Goal: Task Accomplishment & Management: Manage account settings

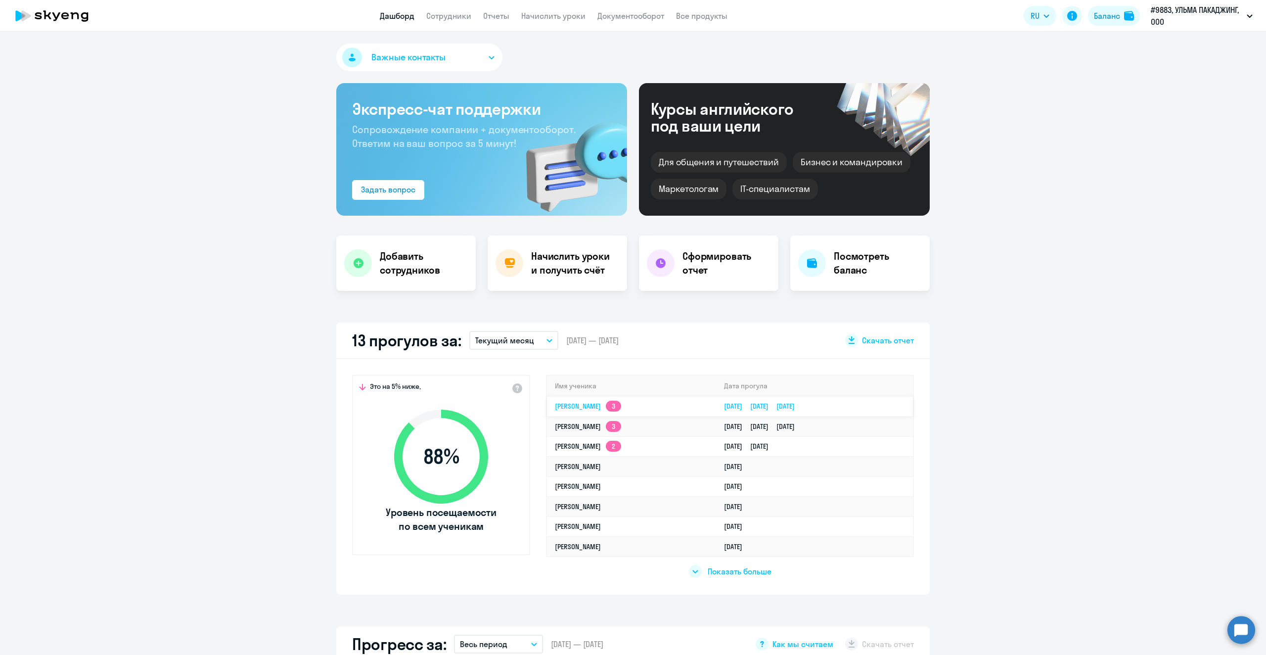
select select "30"
click at [612, 405] on app-skyeng-badge "3" at bounding box center [613, 406] width 15 height 11
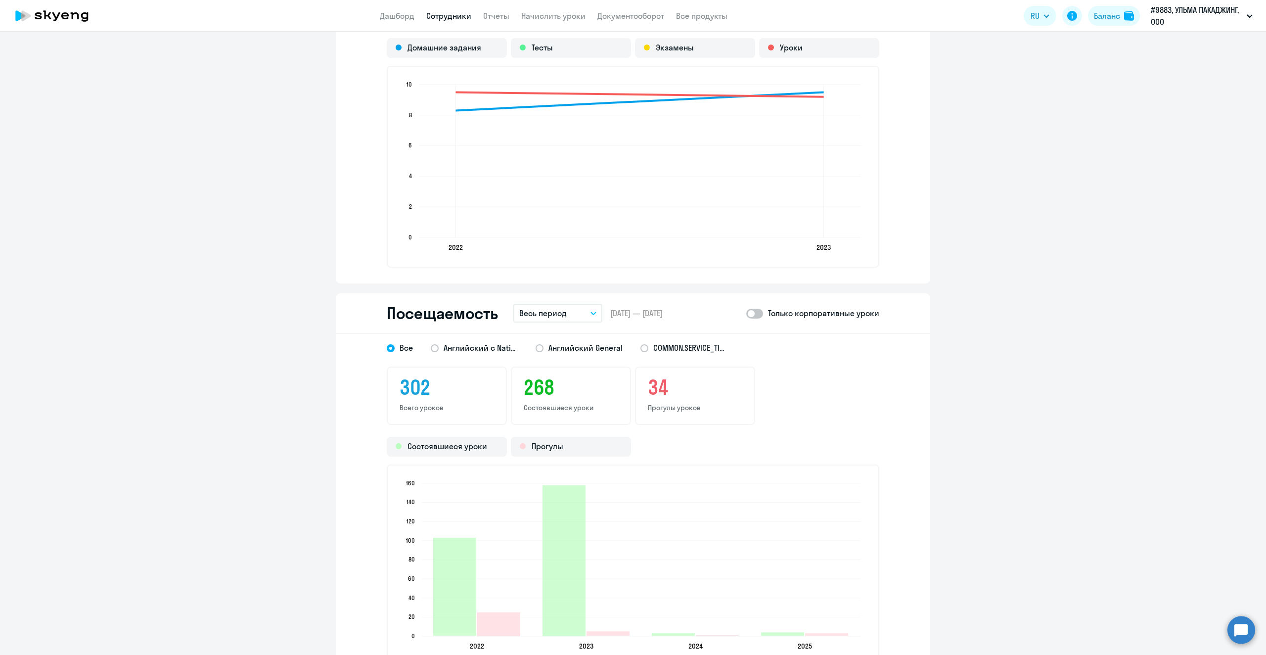
scroll to position [1039, 0]
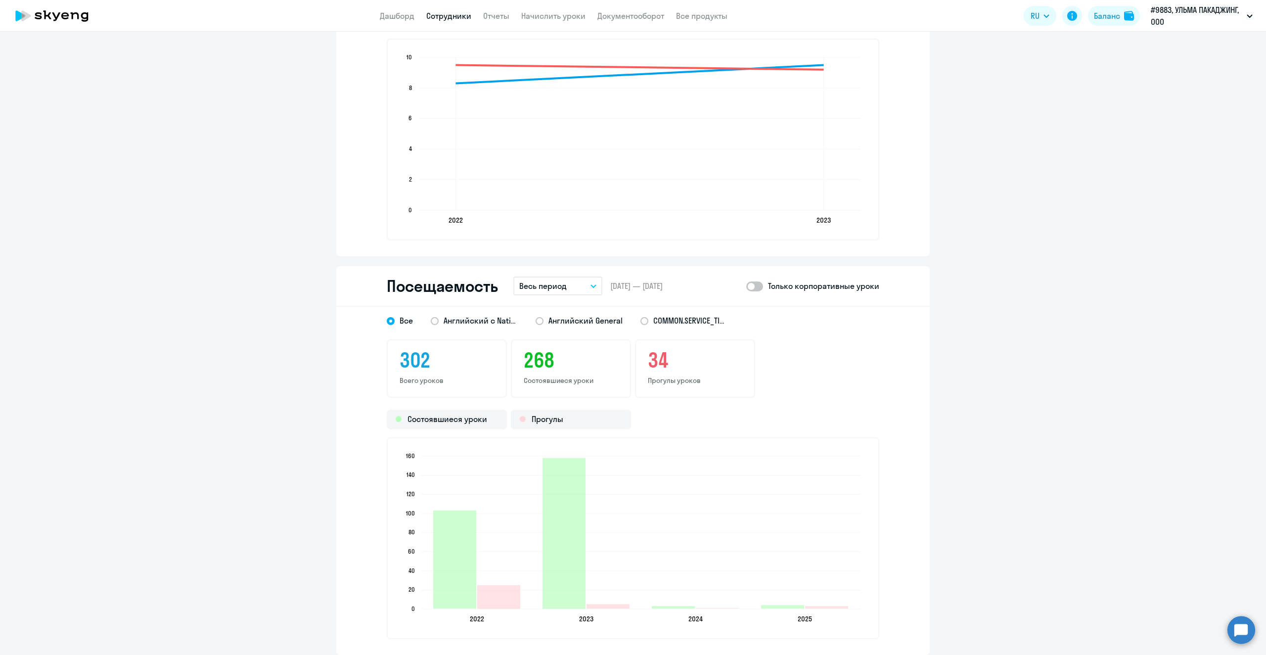
click at [683, 386] on div "34 Прогулы уроков" at bounding box center [695, 368] width 120 height 58
click at [656, 358] on h3 "34" at bounding box center [695, 360] width 94 height 24
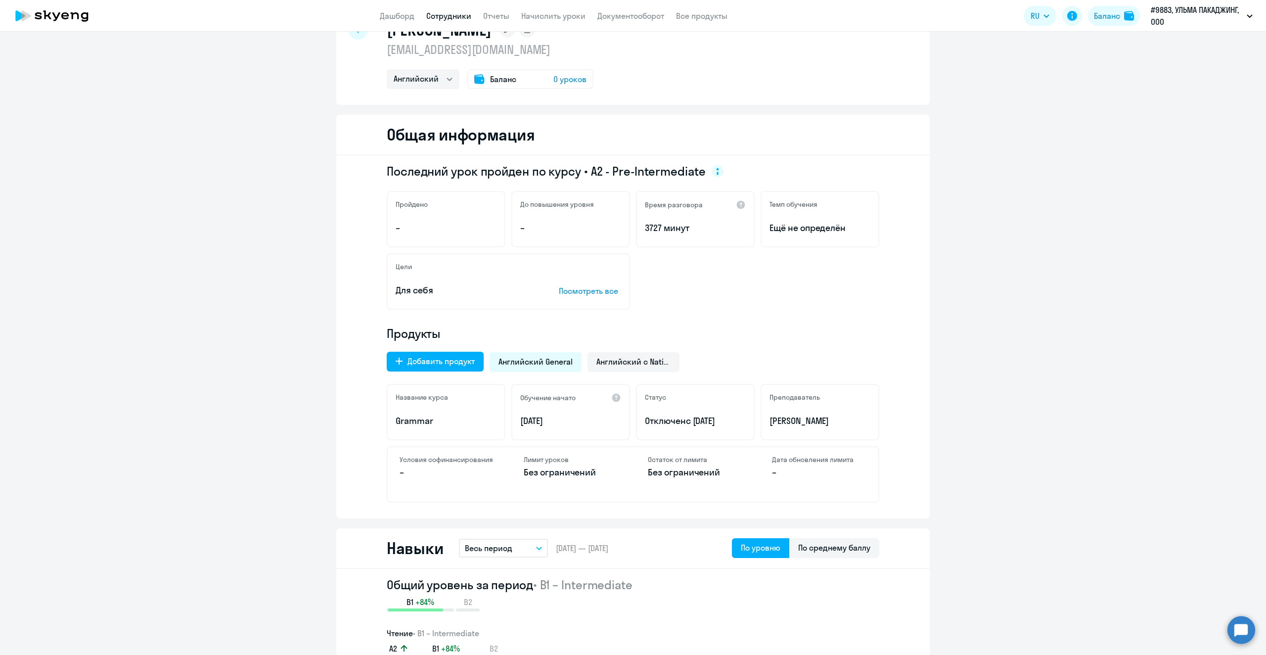
scroll to position [0, 0]
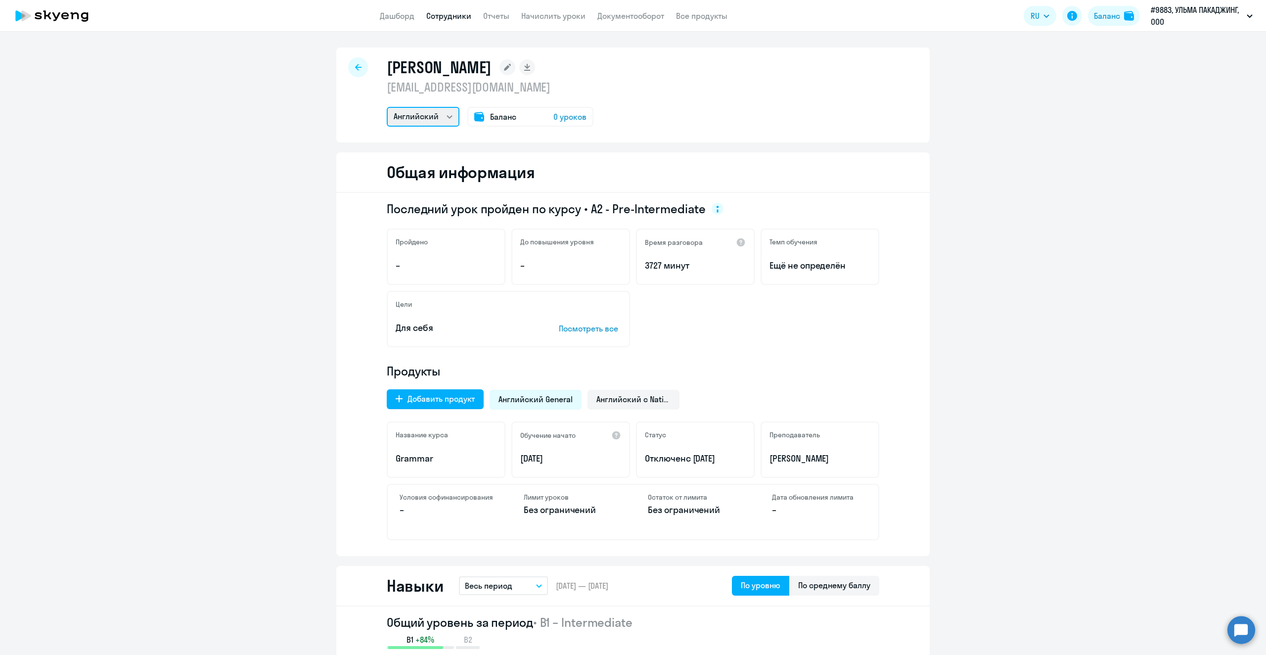
click at [450, 116] on select "Остальные Английский" at bounding box center [423, 117] width 73 height 20
select select "others"
click at [387, 107] on select "Остальные Английский" at bounding box center [423, 117] width 73 height 20
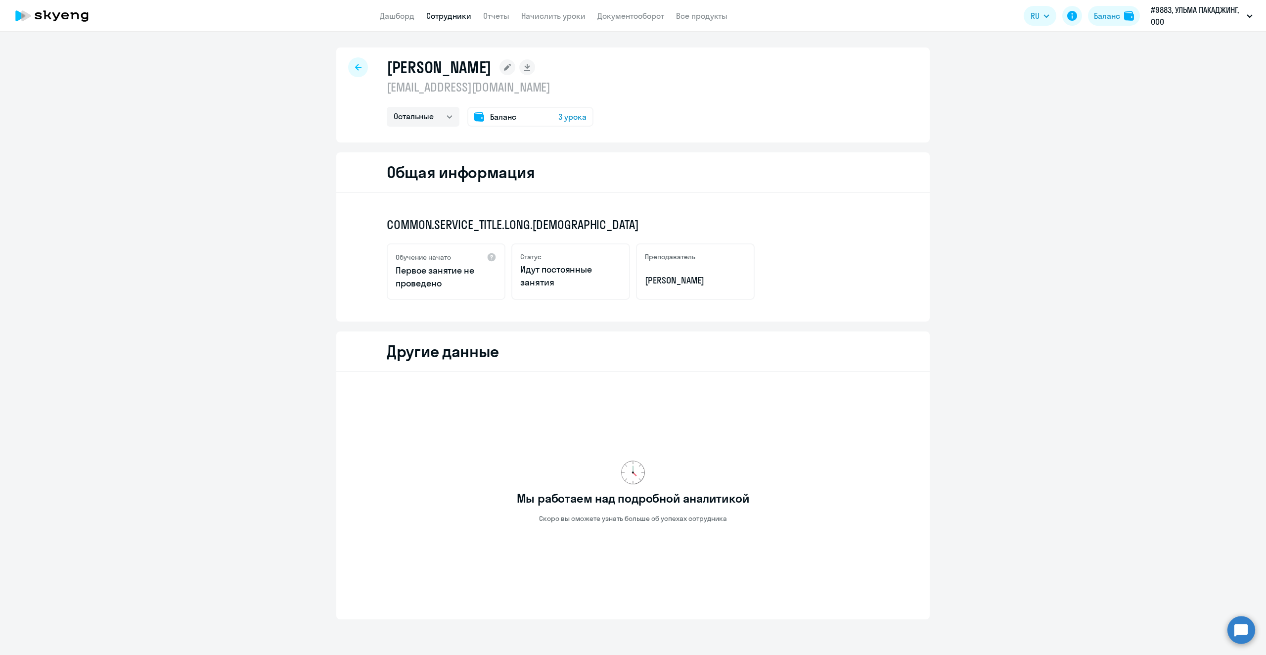
click at [568, 110] on div "Баланс 3 урока" at bounding box center [530, 117] width 126 height 20
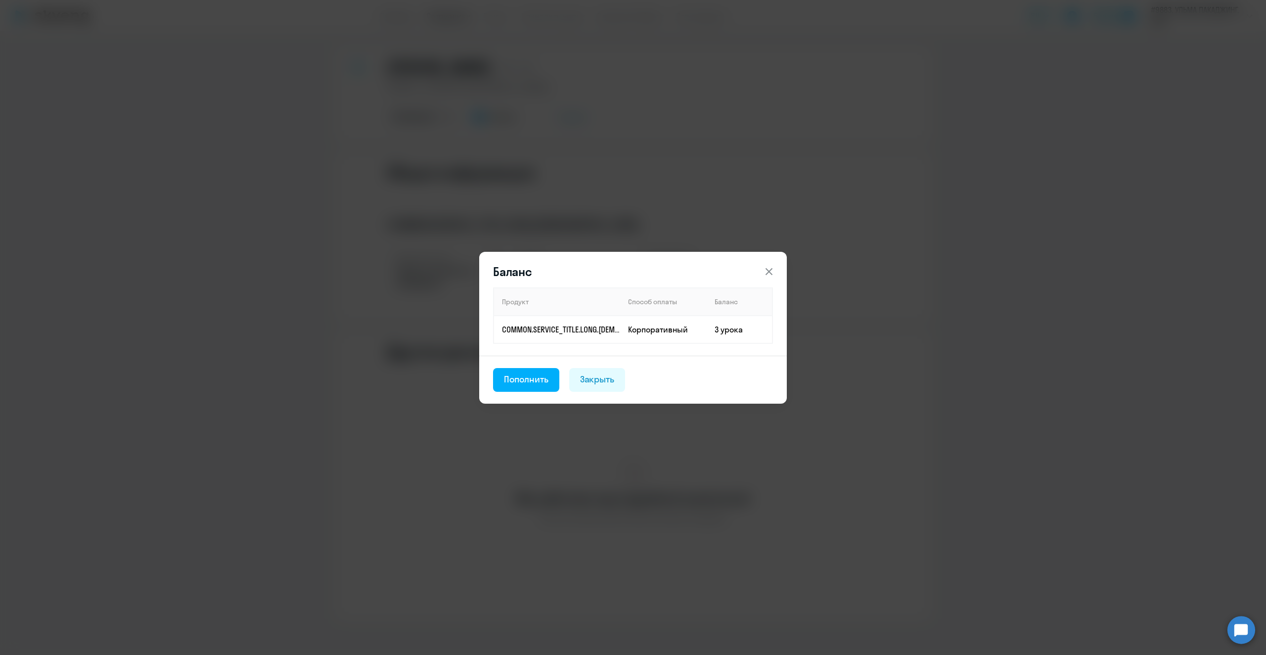
click at [771, 266] on icon at bounding box center [769, 272] width 12 height 12
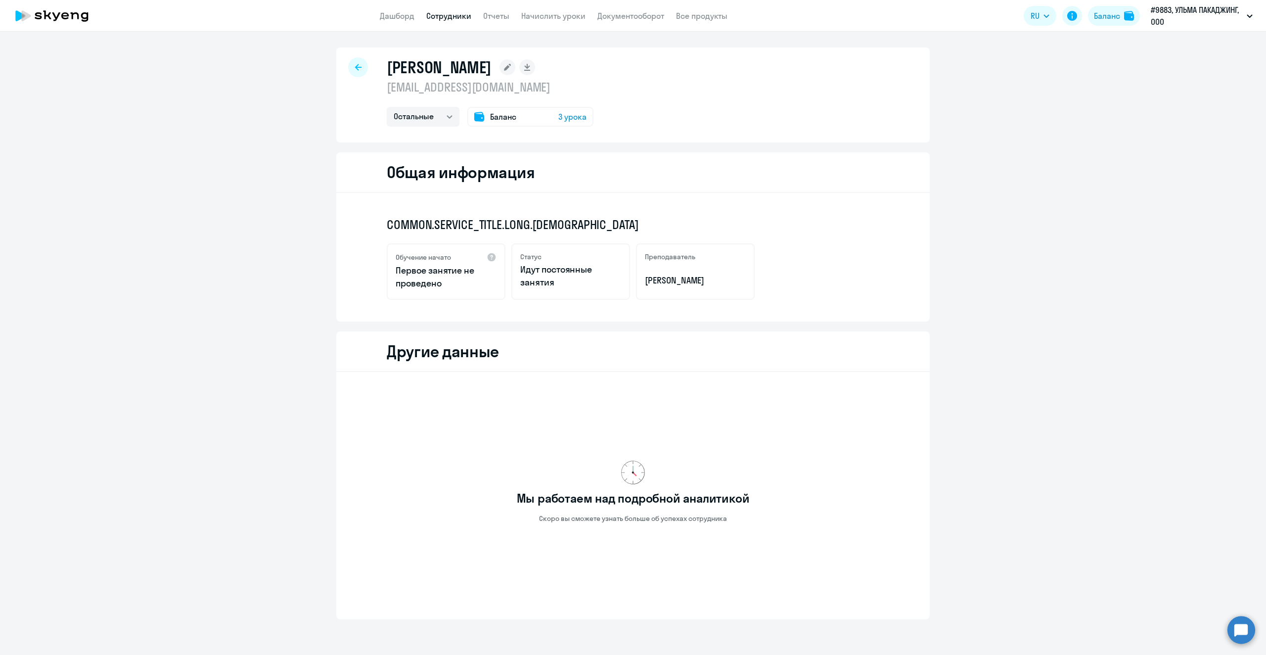
click at [355, 66] on icon at bounding box center [358, 67] width 6 height 6
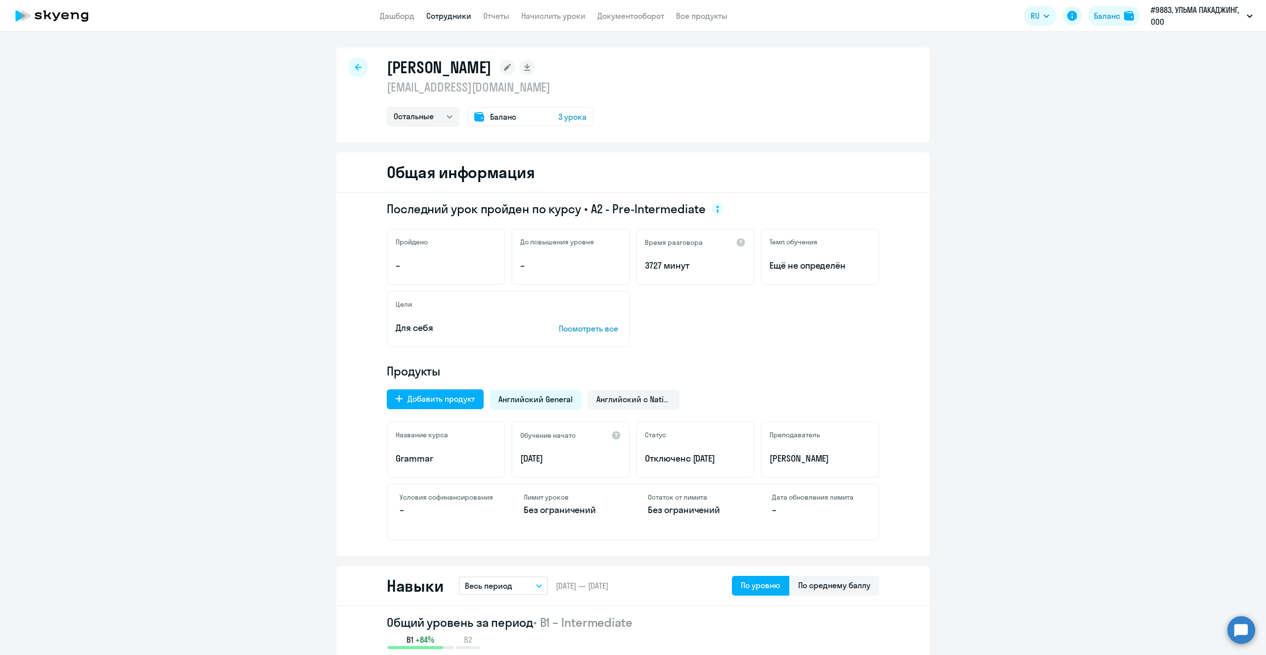
click at [447, 15] on link "Сотрудники" at bounding box center [448, 16] width 45 height 10
select select "30"
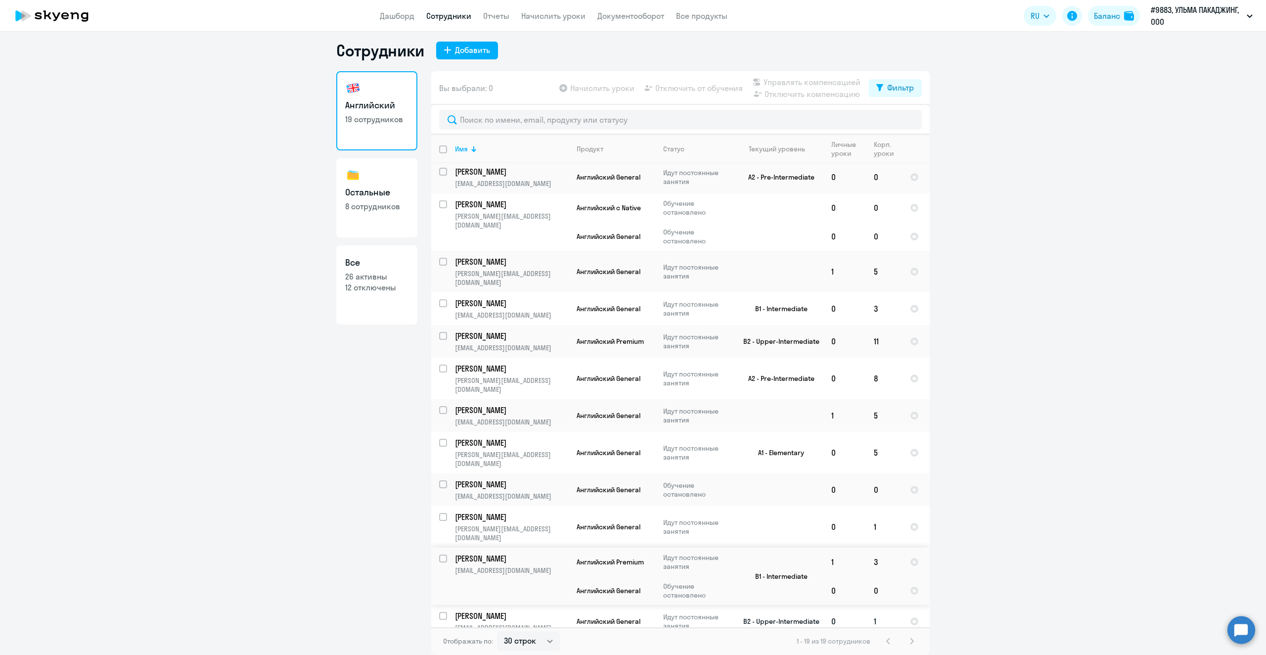
scroll to position [99, 0]
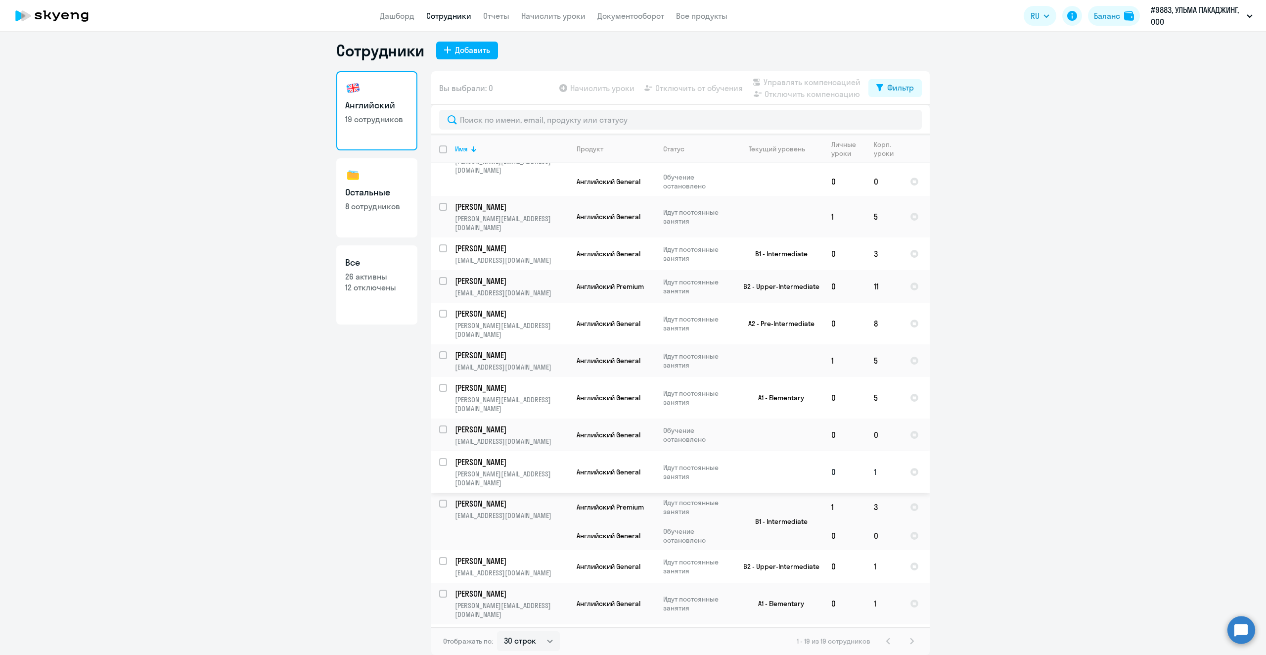
click at [514, 456] on p "[PERSON_NAME]" at bounding box center [511, 461] width 112 height 11
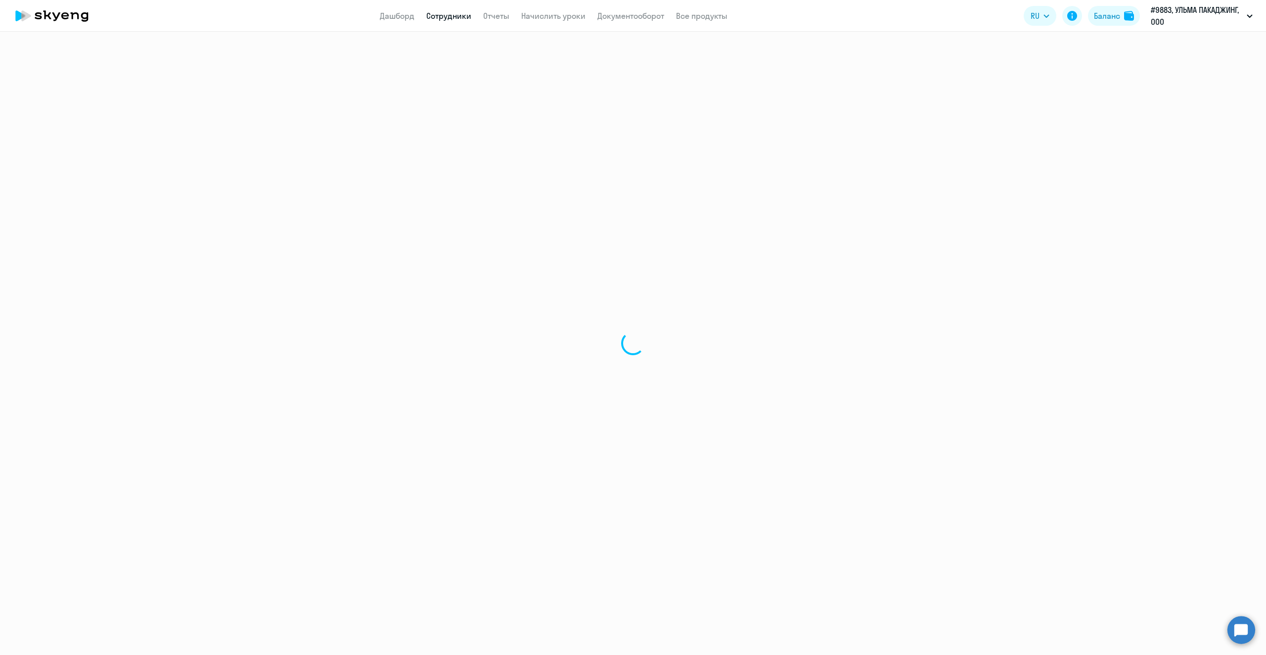
select select "english"
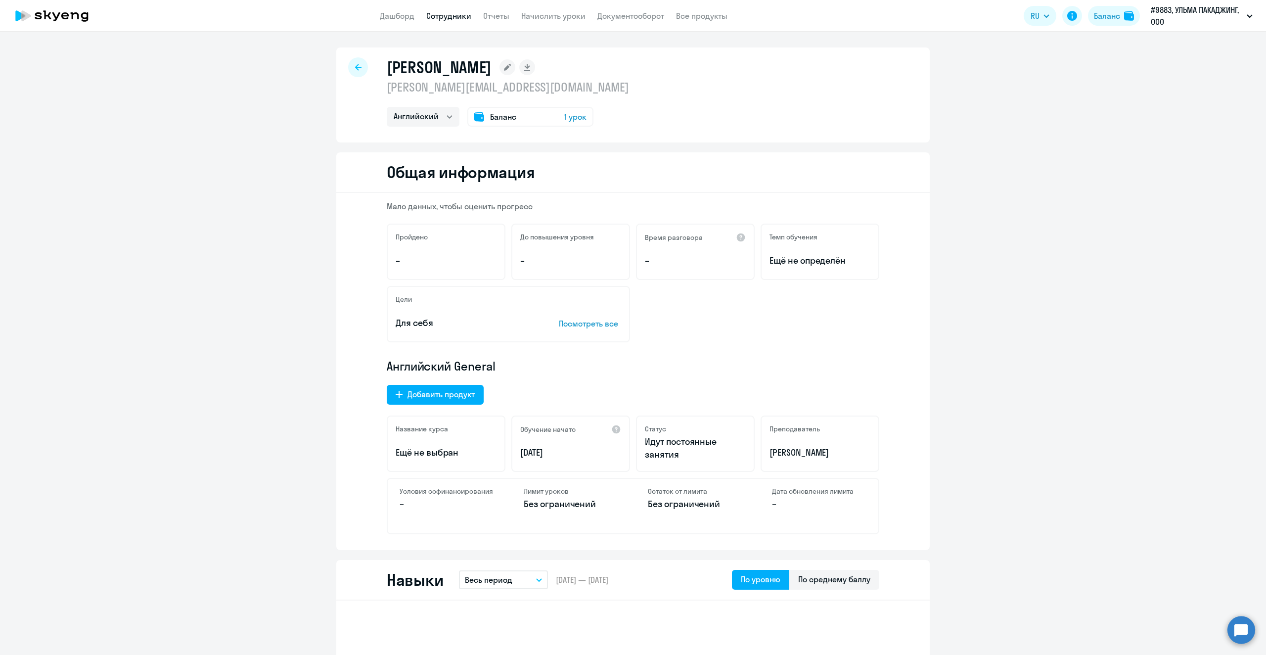
click at [573, 116] on span "1 урок" at bounding box center [575, 117] width 22 height 12
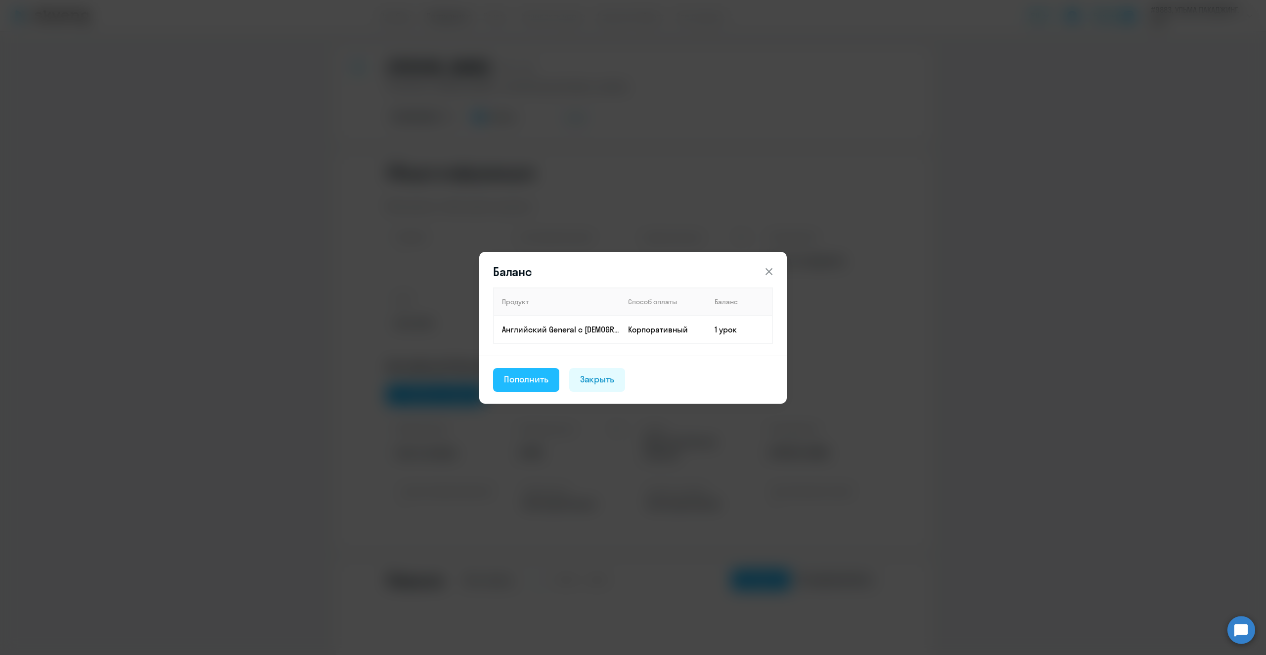
click at [521, 374] on div "Пополнить" at bounding box center [526, 379] width 45 height 13
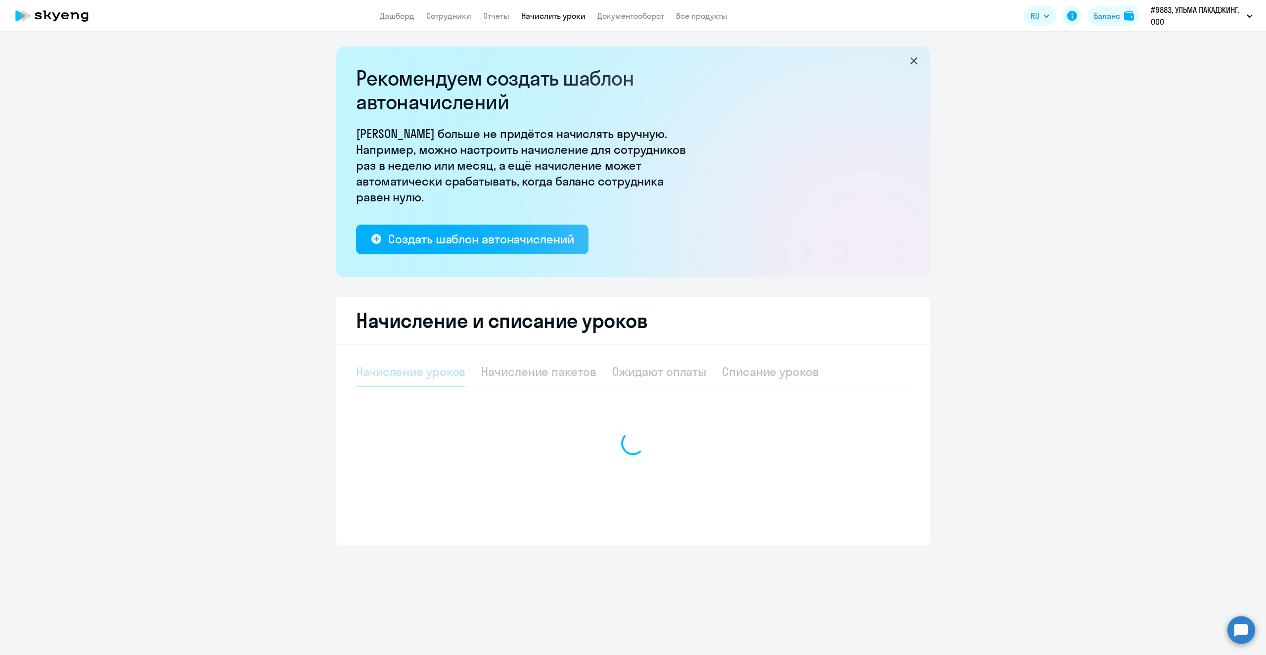
select select "10"
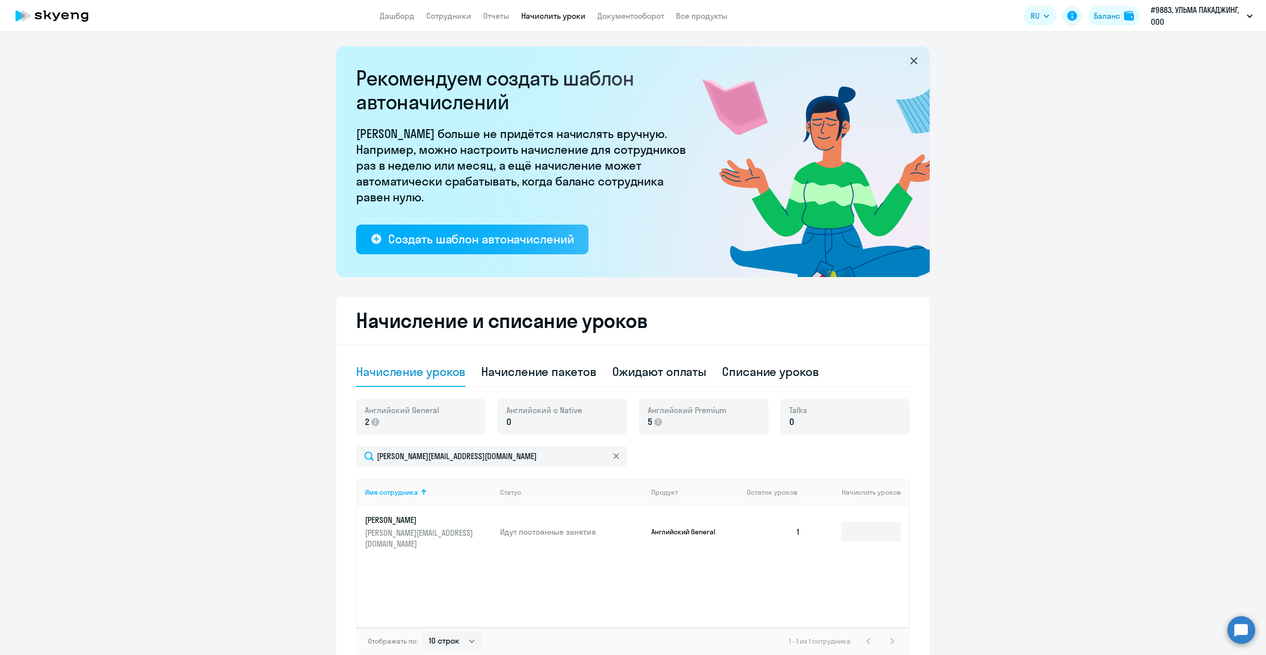
click at [519, 416] on p "0" at bounding box center [544, 421] width 76 height 13
click at [506, 423] on span "0" at bounding box center [508, 421] width 5 height 13
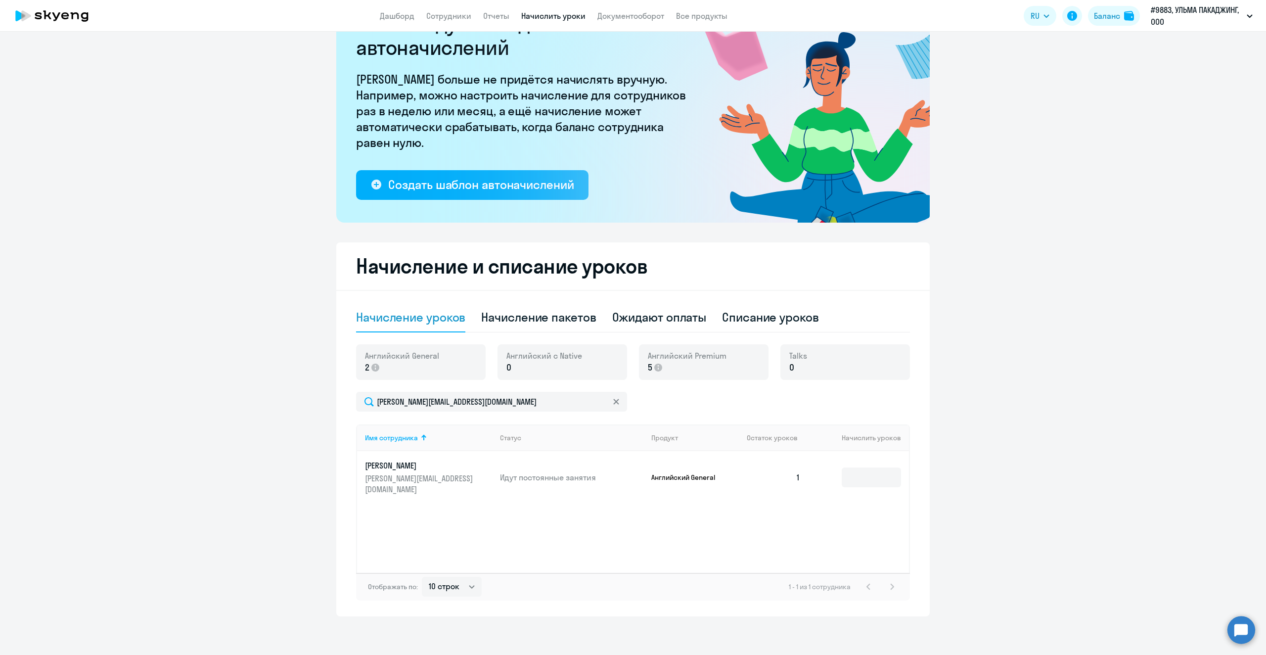
scroll to position [55, 0]
click at [867, 473] on input at bounding box center [871, 476] width 59 height 20
type input "4"
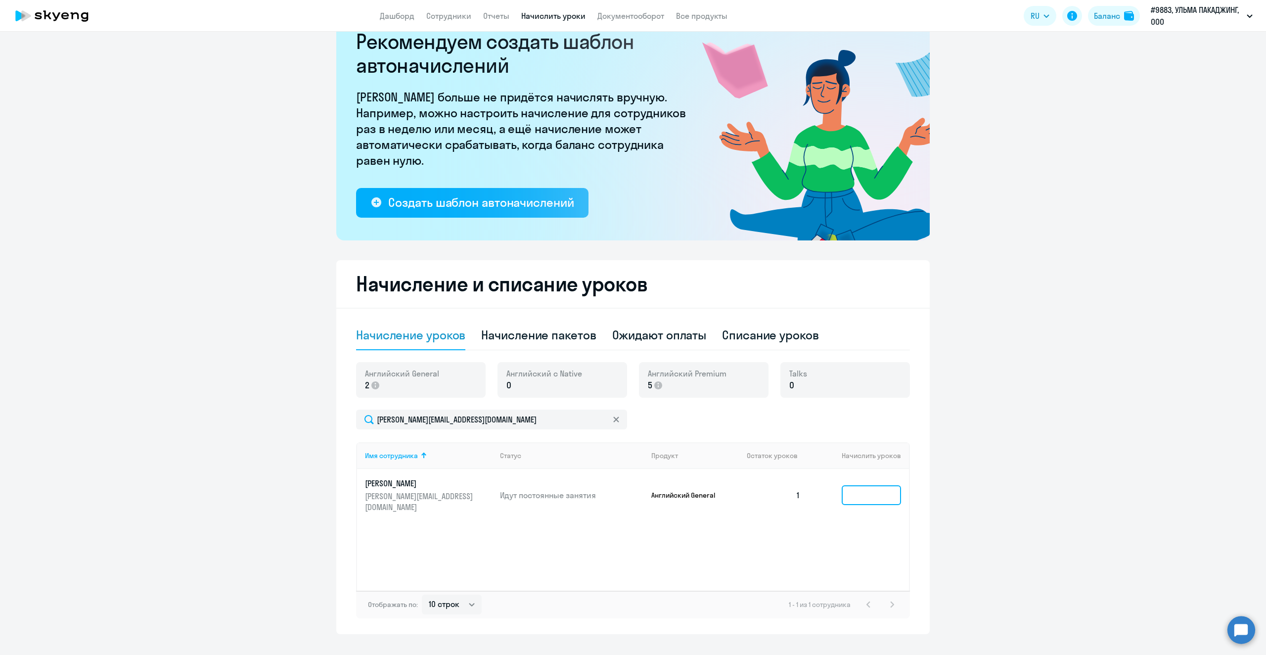
scroll to position [6, 0]
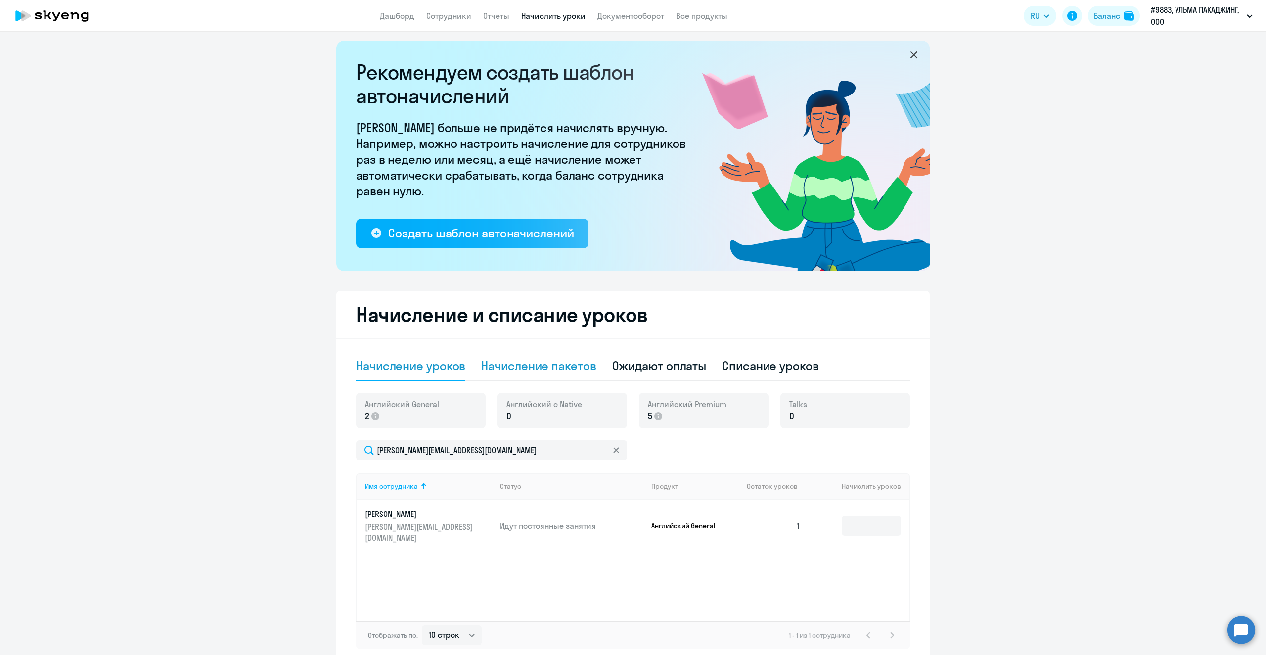
click at [537, 368] on div "Начисление пакетов" at bounding box center [538, 366] width 115 height 16
select select "10"
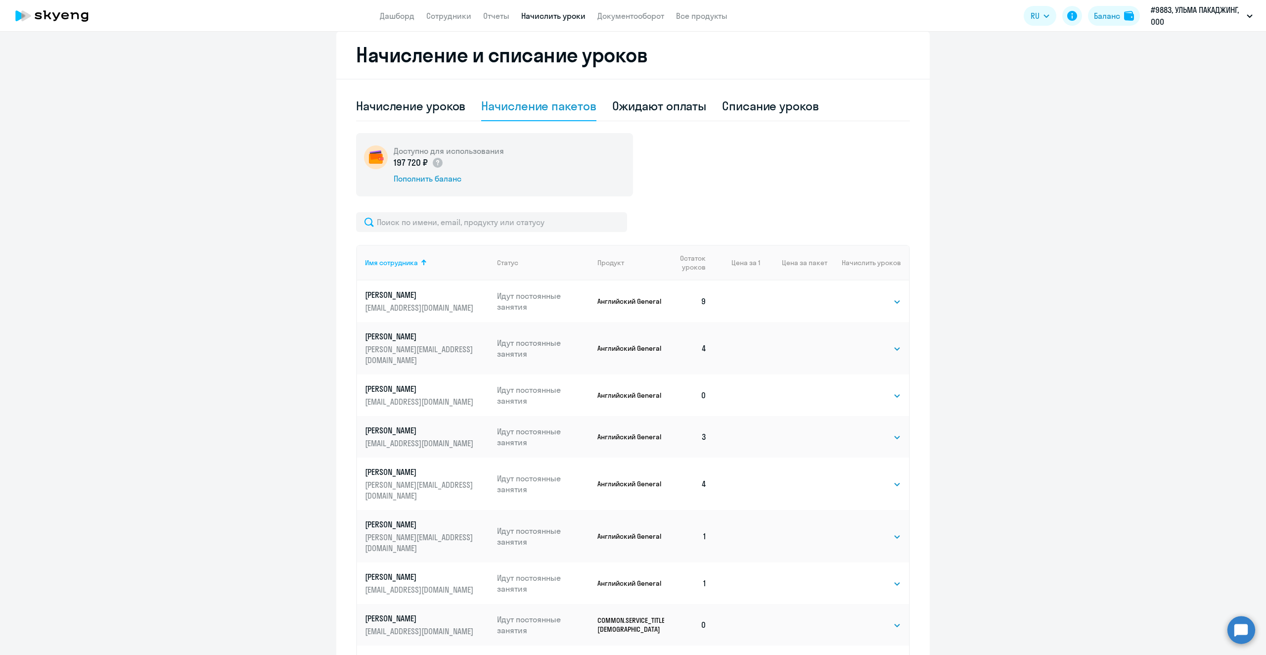
scroll to position [390, 0]
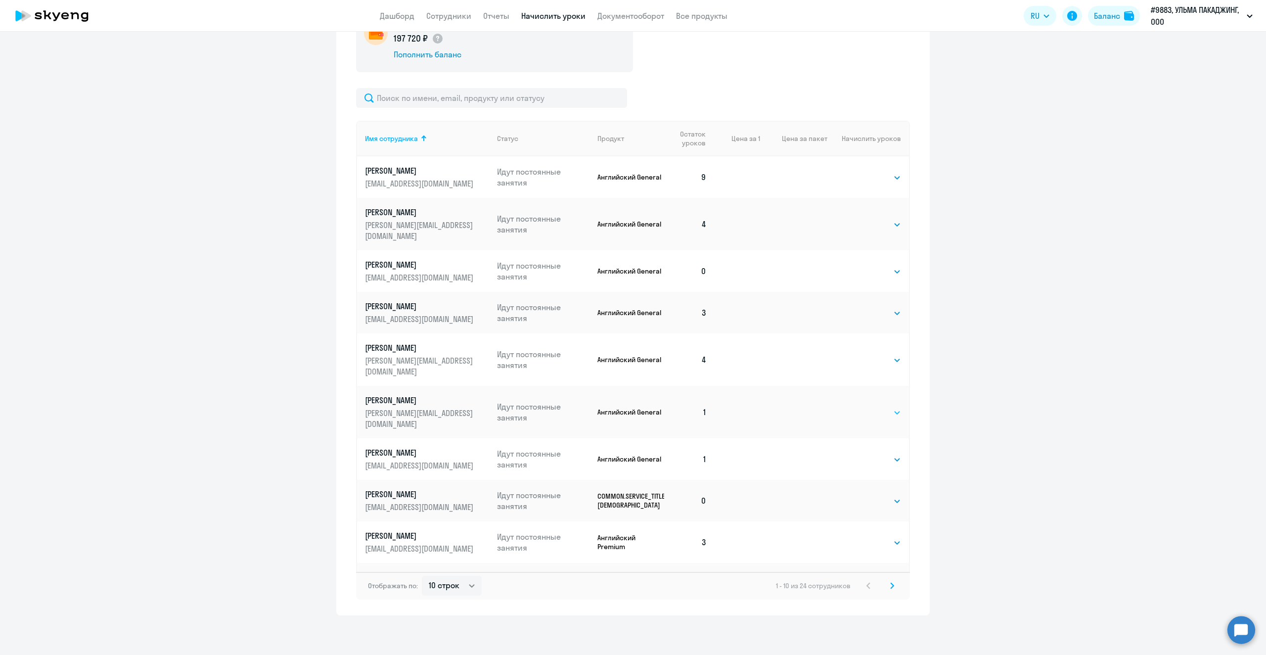
click at [897, 407] on select "Выбрать 4 8 16 32 64 96 128" at bounding box center [880, 413] width 41 height 12
select select "4"
click at [860, 407] on select "Выбрать 4 8 16 32 64 96 128" at bounding box center [880, 413] width 41 height 12
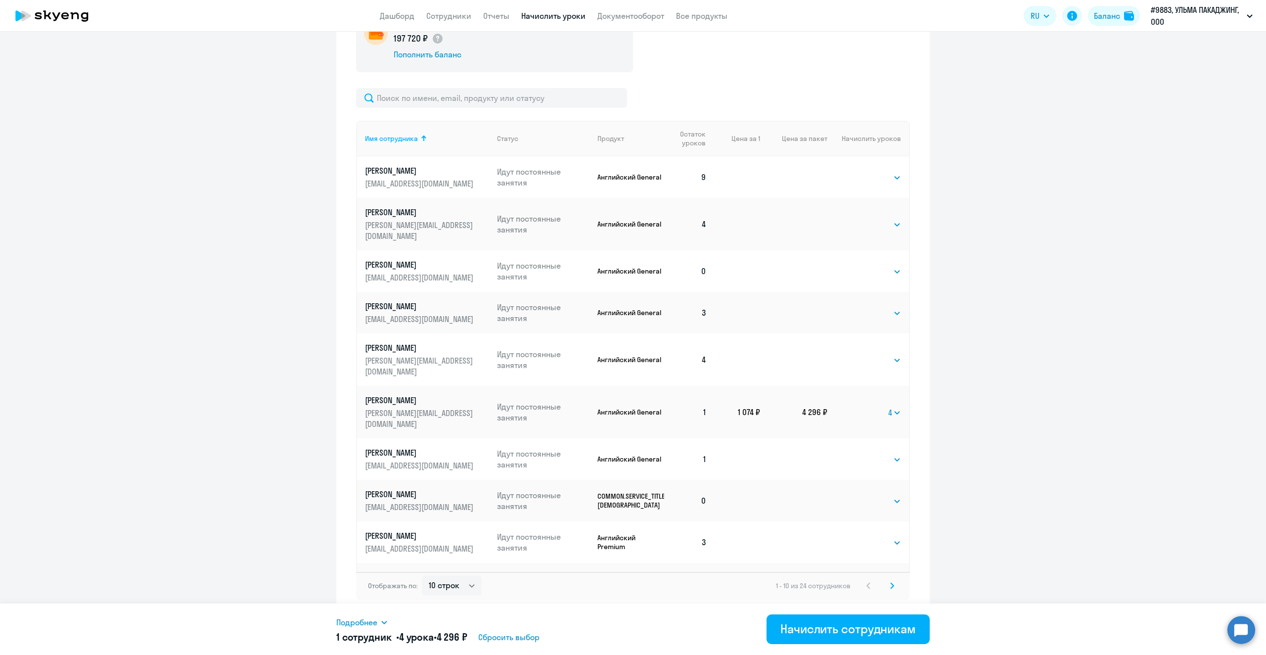
click at [1013, 466] on ng-component "Рекомендуем создать шаблон автоначислений Уроки больше не придётся начислять вр…" at bounding box center [633, 136] width 1266 height 958
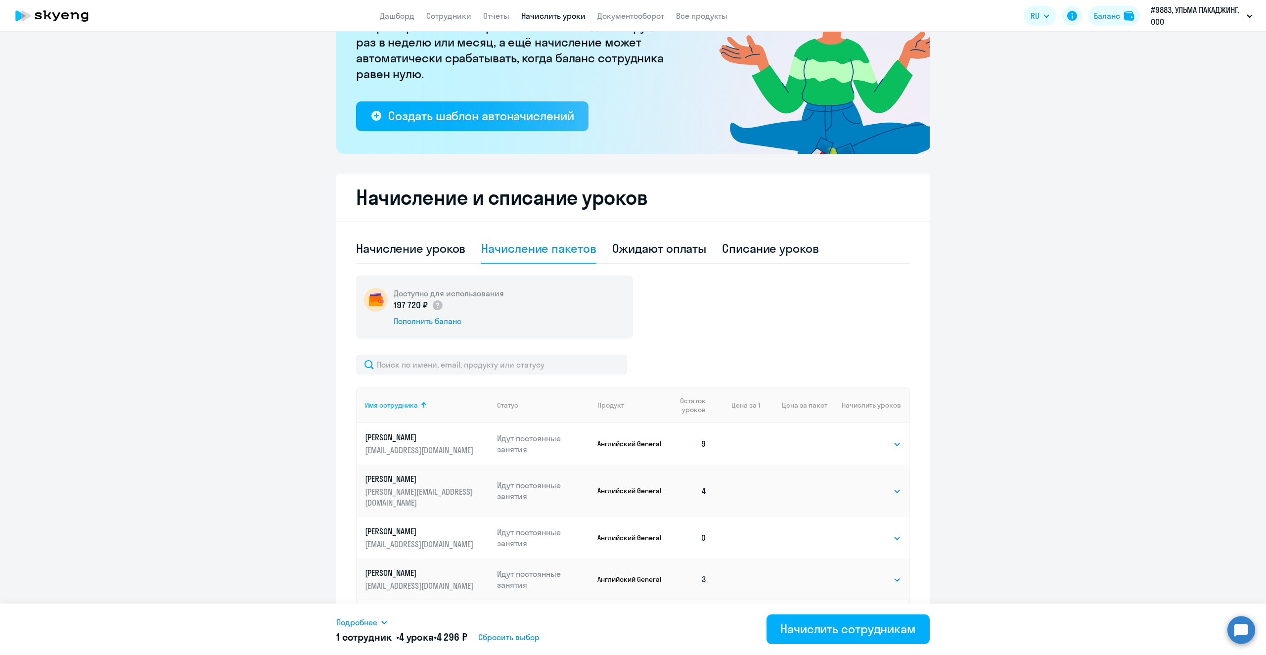
scroll to position [0, 0]
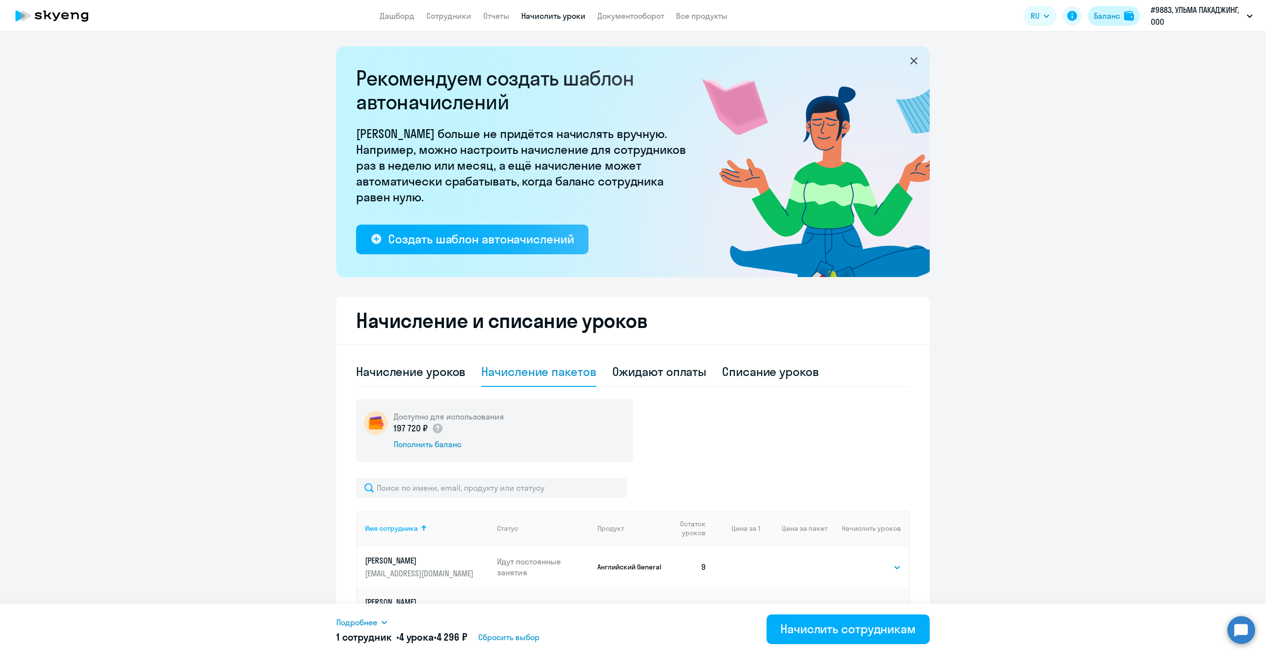
click at [1104, 13] on div "Баланс" at bounding box center [1107, 16] width 26 height 12
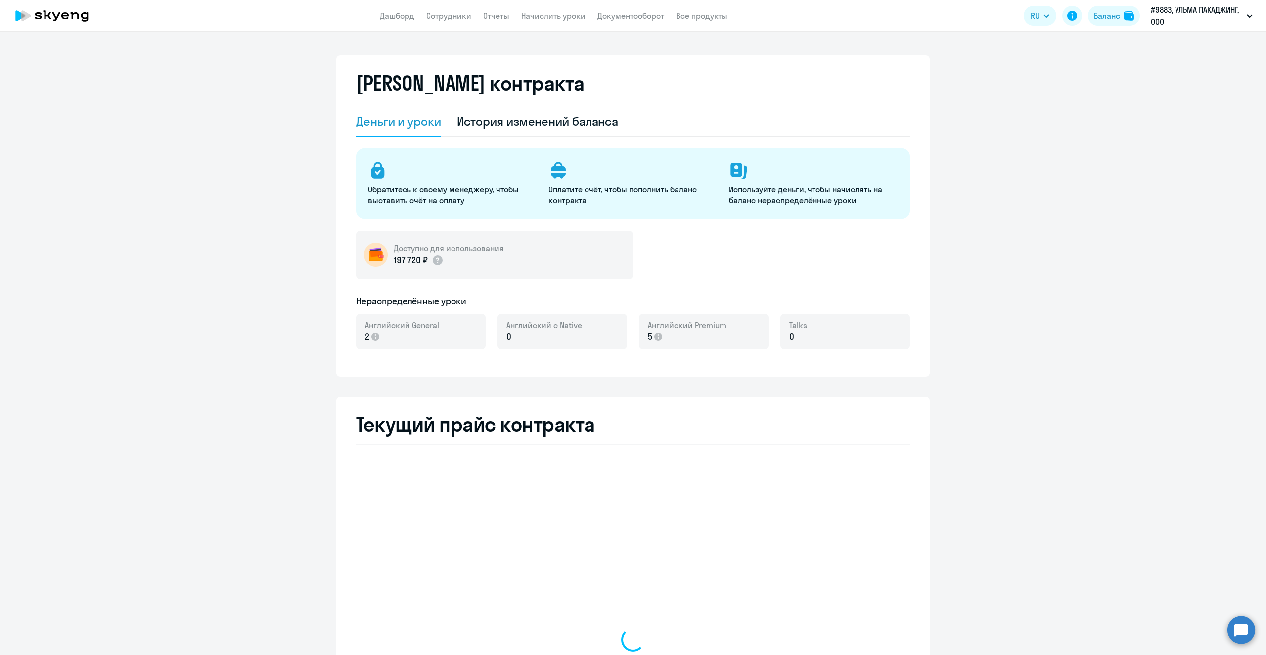
select select "english_adult_not_native_speaker"
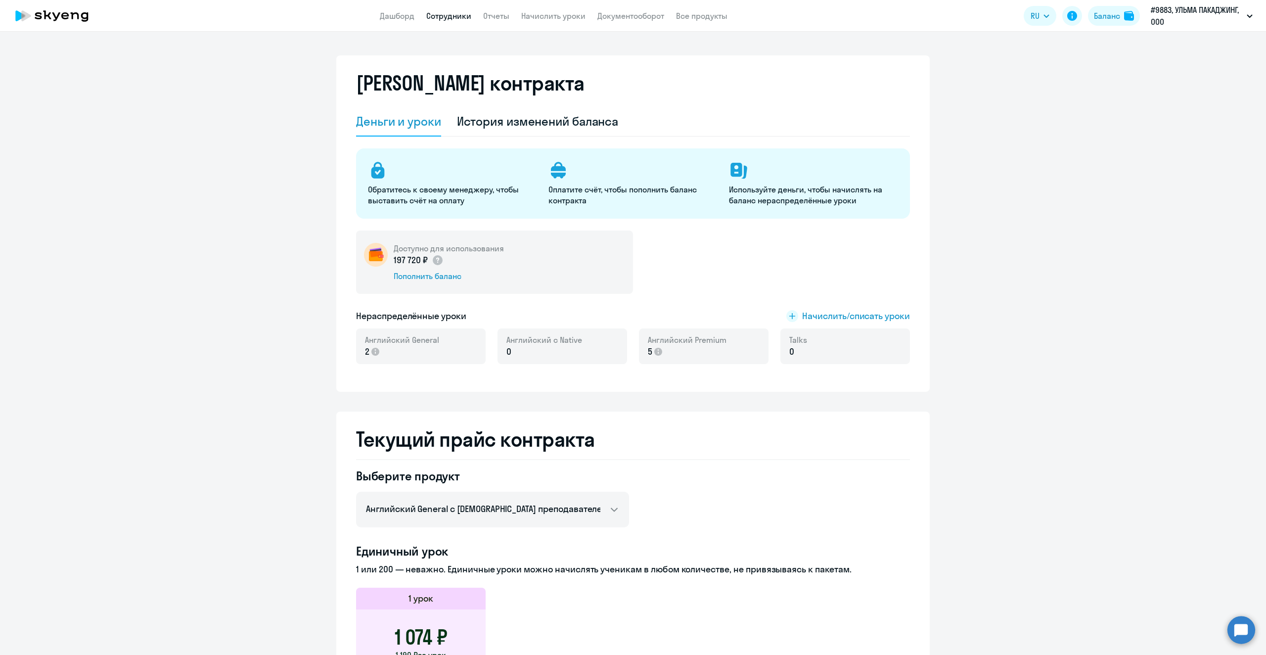
click at [441, 20] on link "Сотрудники" at bounding box center [448, 16] width 45 height 10
select select "30"
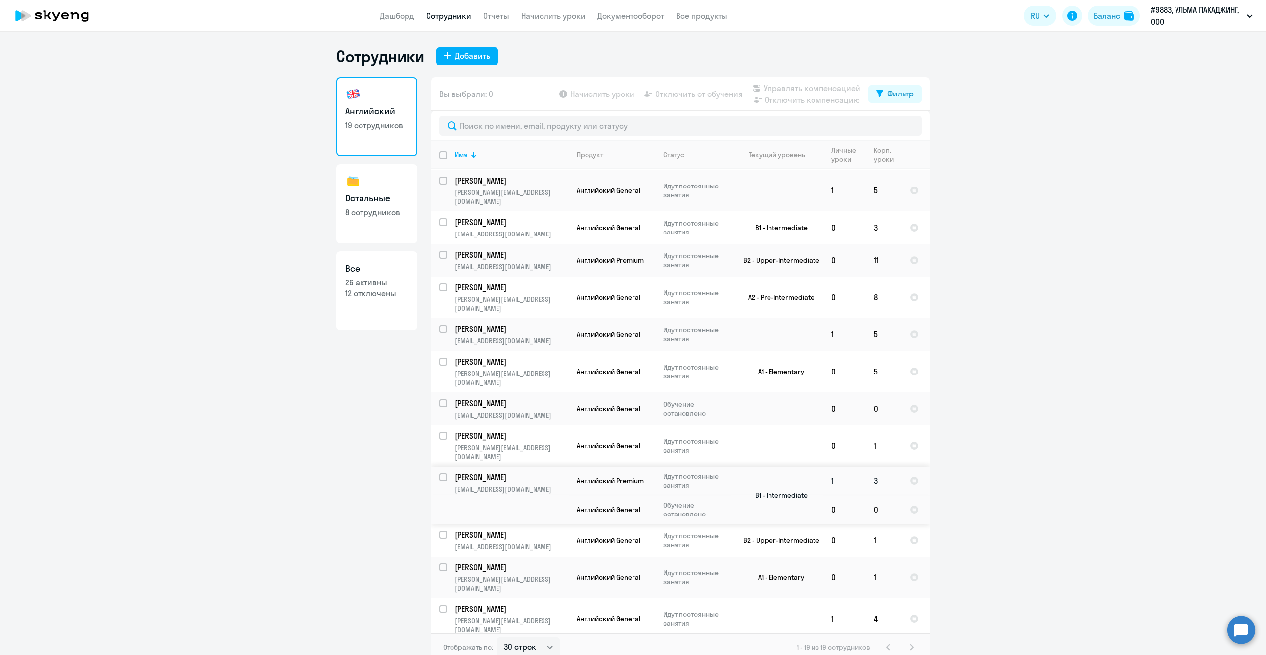
scroll to position [148, 0]
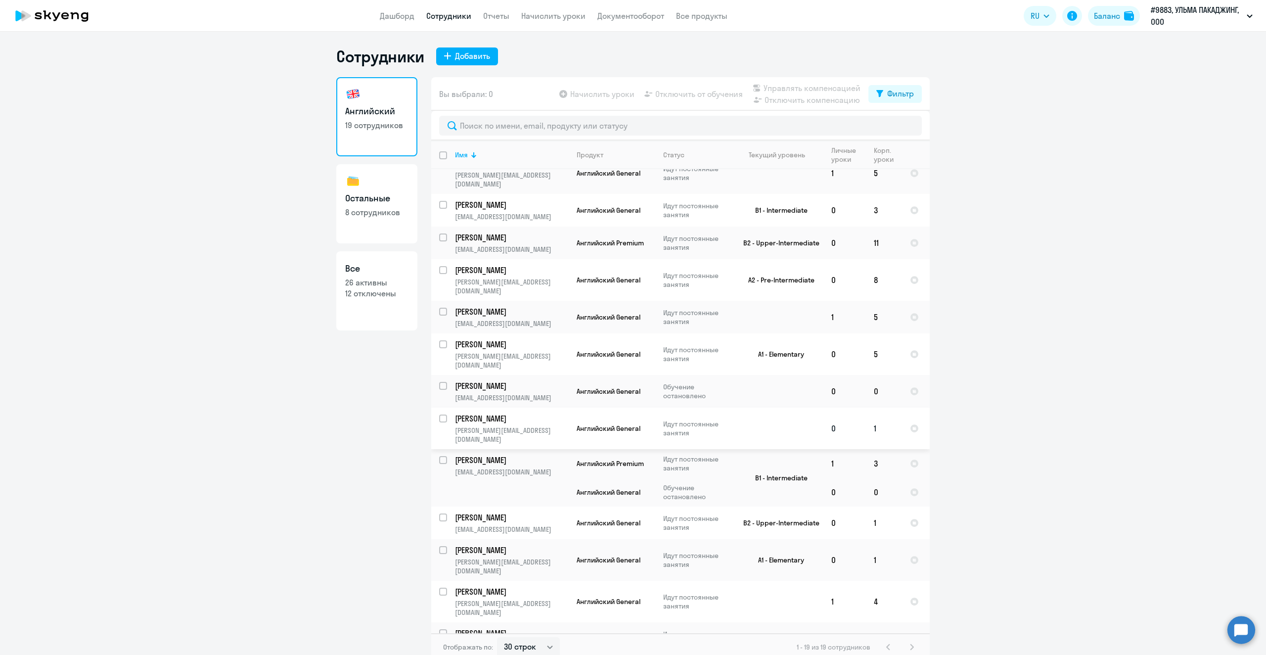
click at [525, 413] on p "[PERSON_NAME]" at bounding box center [511, 418] width 112 height 11
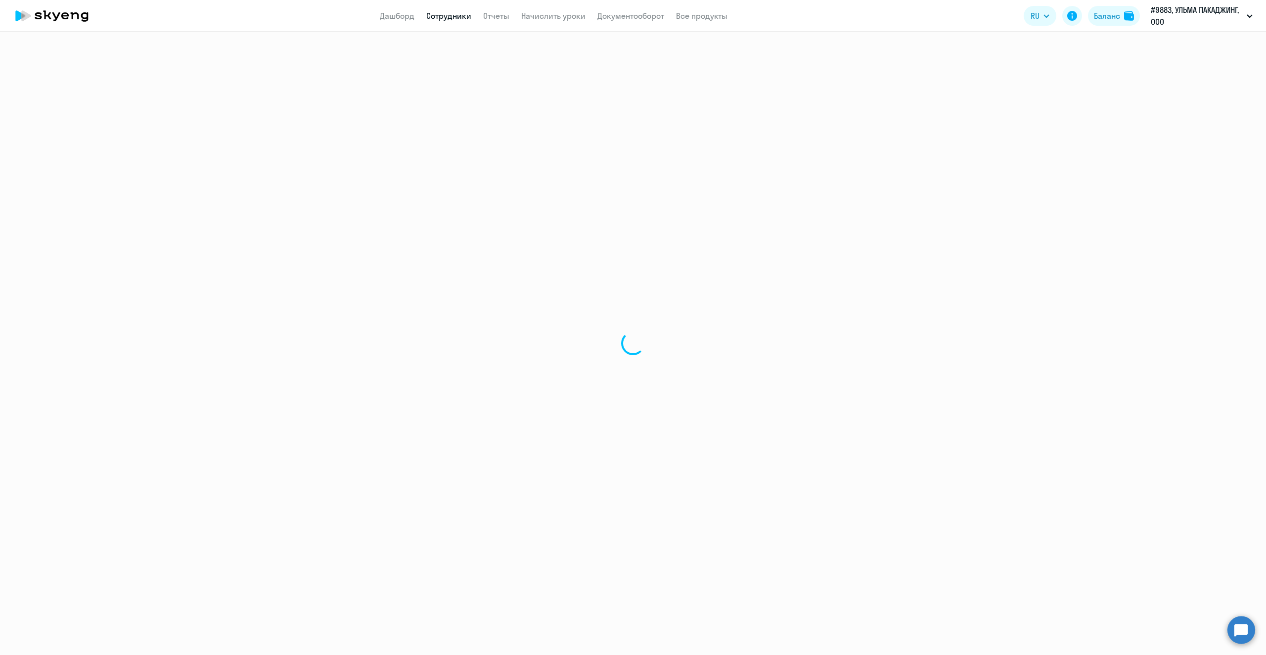
select select "english"
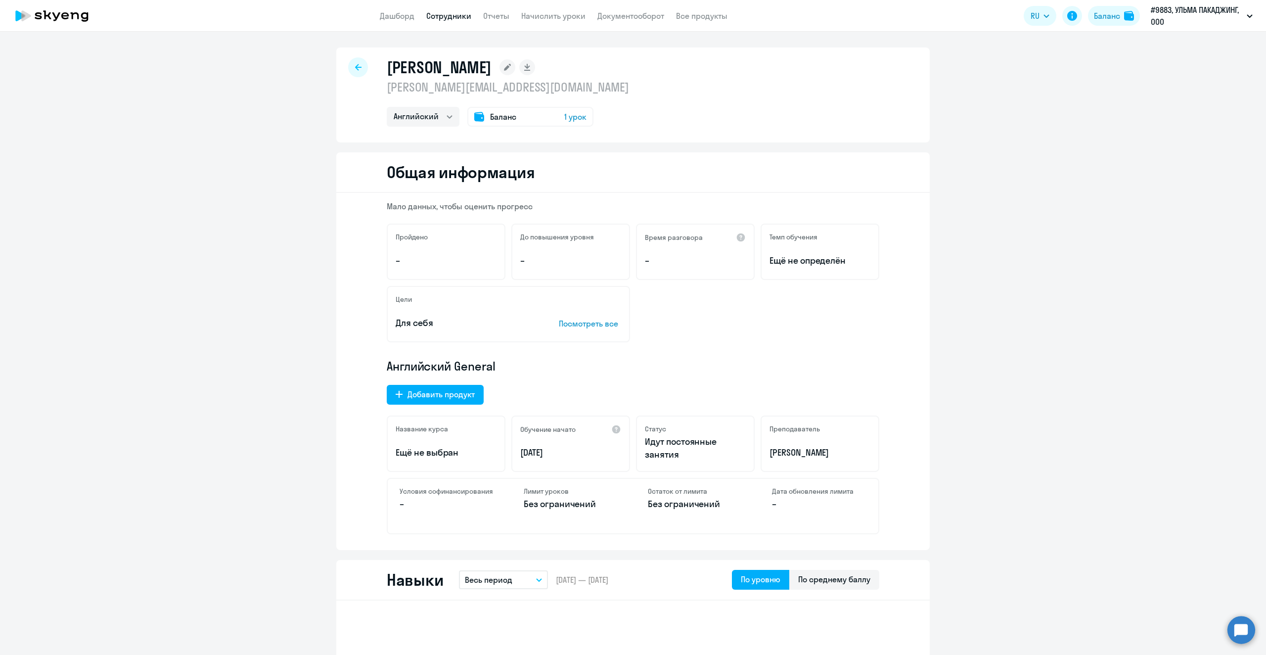
click at [576, 119] on span "1 урок" at bounding box center [575, 117] width 22 height 12
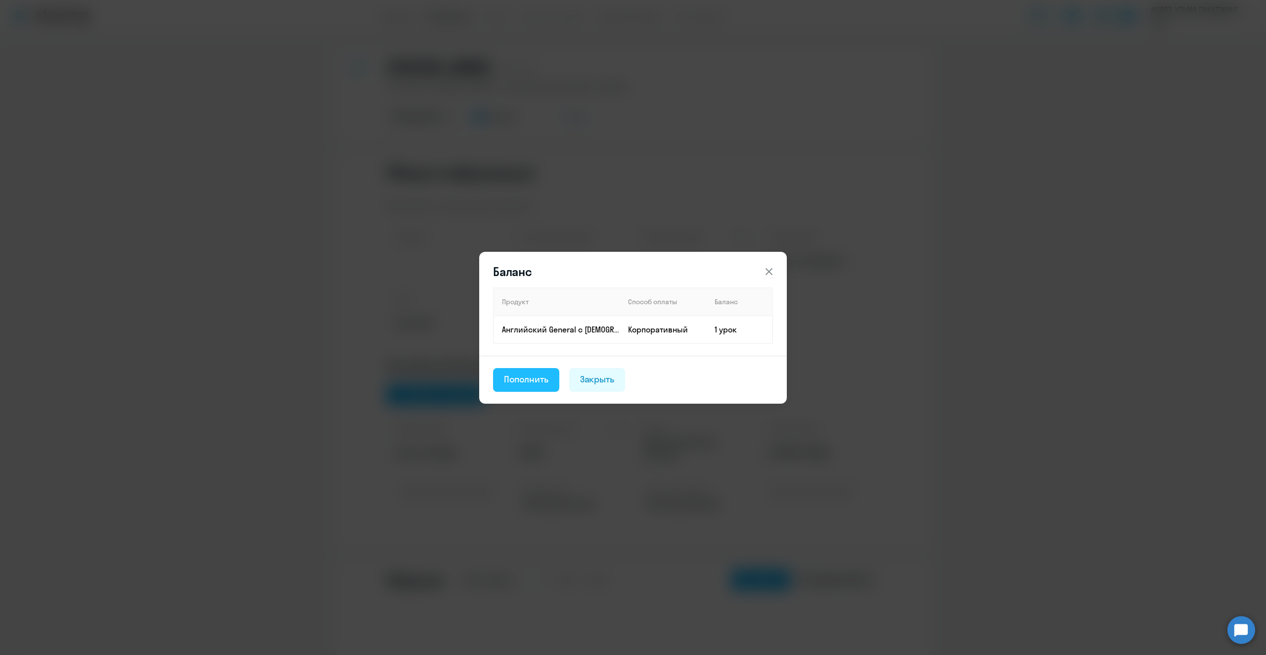
click at [542, 370] on button "Пополнить" at bounding box center [526, 380] width 66 height 24
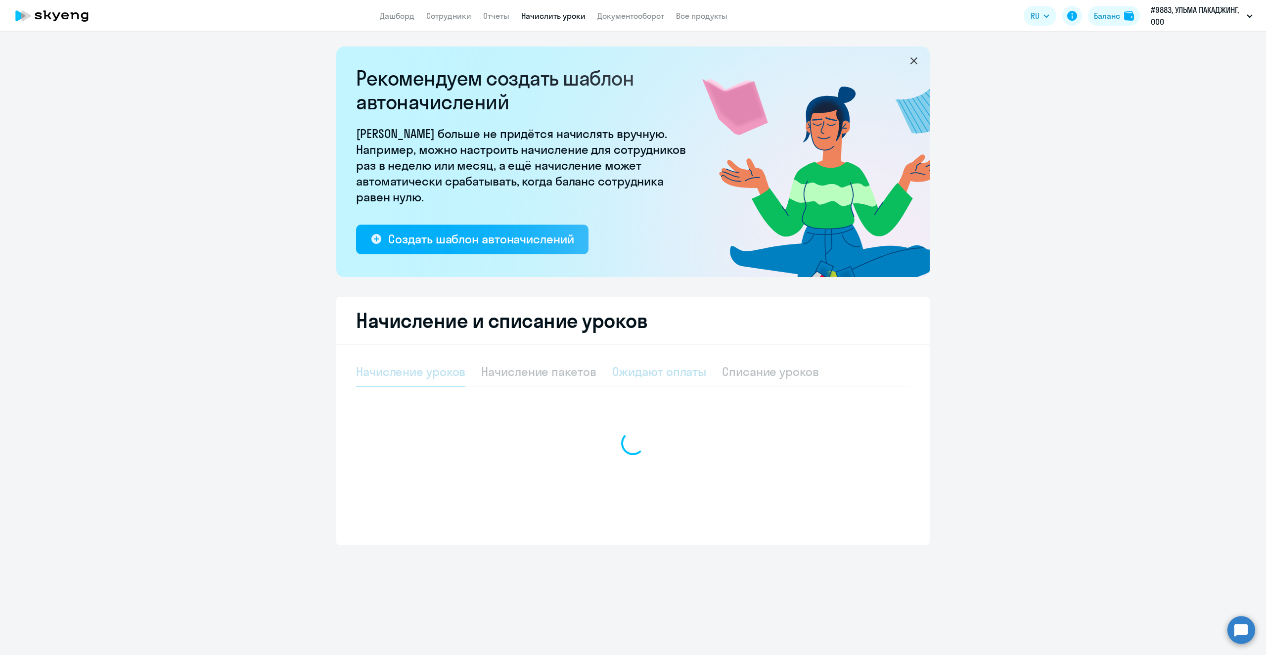
select select "10"
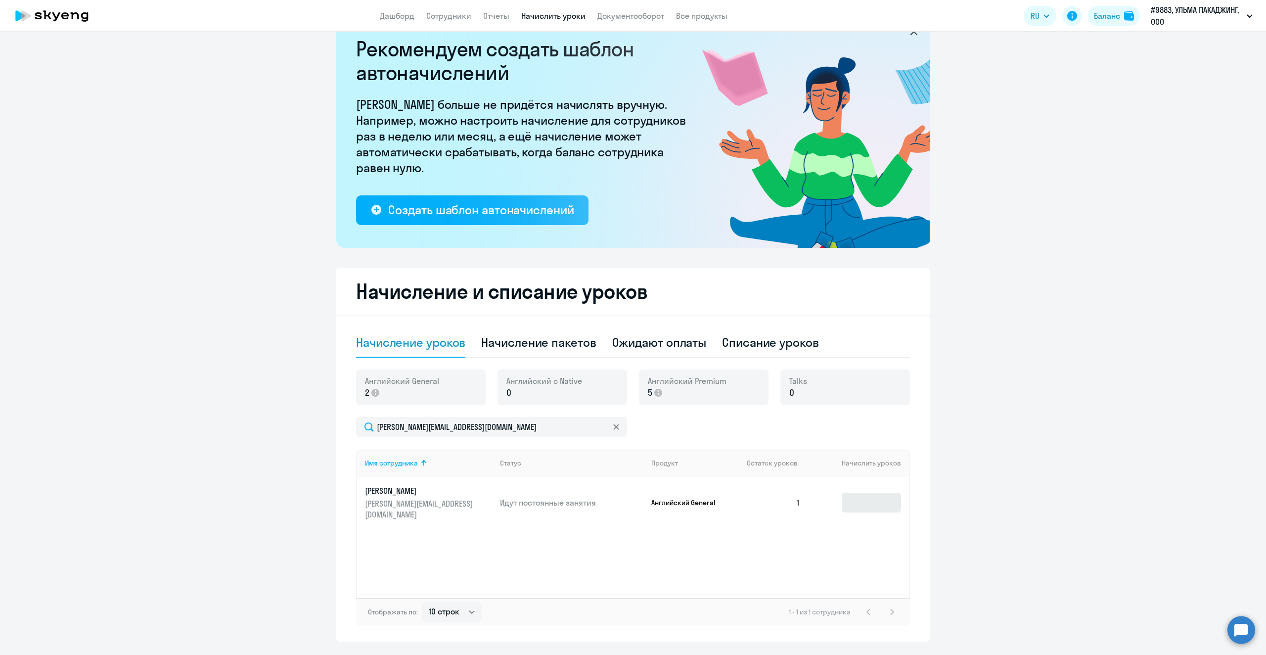
scroll to position [55, 0]
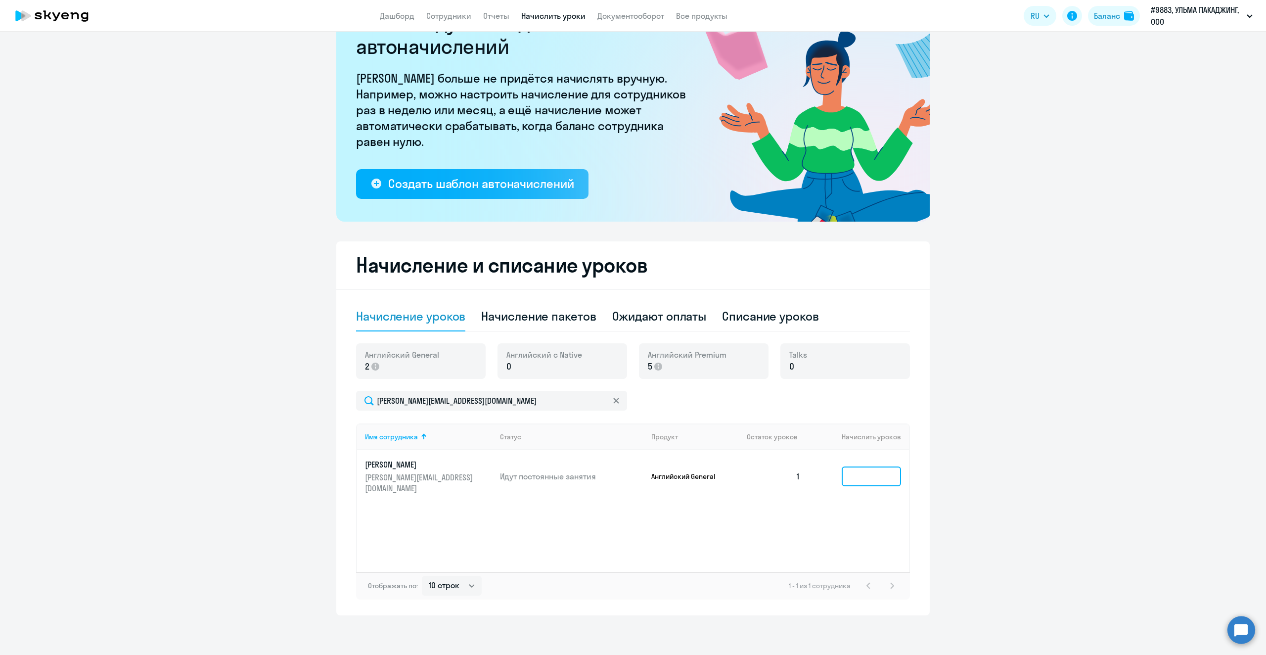
click at [873, 474] on input at bounding box center [871, 476] width 59 height 20
type input "4"
click at [998, 353] on ng-component "Рекомендуем создать шаблон автоначислений Уроки больше не придётся начислять вр…" at bounding box center [633, 303] width 1266 height 624
drag, startPoint x: 1107, startPoint y: 492, endPoint x: 1100, endPoint y: 494, distance: 7.7
click at [1106, 492] on ng-component "Рекомендуем создать шаблон автоначислений Уроки больше не придётся начислять вр…" at bounding box center [633, 303] width 1266 height 624
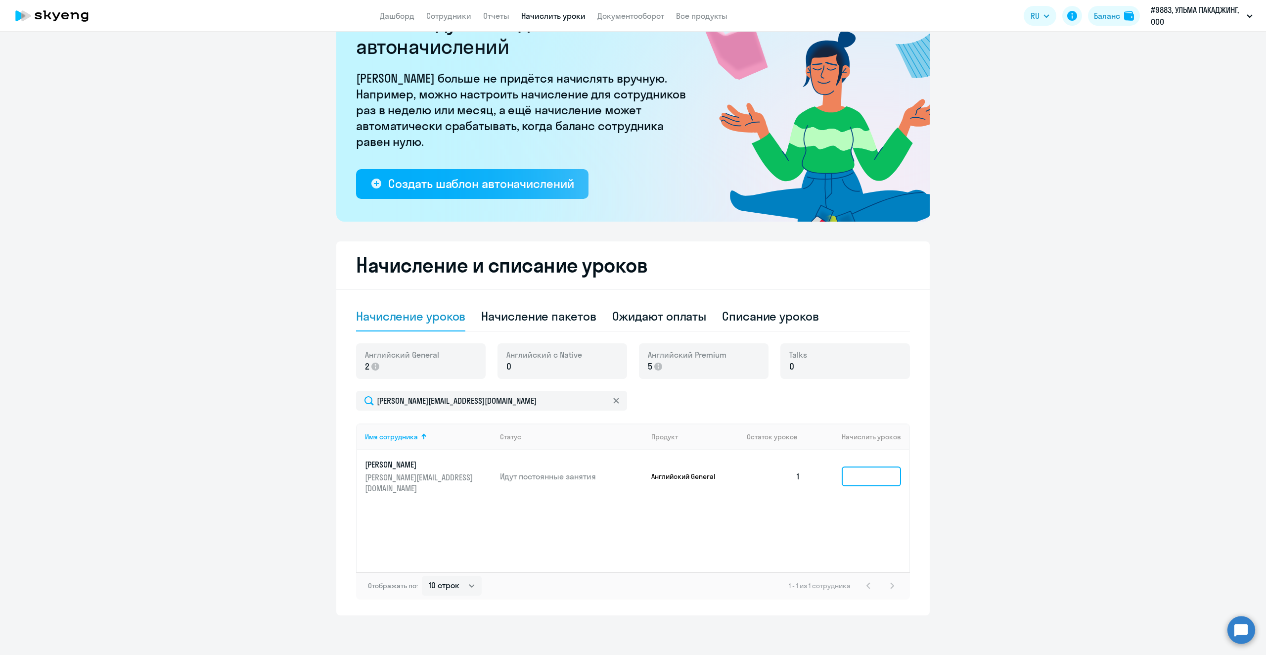
click at [862, 472] on input at bounding box center [871, 476] width 59 height 20
click at [519, 362] on p "0" at bounding box center [544, 366] width 76 height 13
click at [515, 317] on div "Начисление пакетов" at bounding box center [538, 316] width 115 height 16
select select "10"
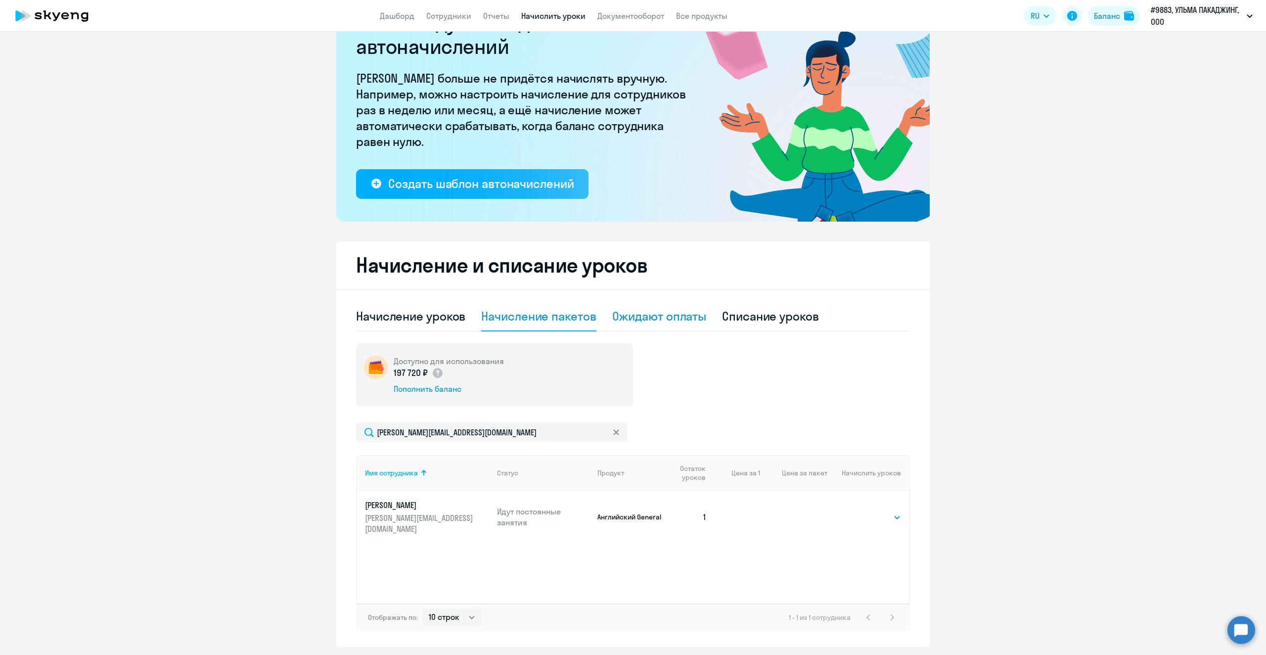
click at [678, 314] on div "Ожидают оплаты" at bounding box center [659, 316] width 94 height 16
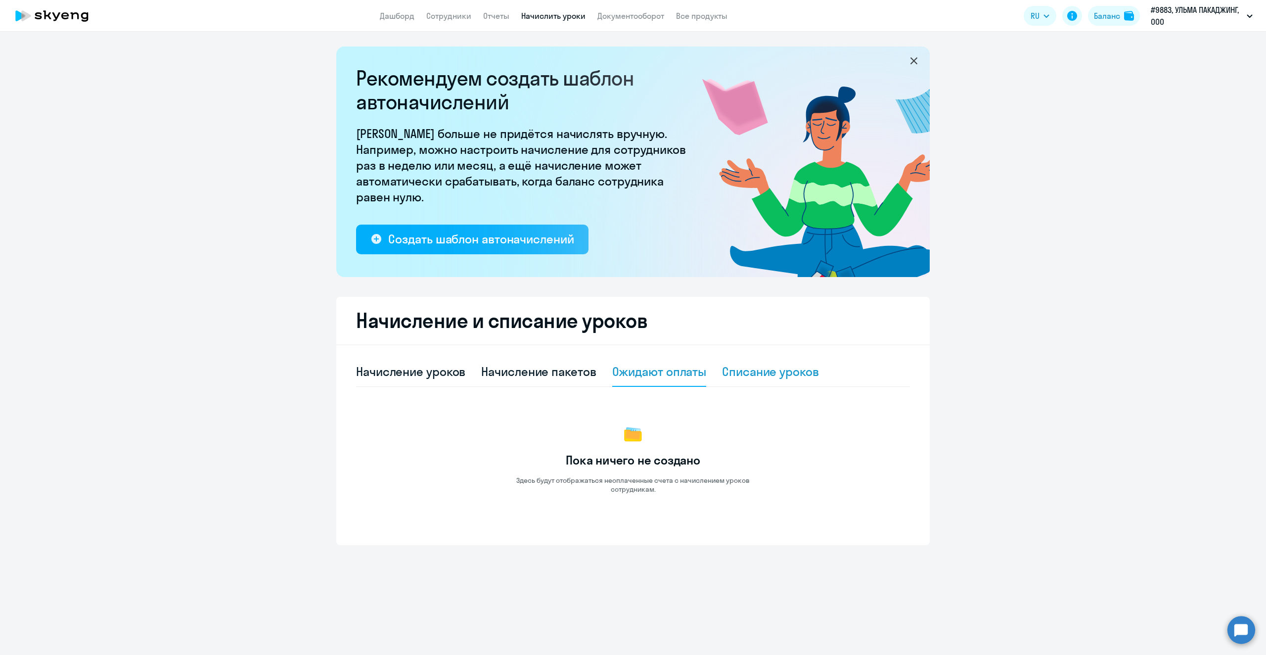
click at [771, 370] on div "Списание уроков" at bounding box center [770, 371] width 97 height 16
select select "10"
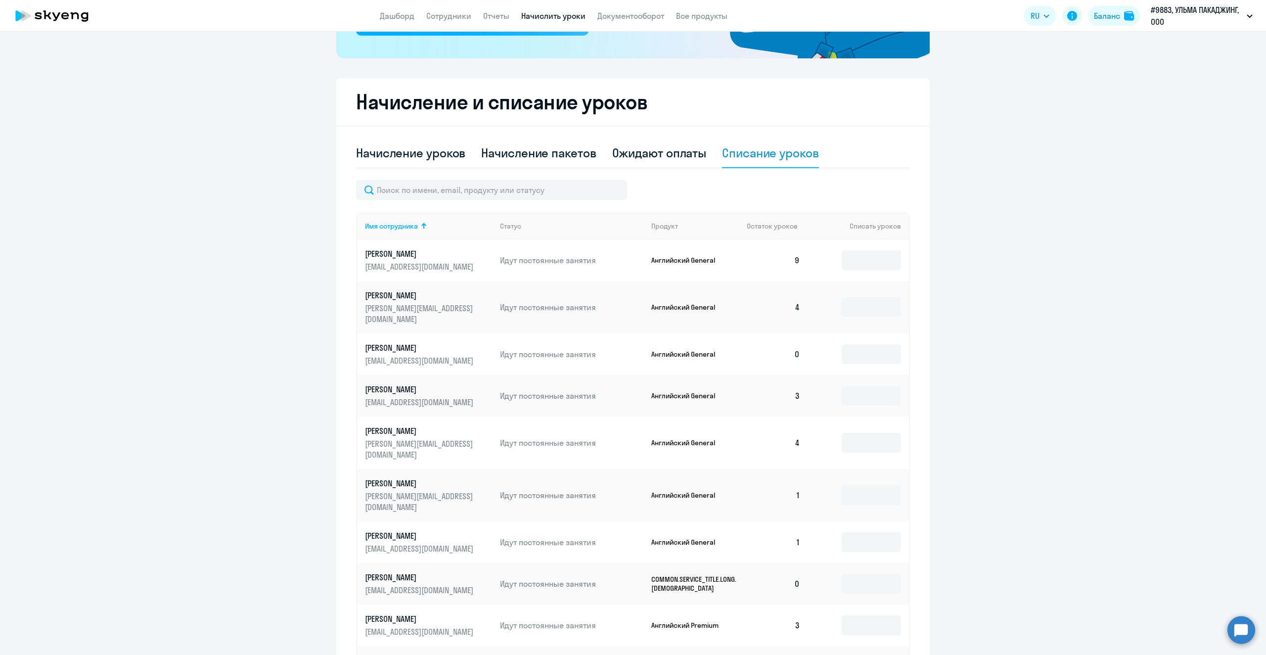
scroll to position [247, 0]
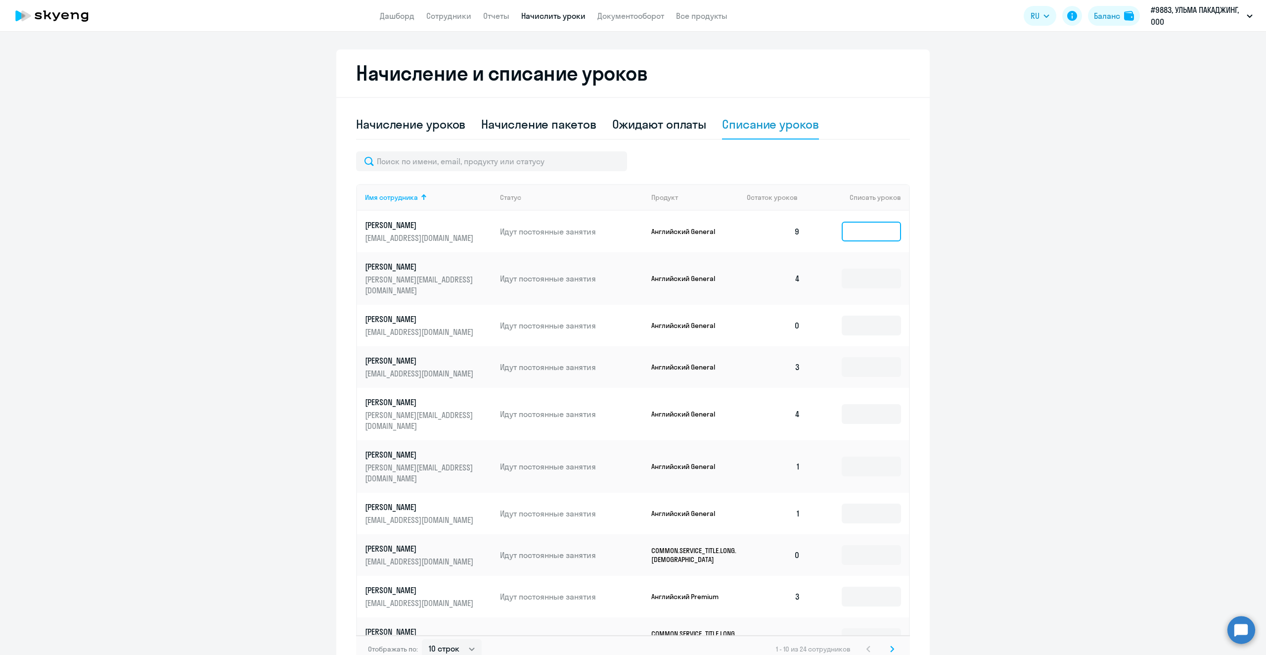
click at [852, 232] on input at bounding box center [871, 232] width 59 height 20
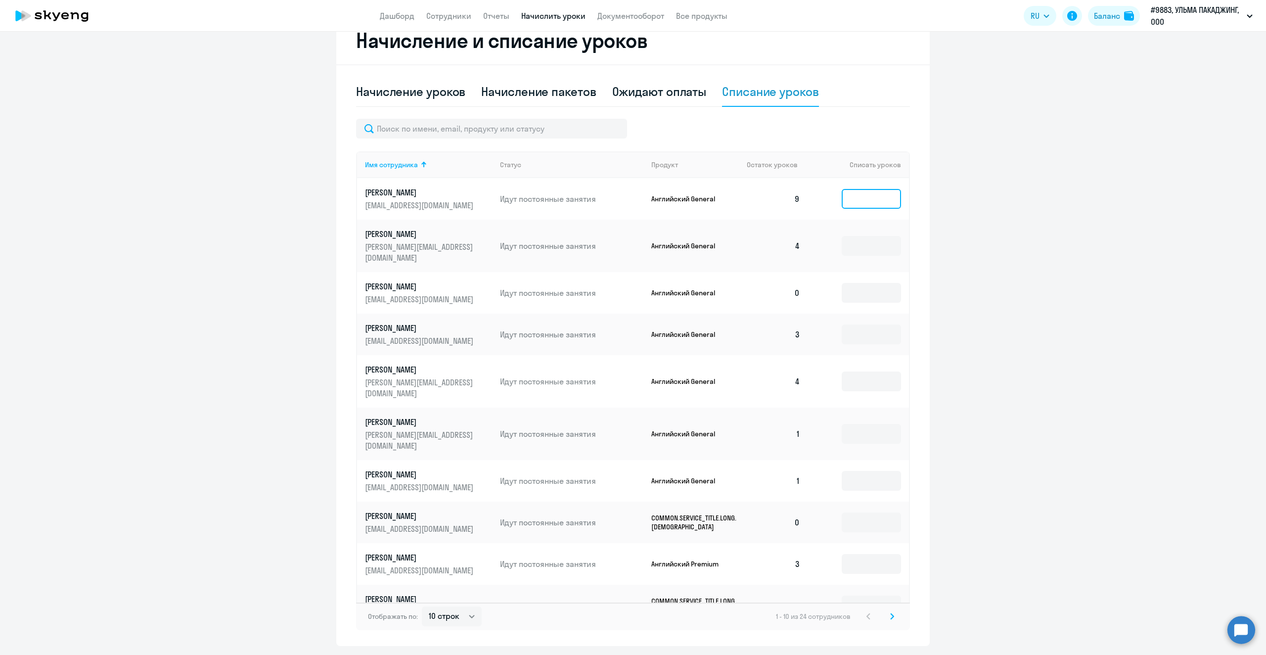
scroll to position [297, 0]
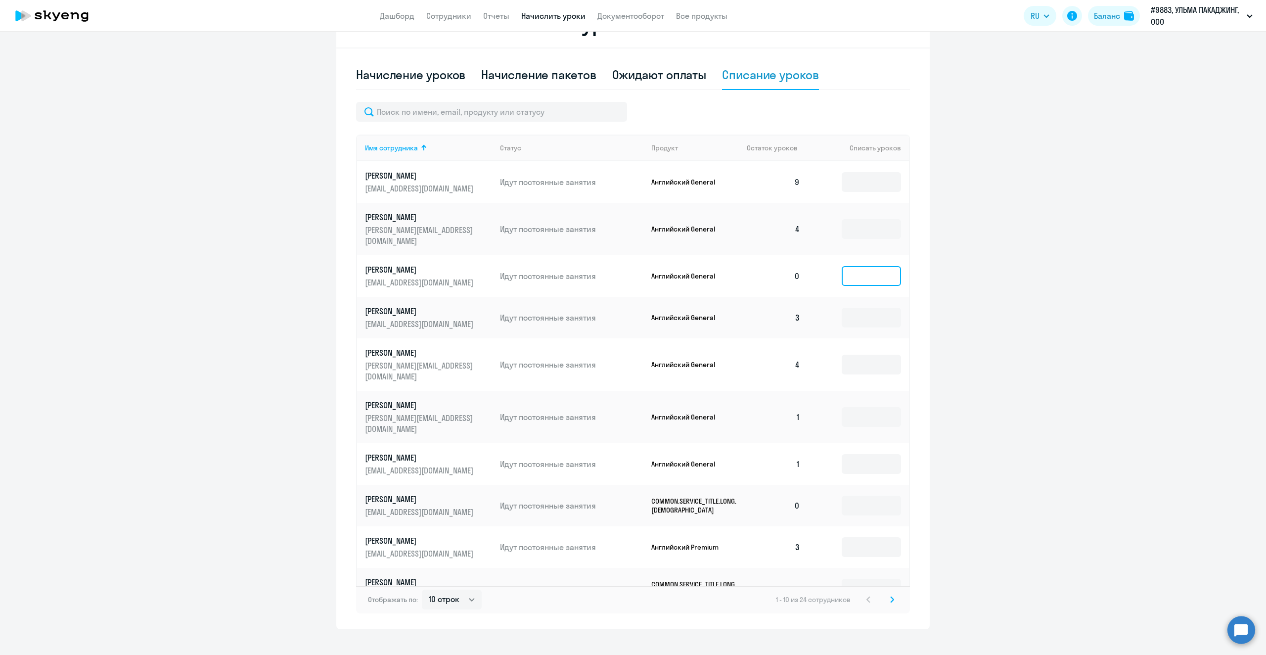
click at [855, 266] on input at bounding box center [871, 276] width 59 height 20
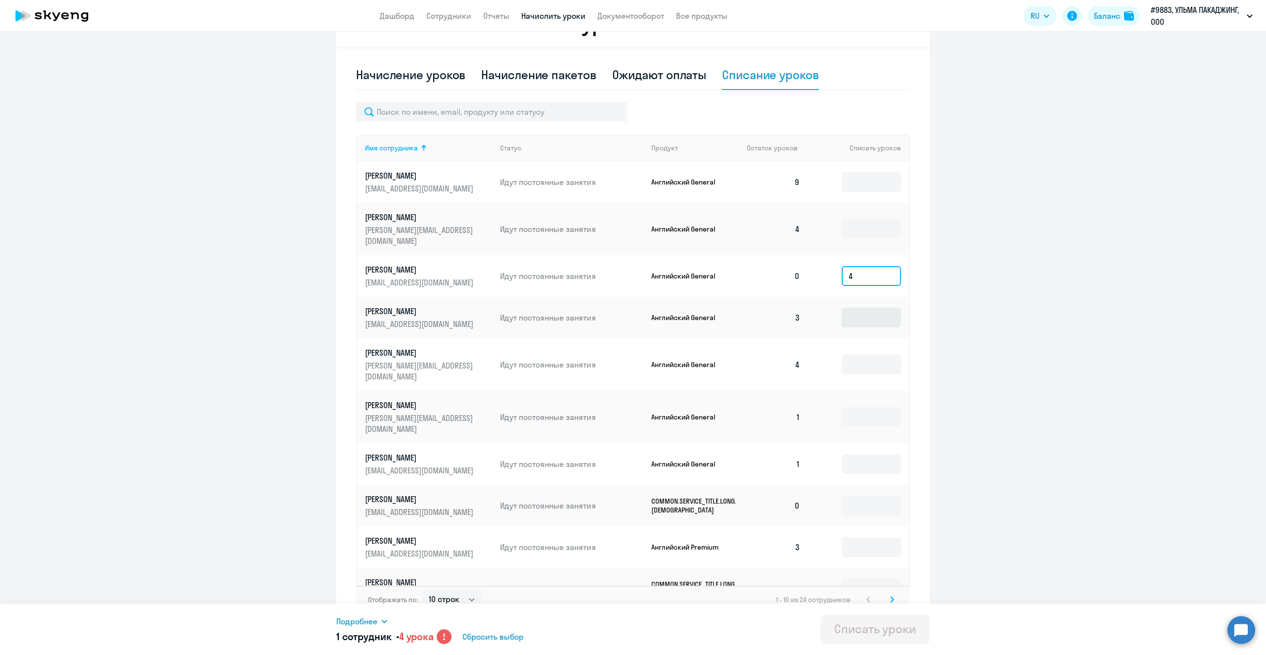
type input "4"
click at [874, 311] on input at bounding box center [871, 318] width 59 height 20
click at [855, 407] on input at bounding box center [871, 417] width 59 height 20
type input "4"
click at [866, 454] on input at bounding box center [871, 464] width 59 height 20
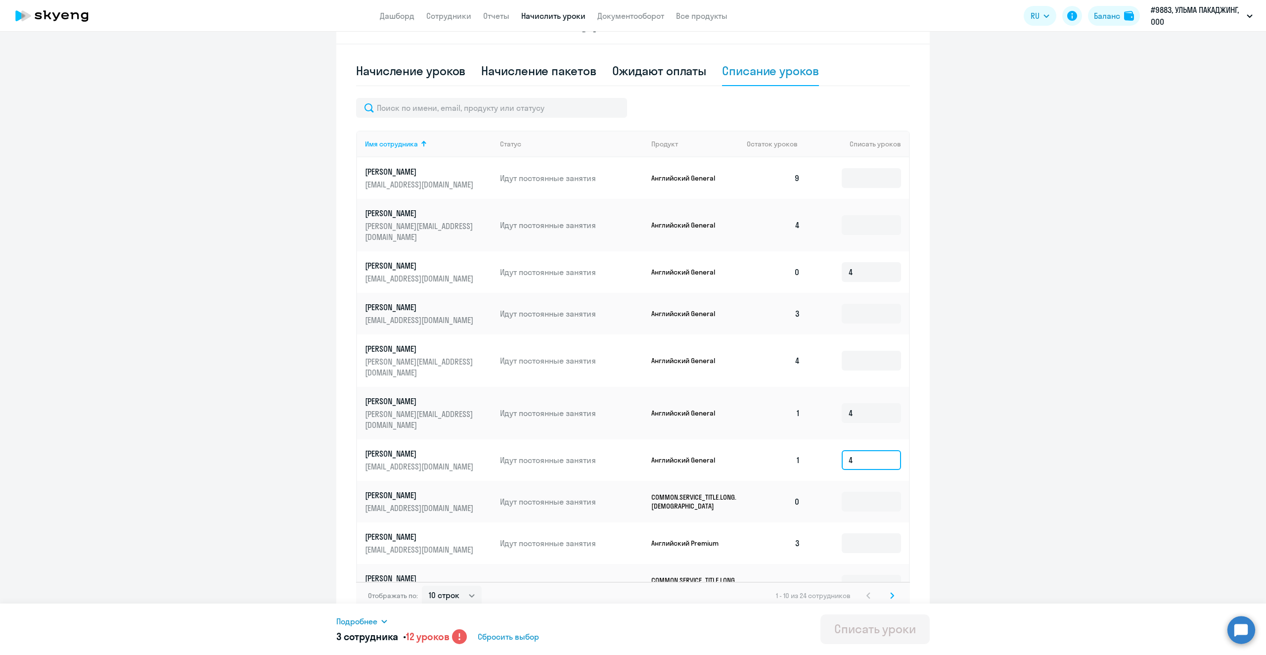
scroll to position [302, 0]
type input "4"
click at [855, 574] on input at bounding box center [871, 584] width 59 height 20
type input "4"
click at [892, 588] on svg-icon at bounding box center [892, 594] width 12 height 12
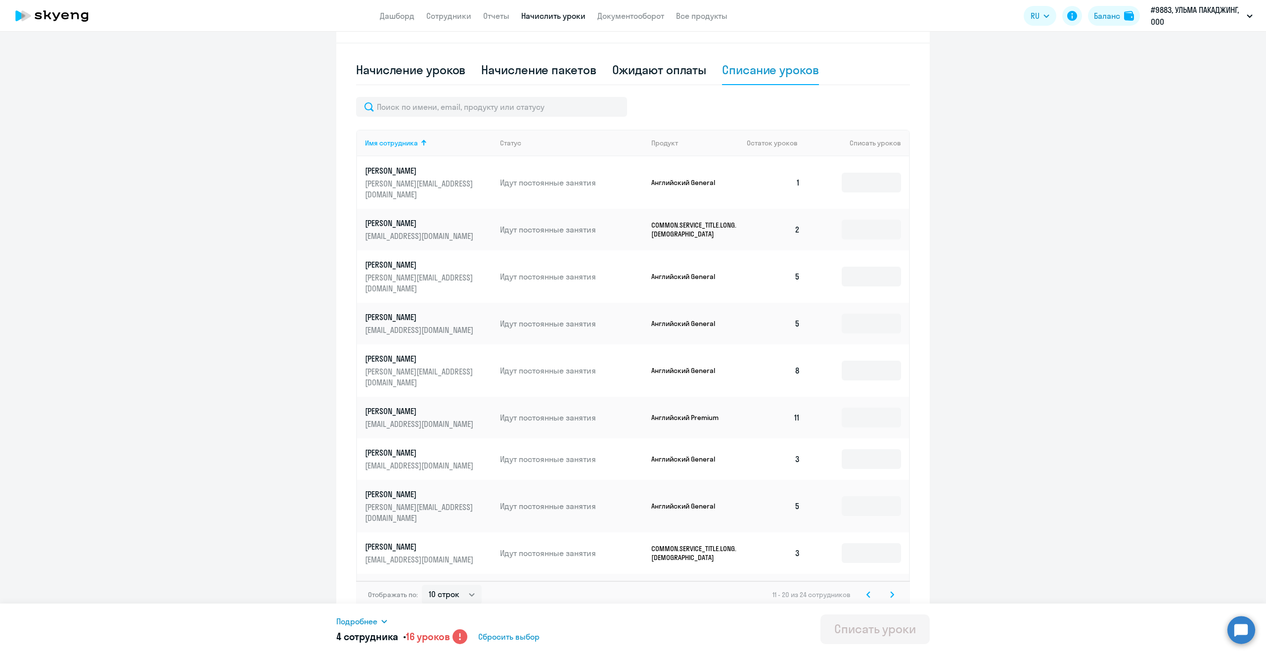
click at [853, 187] on td at bounding box center [858, 182] width 101 height 52
click at [857, 181] on input at bounding box center [871, 183] width 59 height 20
type input "4"
click at [891, 591] on icon at bounding box center [892, 593] width 3 height 5
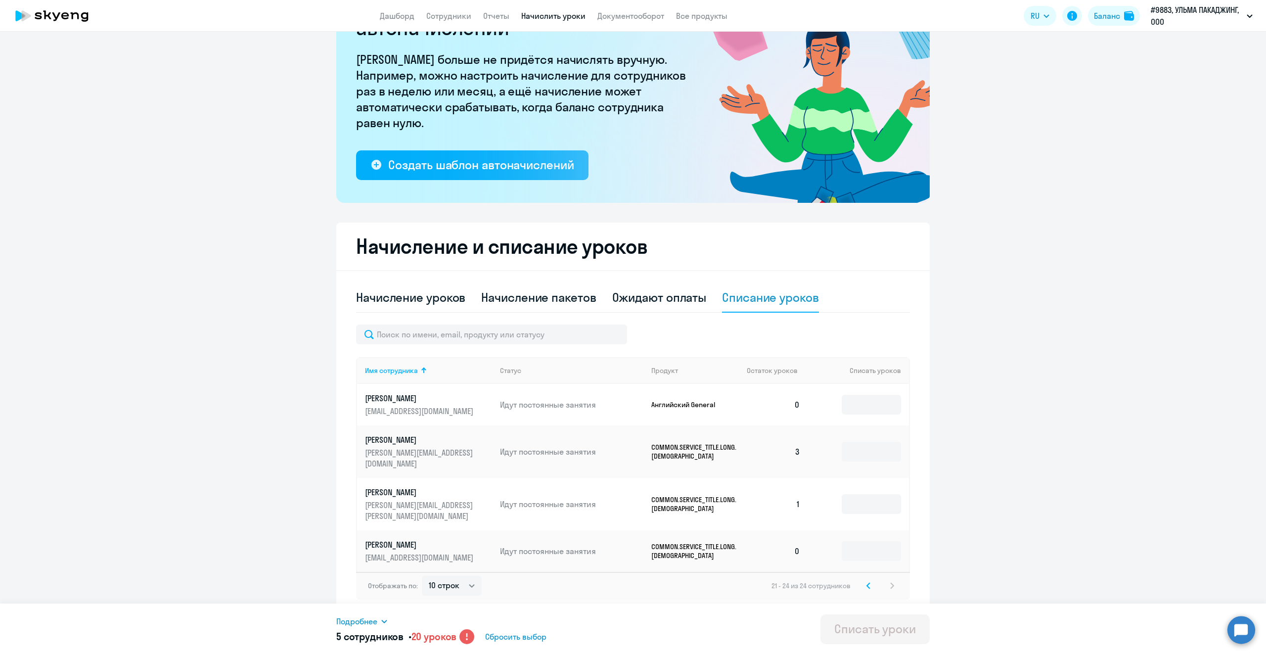
scroll to position [52, 0]
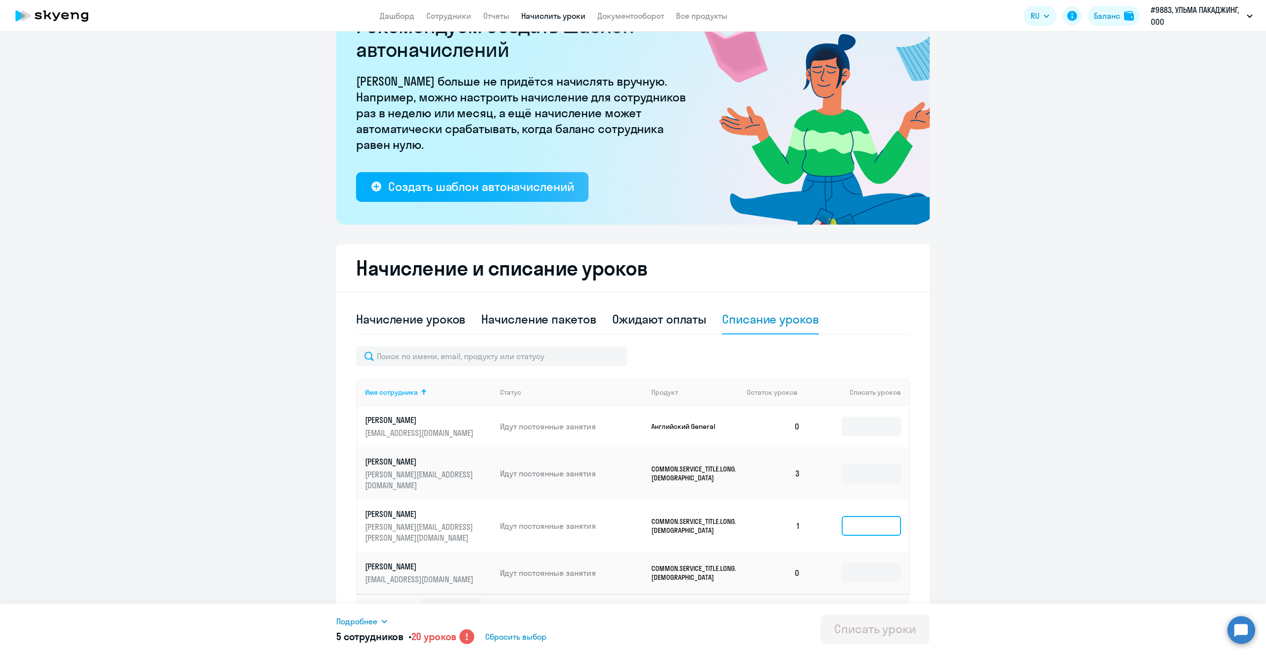
click at [854, 516] on input at bounding box center [871, 526] width 59 height 20
type input "4"
click at [1098, 500] on ng-component "Рекомендуем создать шаблон автоначислений Уроки больше не придётся начислять вр…" at bounding box center [633, 315] width 1266 height 643
drag, startPoint x: 823, startPoint y: 416, endPoint x: 828, endPoint y: 417, distance: 5.5
click at [823, 417] on td at bounding box center [858, 427] width 101 height 42
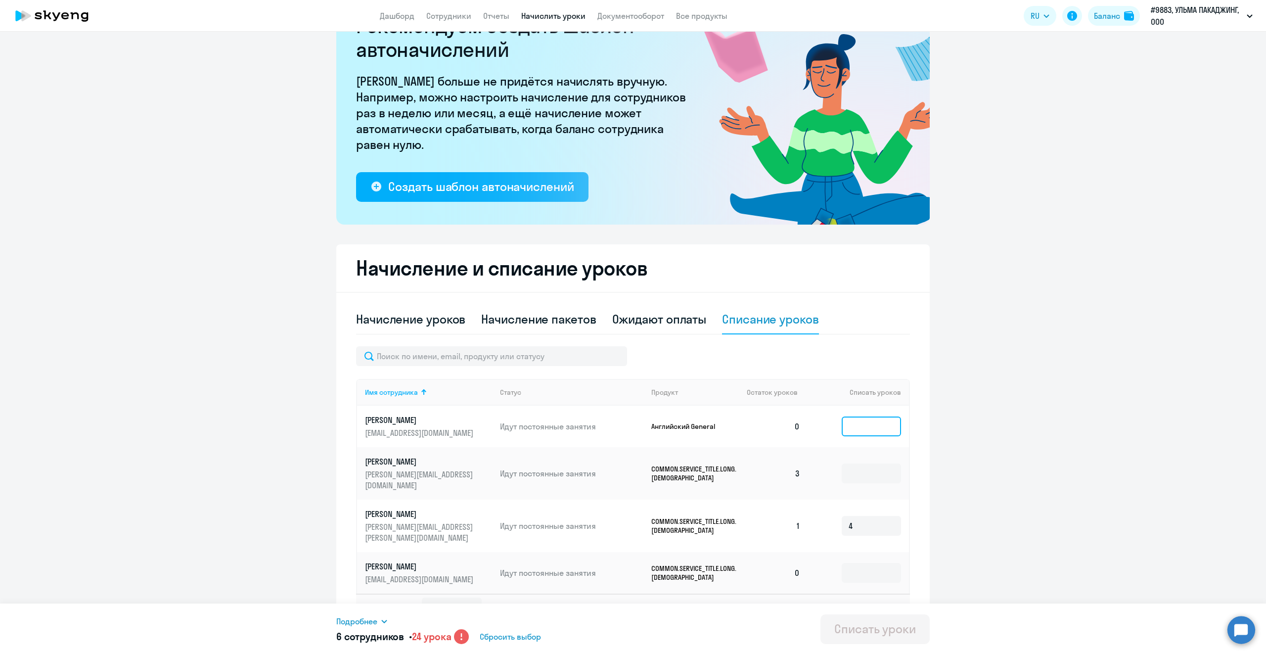
click at [856, 425] on input at bounding box center [871, 426] width 59 height 20
click at [1050, 442] on ng-component "Рекомендуем создать шаблон автоначислений Уроки больше не придётся начислять вр…" at bounding box center [633, 315] width 1266 height 643
click at [368, 326] on div "Начисление уроков" at bounding box center [410, 319] width 109 height 16
select select "10"
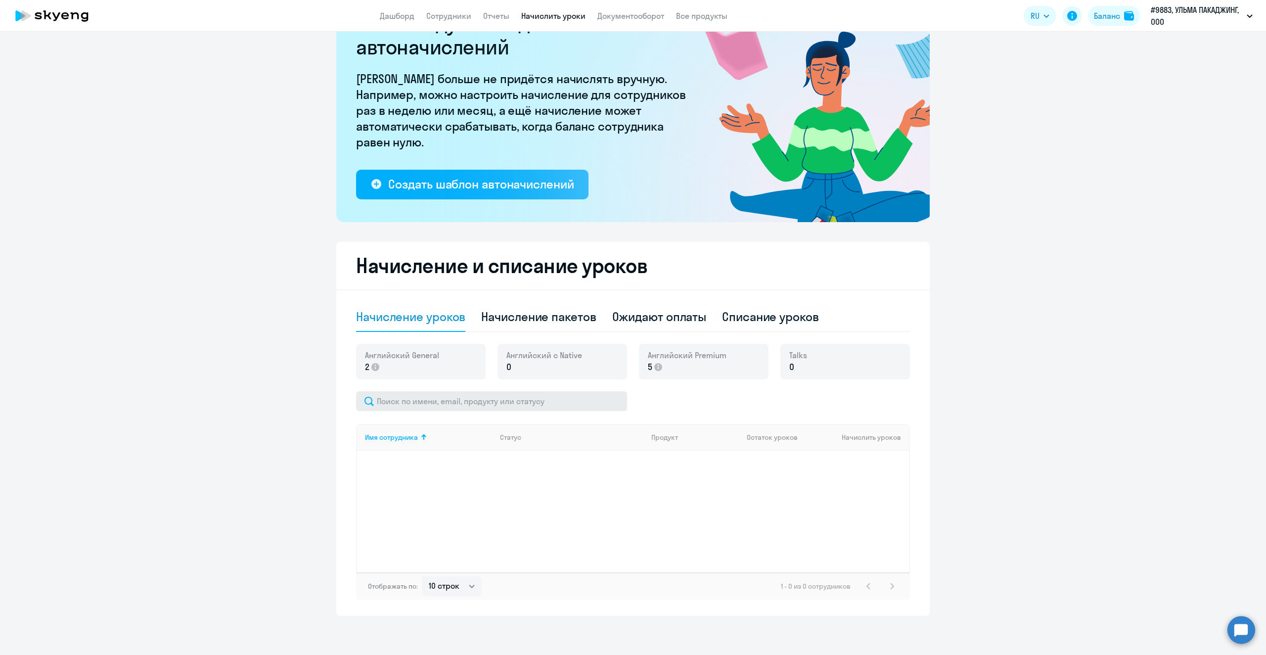
scroll to position [55, 0]
click at [407, 363] on p "2" at bounding box center [402, 366] width 74 height 13
click at [416, 316] on div "Начисление уроков" at bounding box center [410, 316] width 109 height 16
click at [539, 322] on div "Начисление пакетов" at bounding box center [538, 316] width 115 height 16
select select "10"
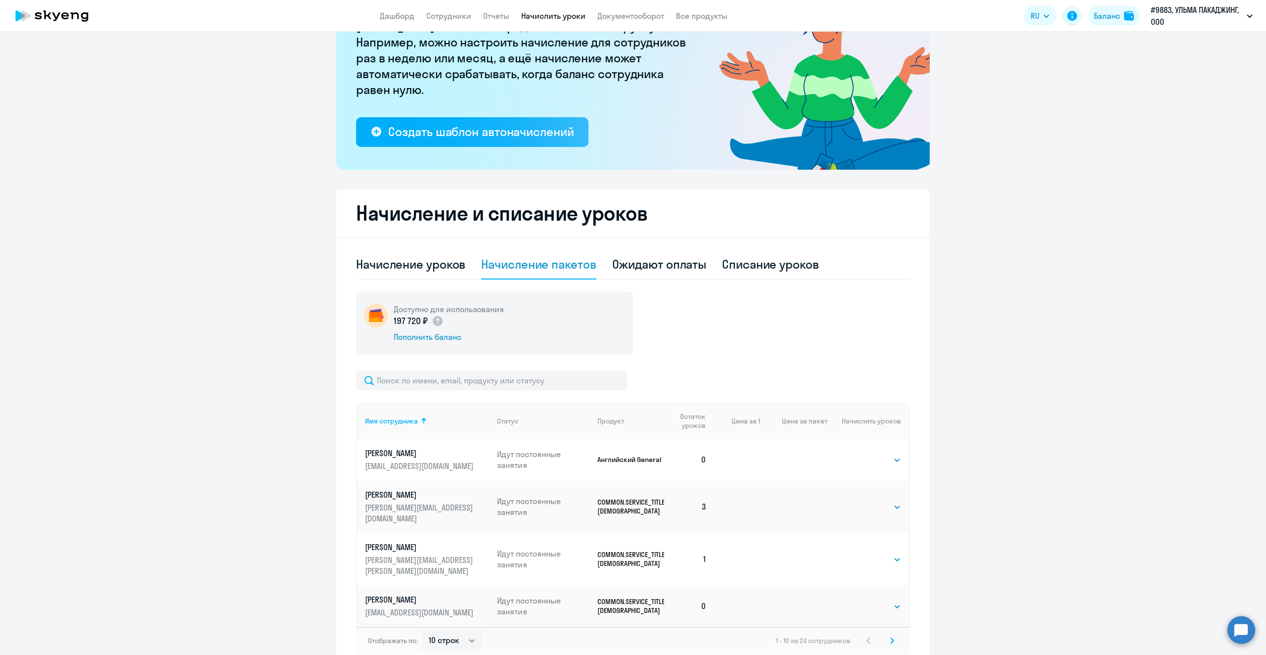
scroll to position [140, 0]
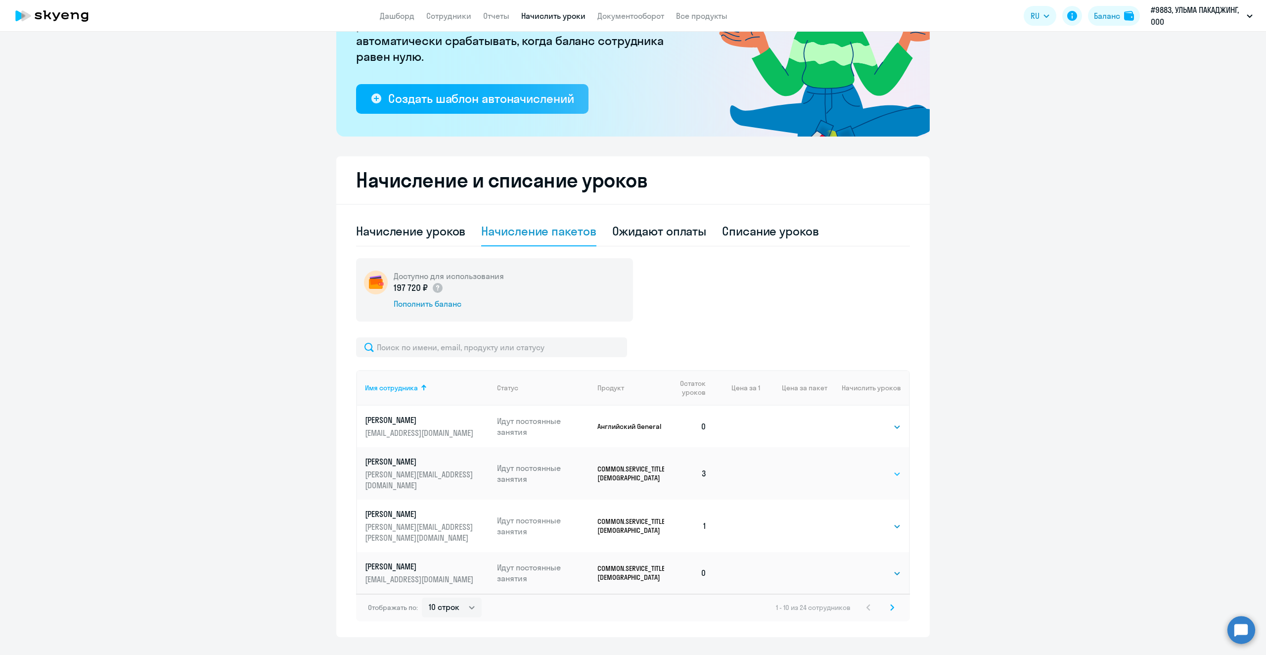
click at [894, 468] on select "Выбрать 4 8 16 32 64 96 128" at bounding box center [880, 474] width 41 height 12
click at [979, 477] on ng-component "Рекомендуем создать шаблон автоначислений Уроки больше не придётся начислять вр…" at bounding box center [633, 271] width 1266 height 731
click at [884, 520] on select "Выбрать 4 8 16 32 64 96 128" at bounding box center [880, 526] width 41 height 12
select select "4"
click at [860, 520] on select "Выбрать 4 8 16 32 64 96 128" at bounding box center [880, 526] width 41 height 12
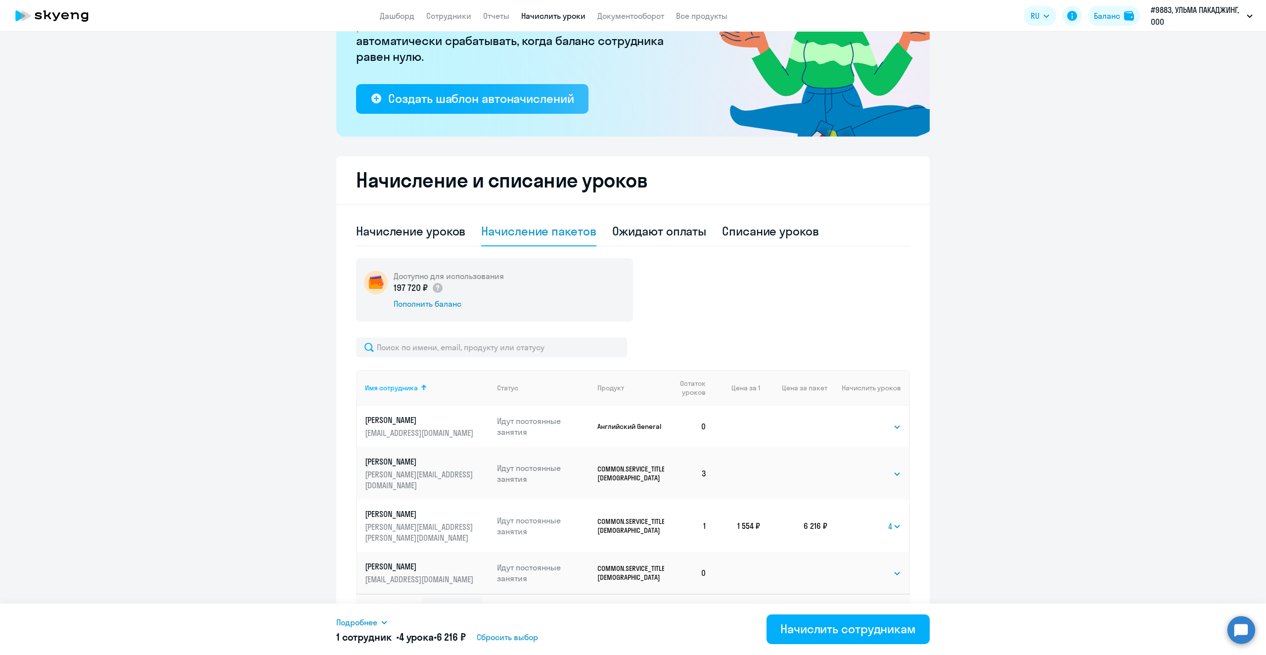
click at [890, 601] on svg-icon at bounding box center [892, 607] width 12 height 12
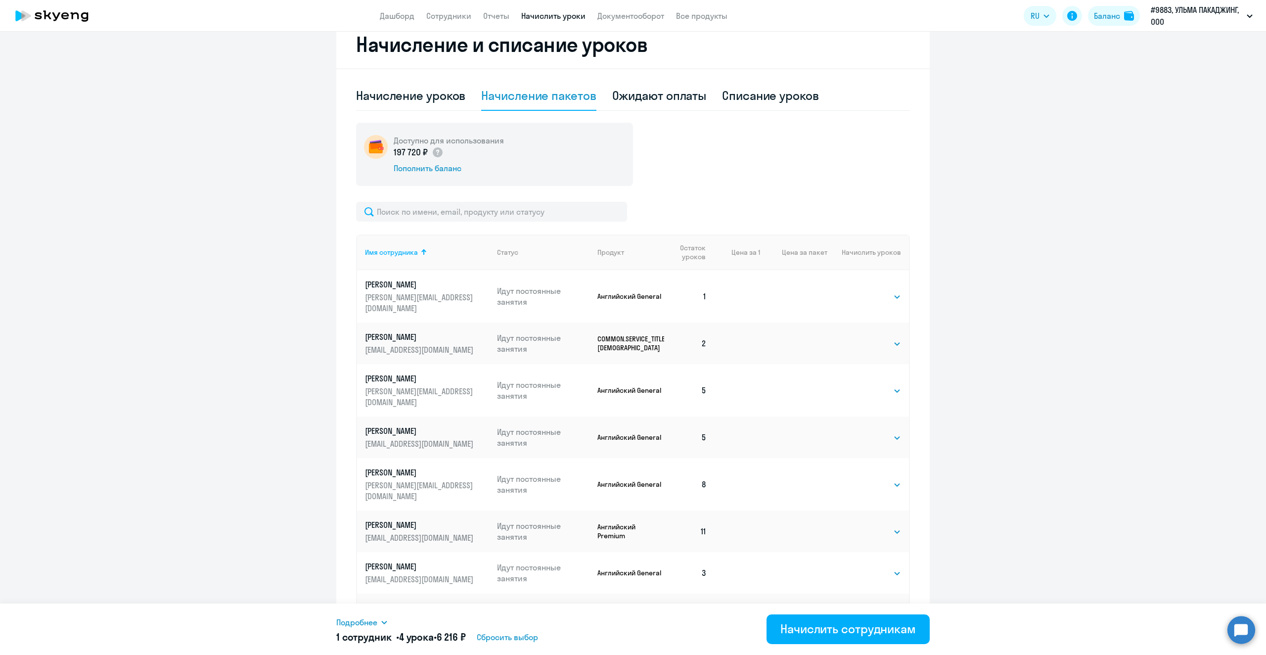
scroll to position [289, 0]
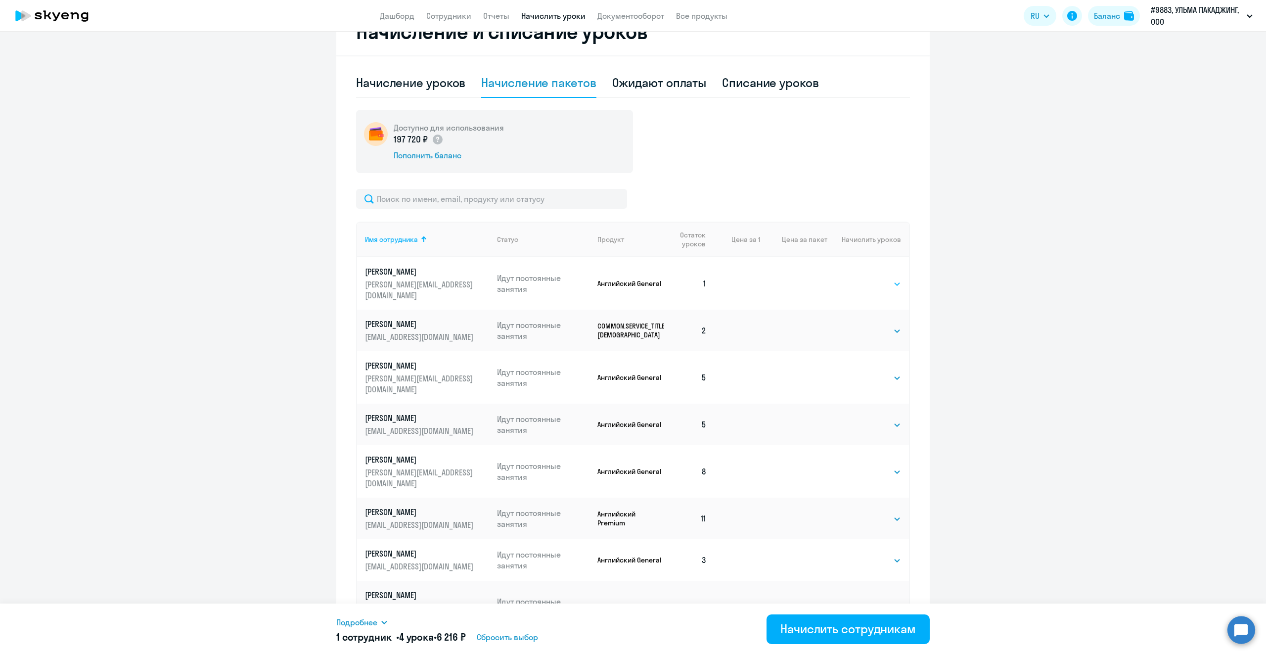
click at [894, 278] on select "Выбрать 4 8 16 32 64 96 128" at bounding box center [880, 284] width 41 height 12
select select "4"
click at [860, 278] on select "Выбрать 4 8 16 32 64 96 128" at bounding box center [880, 284] width 41 height 12
click at [896, 325] on select "Выбрать 4 8 16 32 64 96 128" at bounding box center [880, 331] width 41 height 12
select select "4"
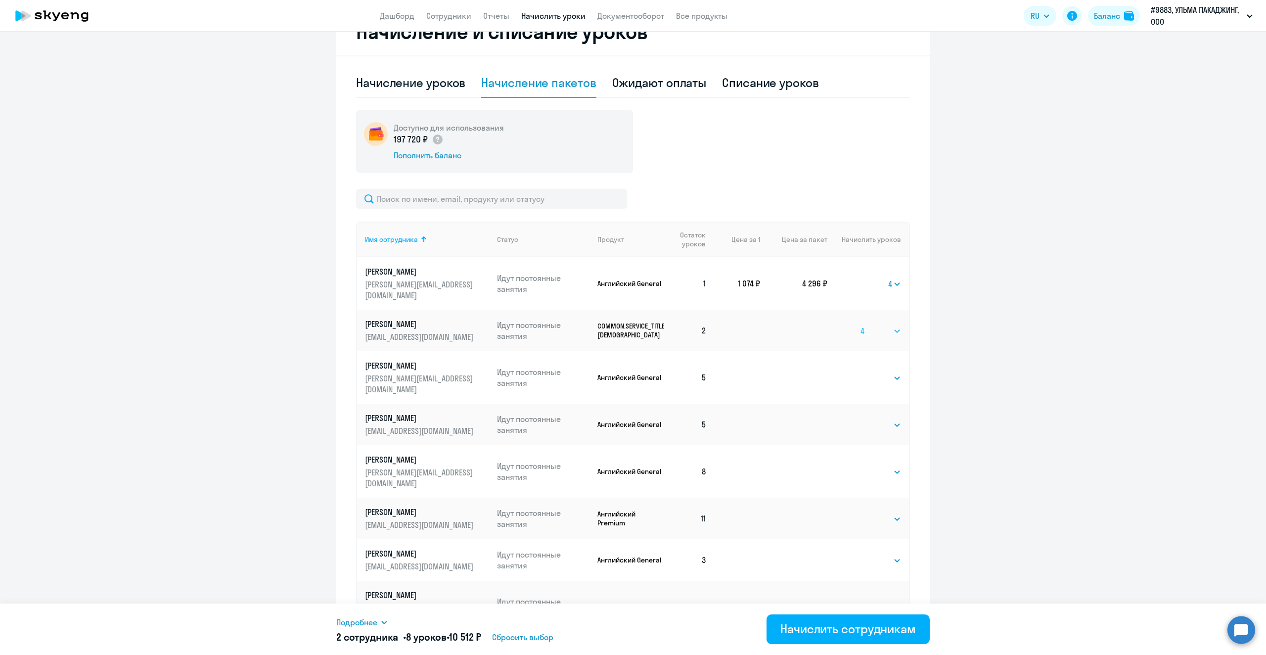
click at [860, 325] on select "Выбрать 4 8 16 32 64 96 128" at bounding box center [880, 331] width 41 height 12
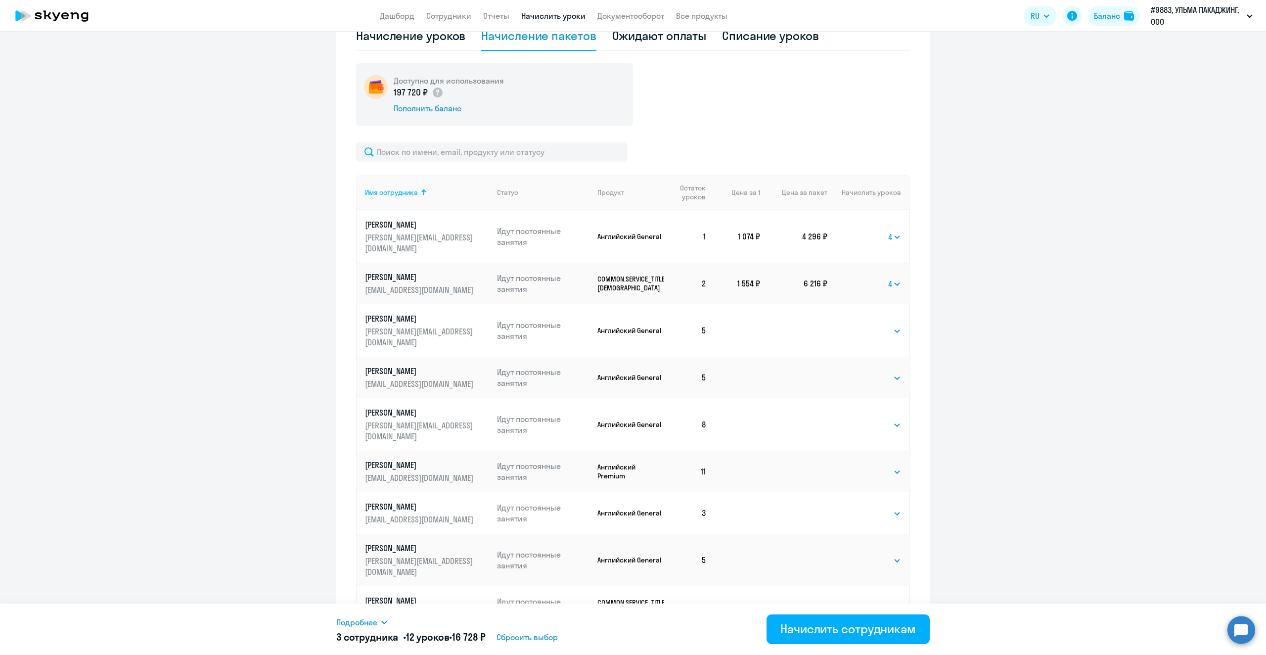
scroll to position [390, 0]
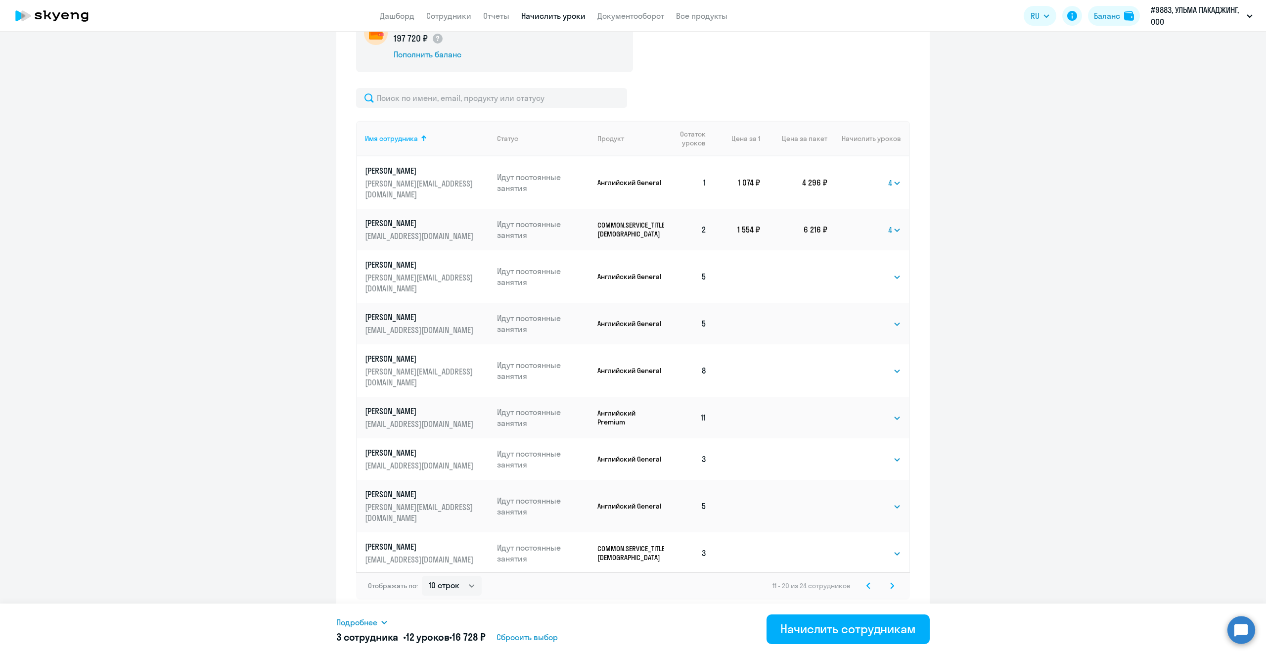
click at [893, 589] on select "Выбрать 4 8 16 32 64 96 128" at bounding box center [880, 595] width 41 height 12
select select "4"
click at [860, 589] on select "Выбрать 4 8 16 32 64 96 128" at bounding box center [880, 595] width 41 height 12
click at [892, 584] on svg-icon at bounding box center [892, 586] width 12 height 12
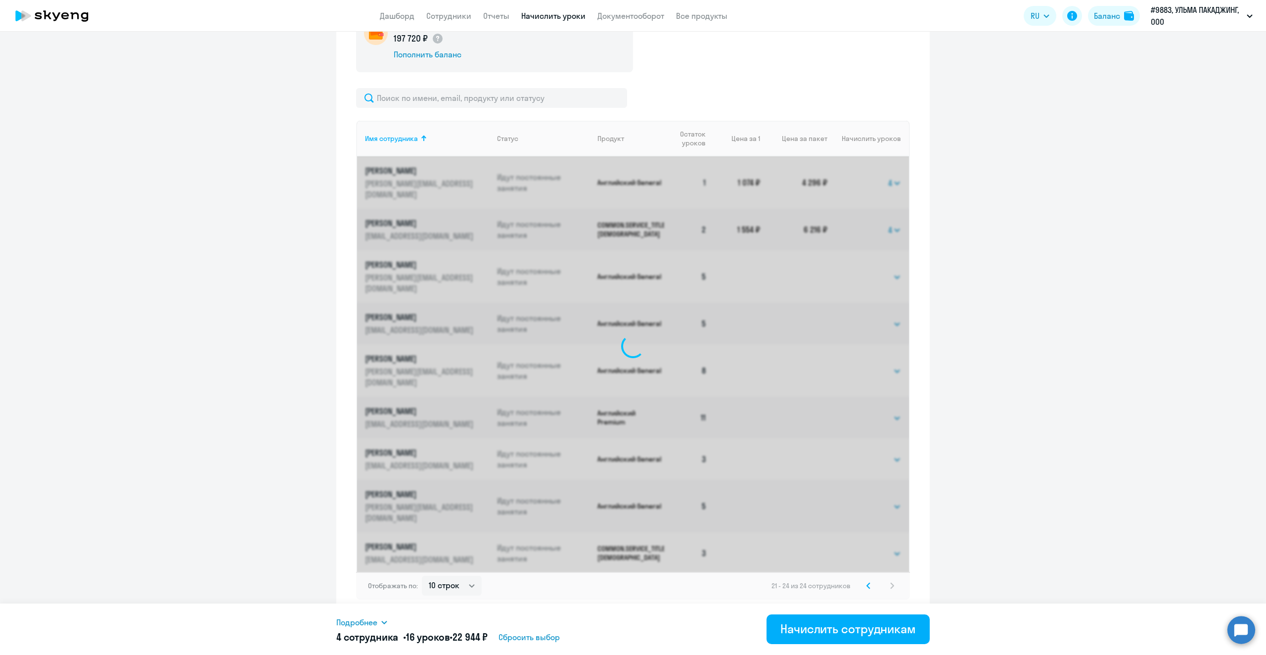
scroll to position [140, 0]
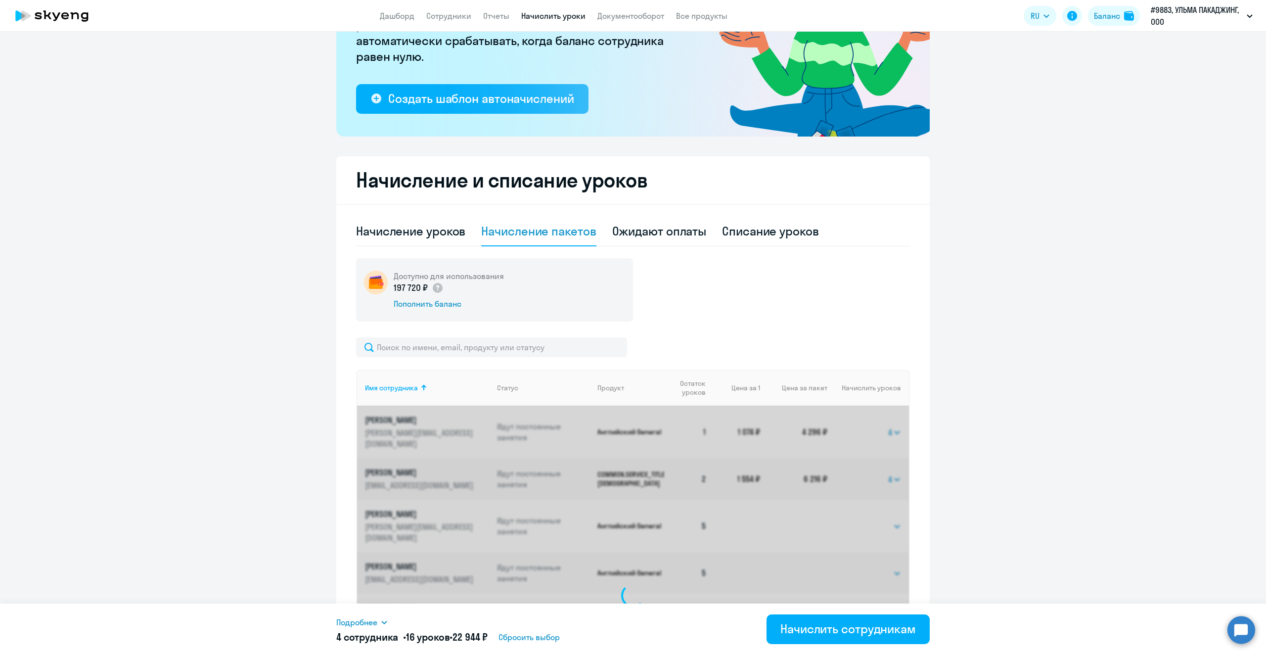
select select "4"
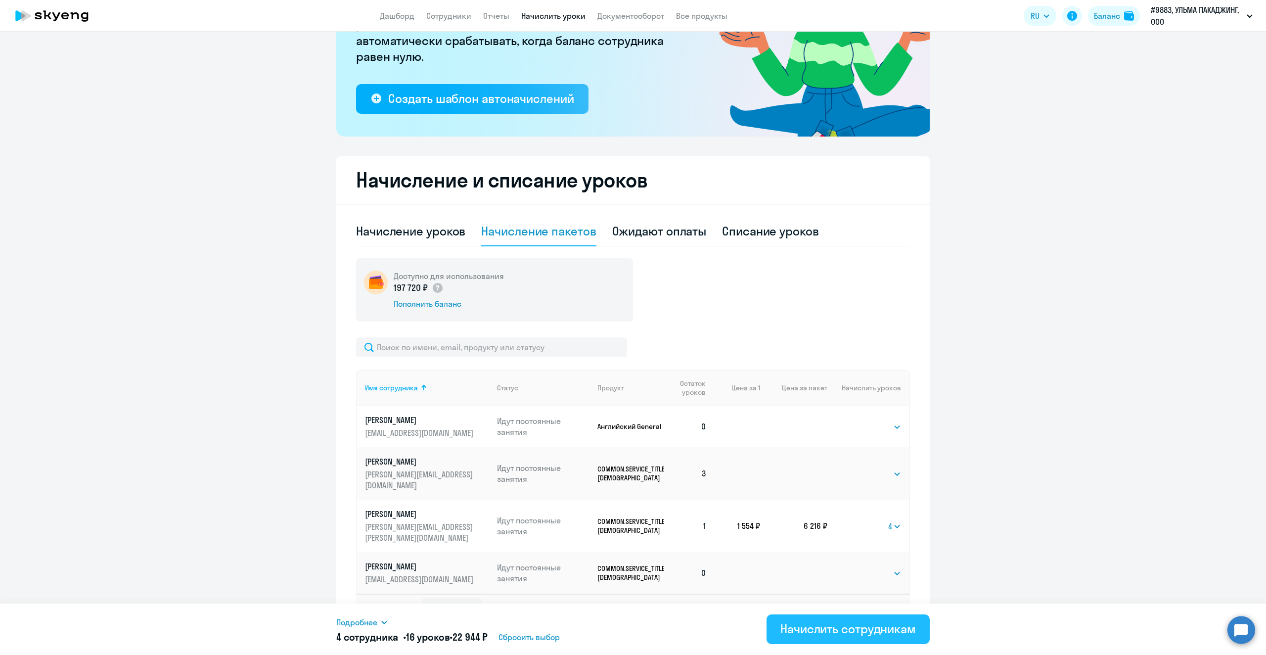
click at [825, 628] on div "Начислить сотрудникам" at bounding box center [848, 629] width 136 height 16
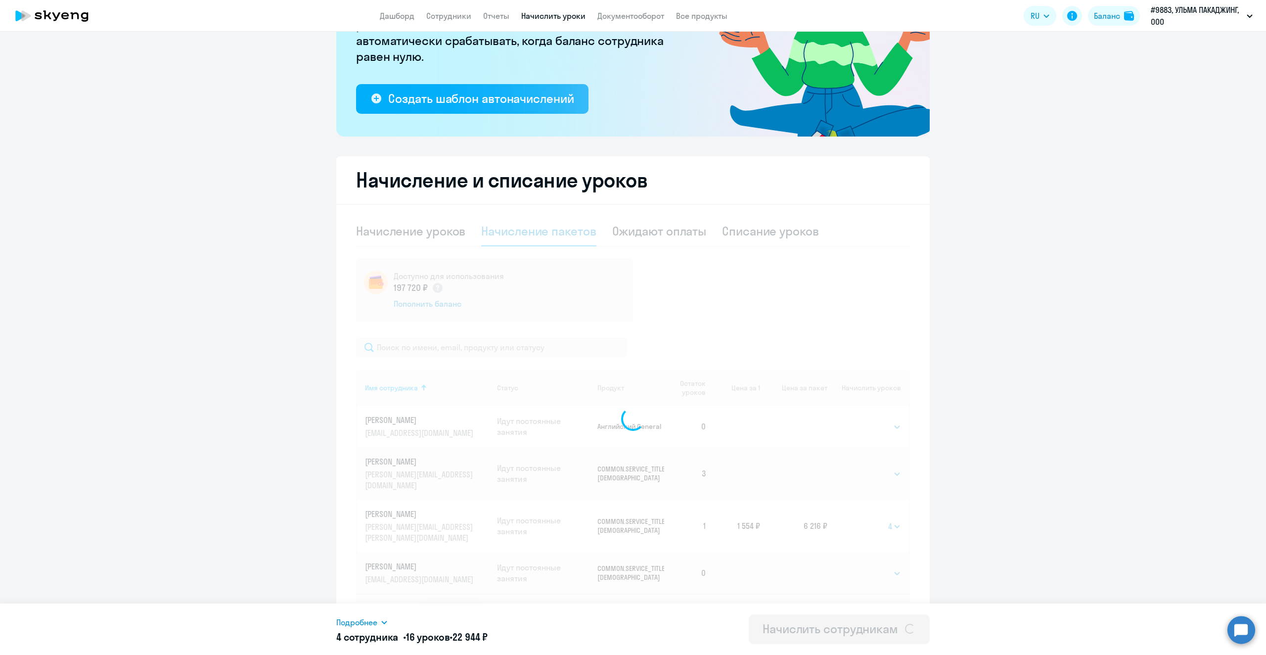
select select
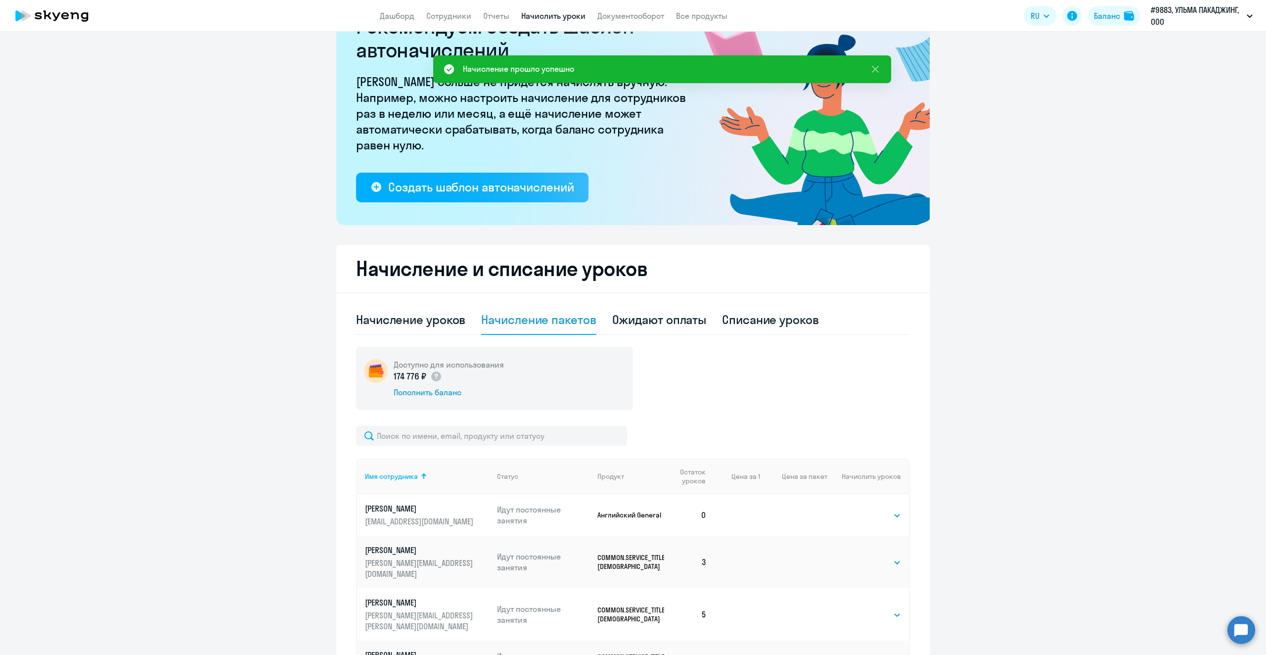
scroll to position [0, 0]
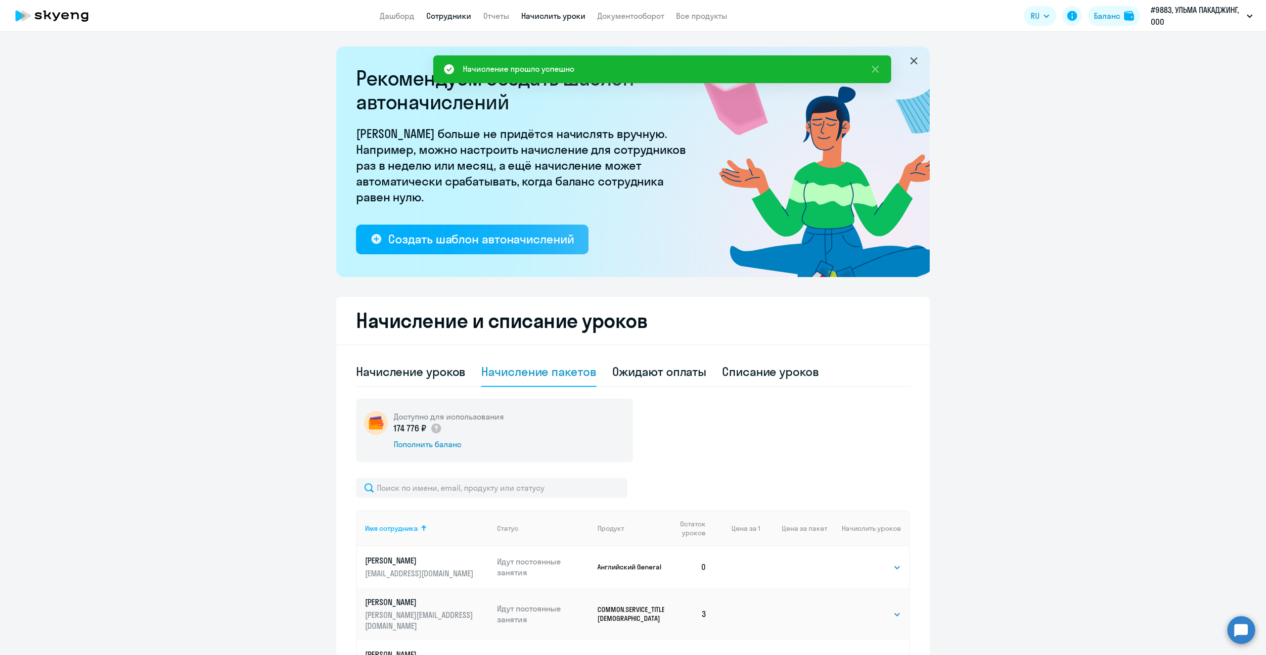
click at [449, 15] on link "Сотрудники" at bounding box center [448, 16] width 45 height 10
select select "30"
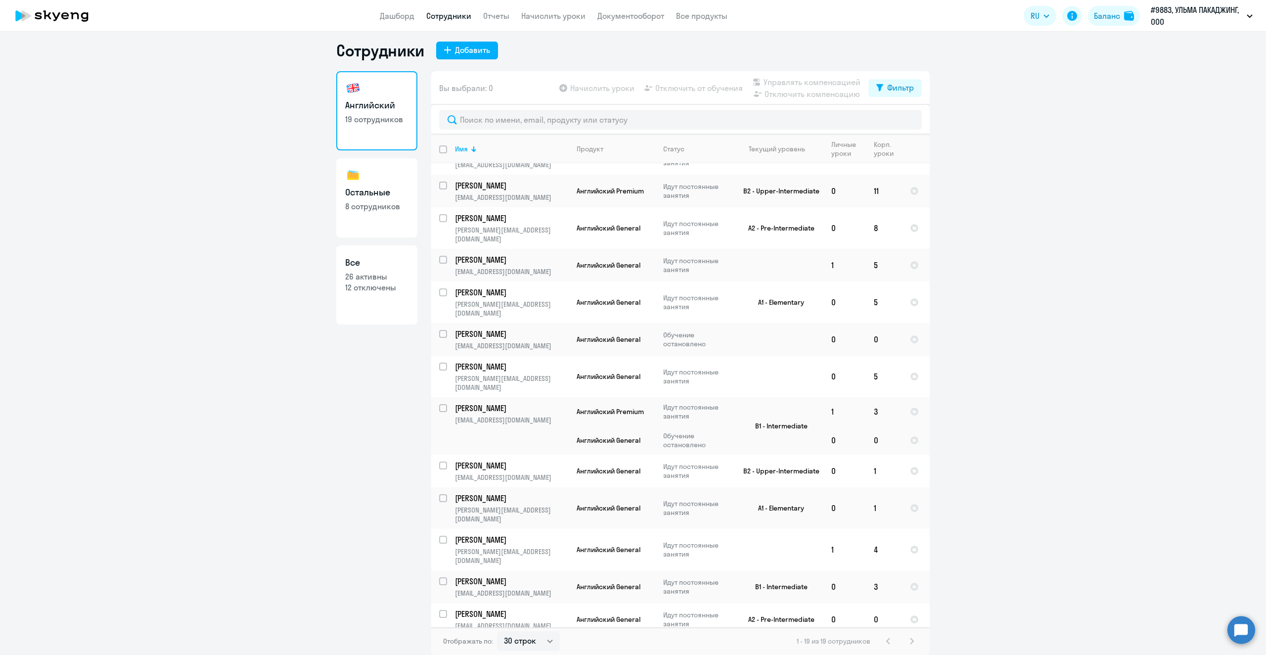
scroll to position [206, 0]
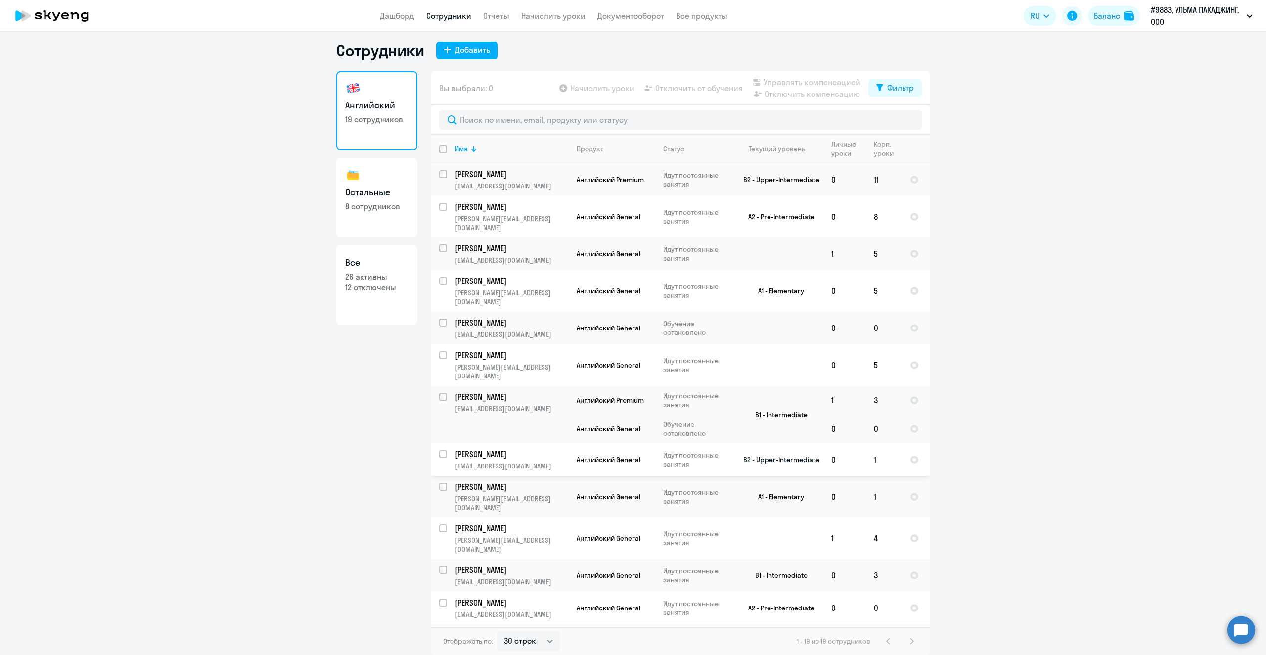
click at [870, 443] on td "1" at bounding box center [884, 459] width 36 height 33
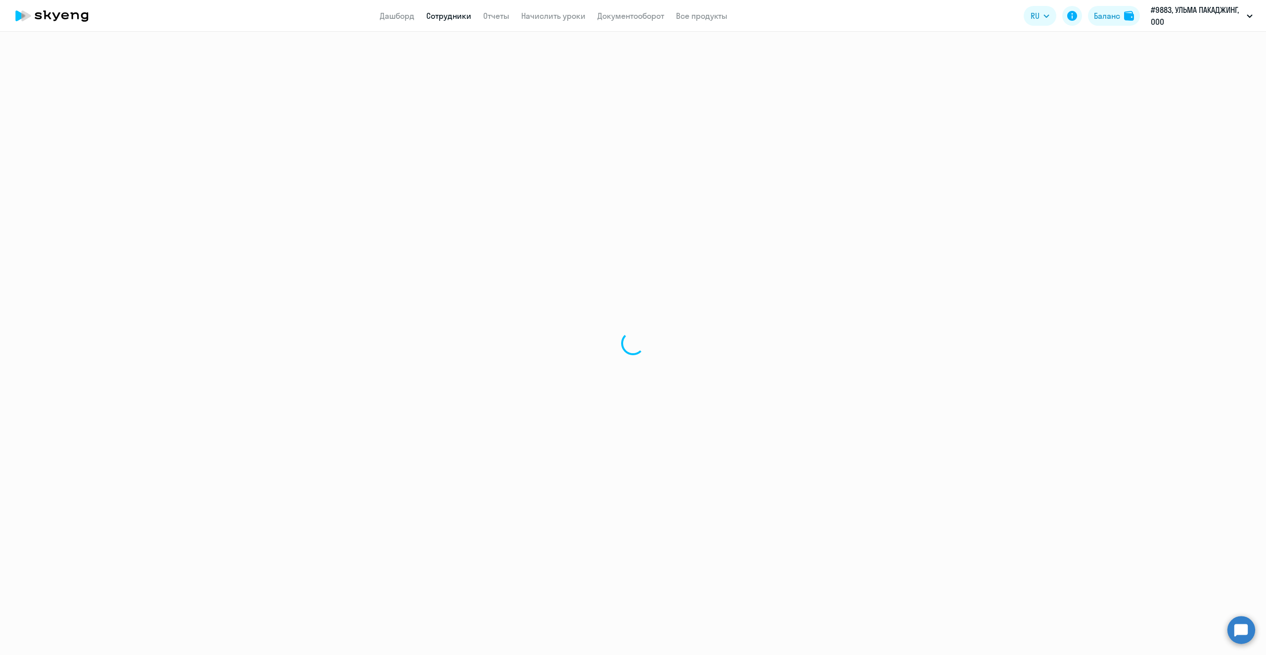
select select "english"
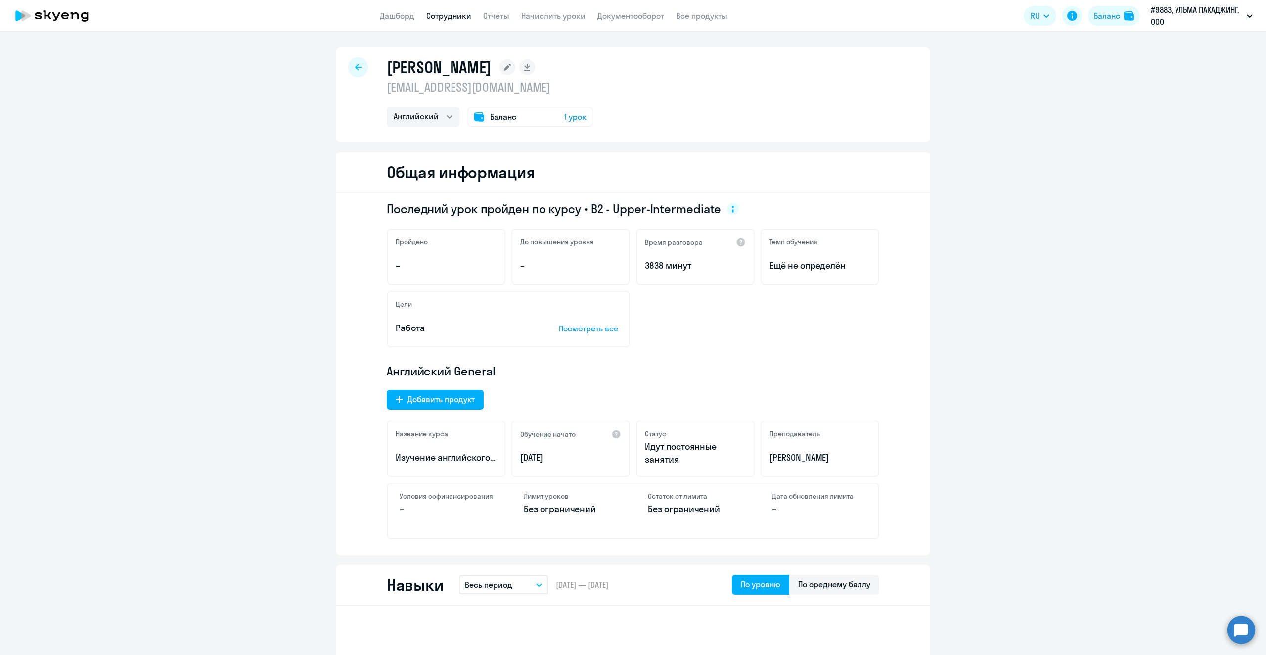
click at [571, 116] on span "1 урок" at bounding box center [575, 117] width 22 height 12
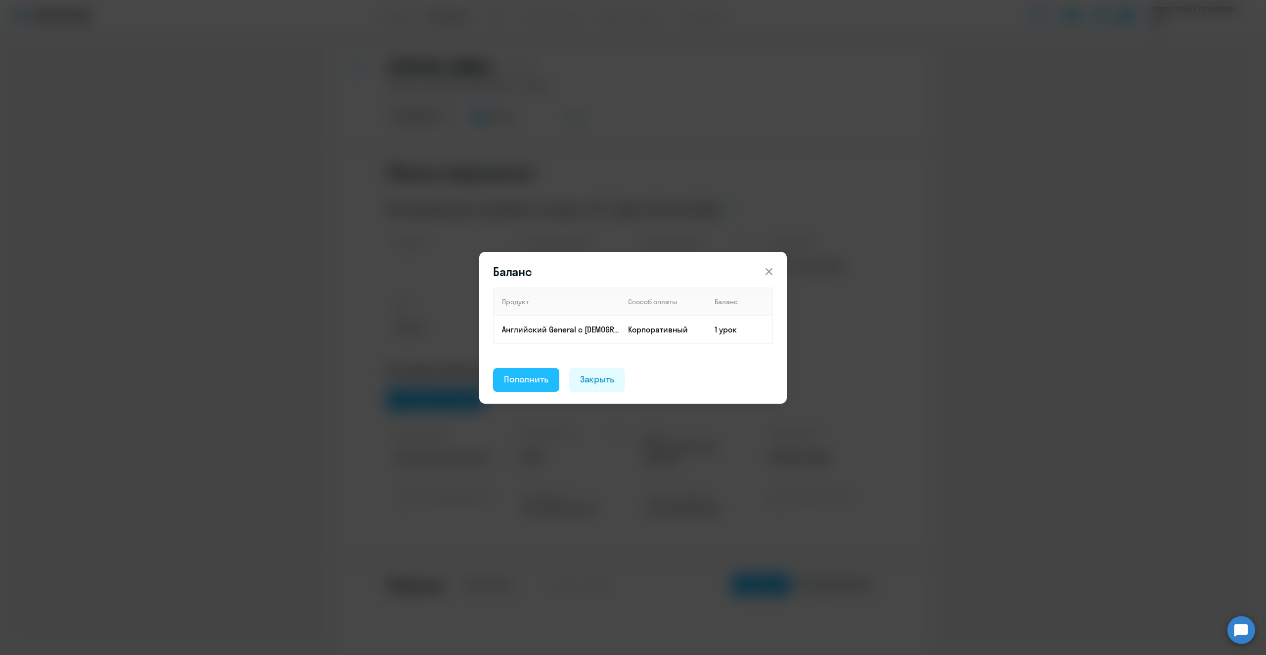
click at [547, 384] on div "Пополнить" at bounding box center [526, 379] width 45 height 13
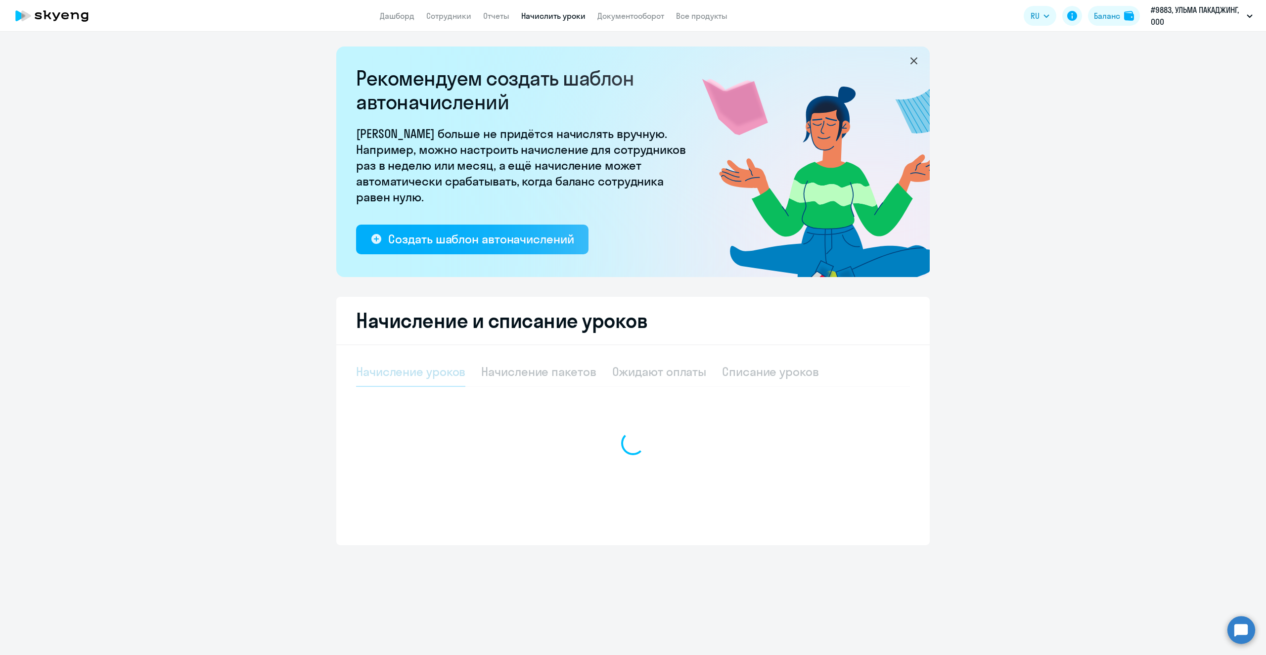
select select "10"
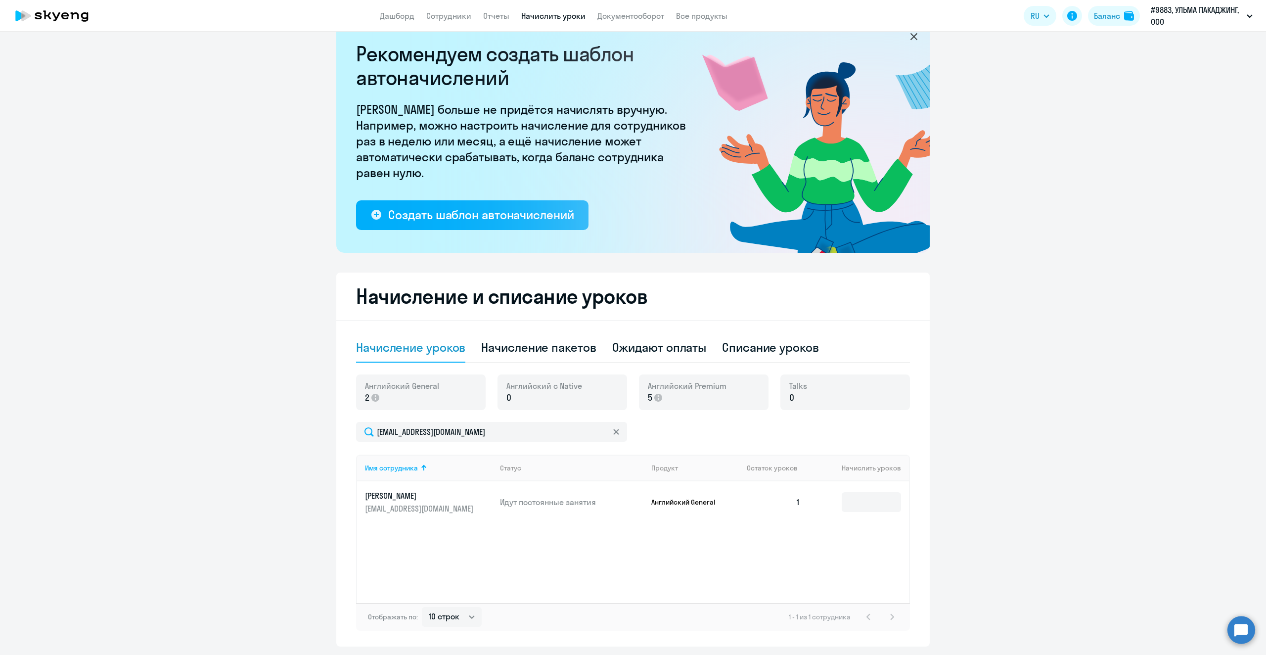
scroll to position [55, 0]
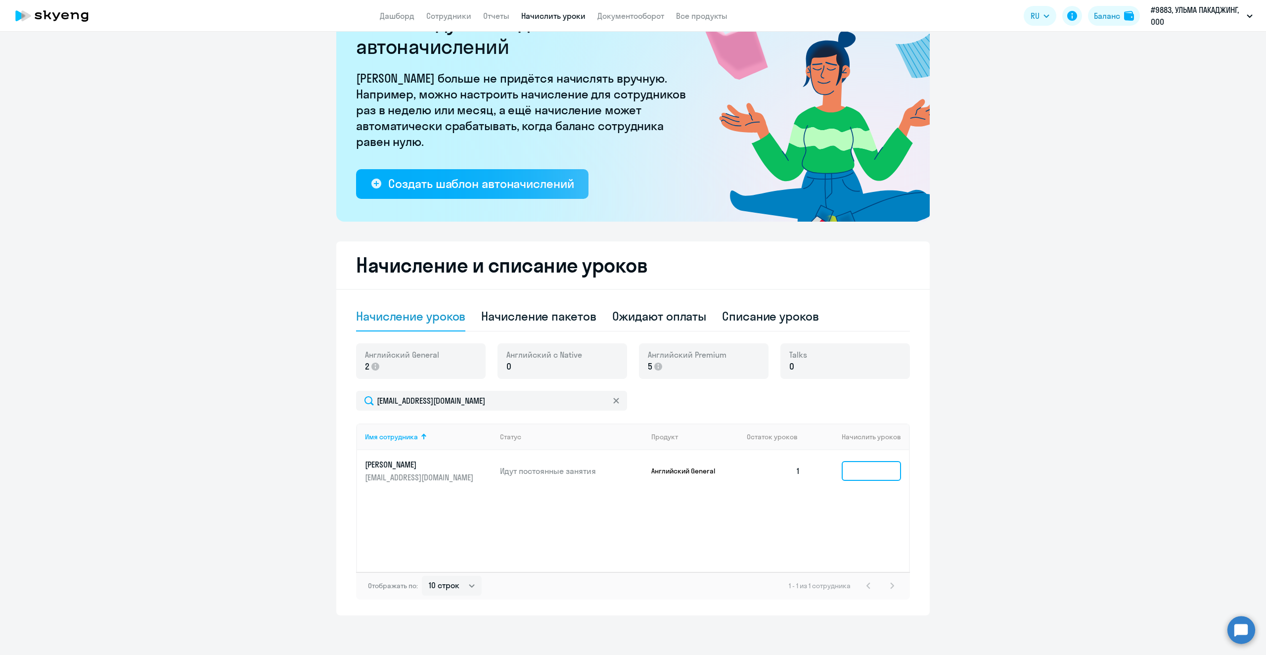
click at [863, 476] on input at bounding box center [871, 471] width 59 height 20
type input "4"
click at [443, 13] on link "Сотрудники" at bounding box center [448, 16] width 45 height 10
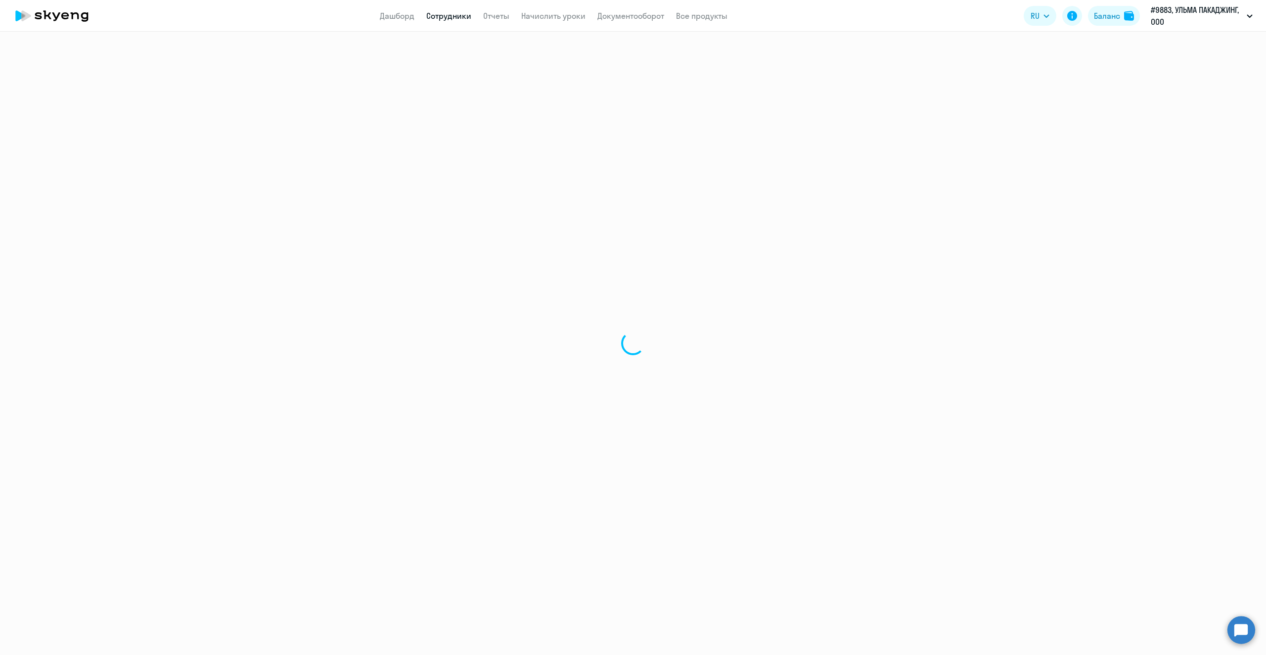
select select "30"
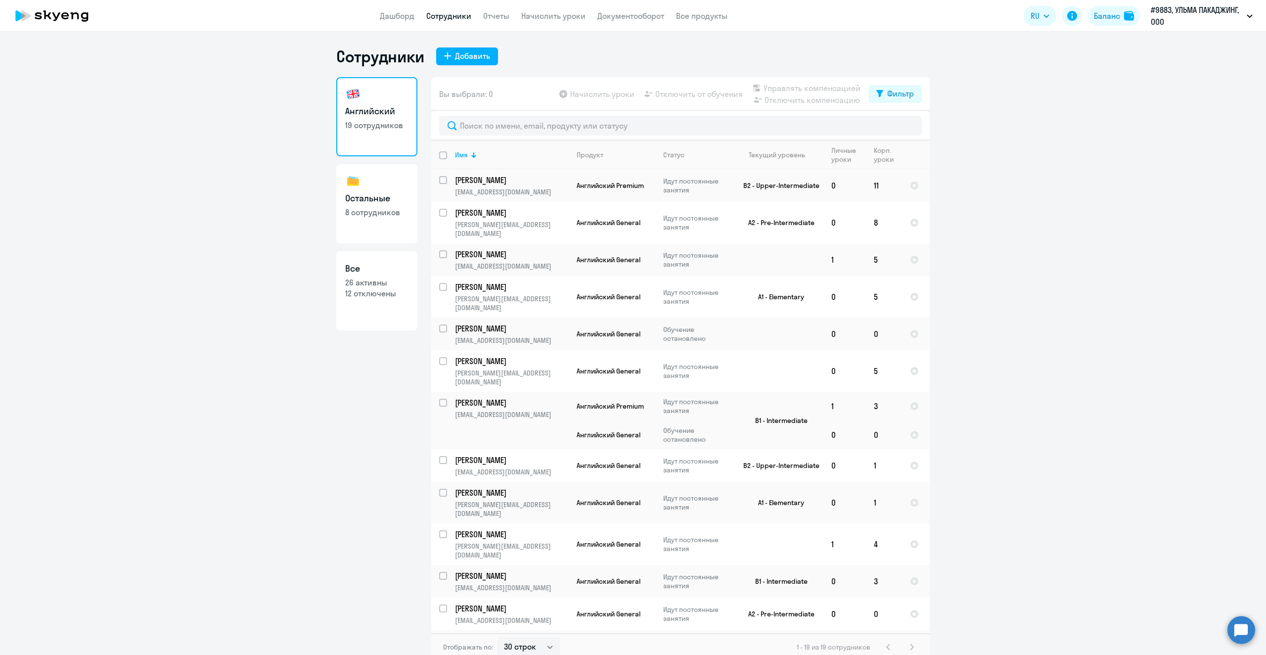
click at [602, 91] on app-table-action-button "Начислить уроки" at bounding box center [595, 94] width 77 height 12
click at [559, 93] on app-table-action-button "Начислить уроки" at bounding box center [595, 94] width 77 height 12
click at [562, 93] on app-table-action-button "Начислить уроки" at bounding box center [595, 94] width 77 height 12
click at [588, 93] on app-table-action-button "Начислить уроки" at bounding box center [595, 94] width 77 height 12
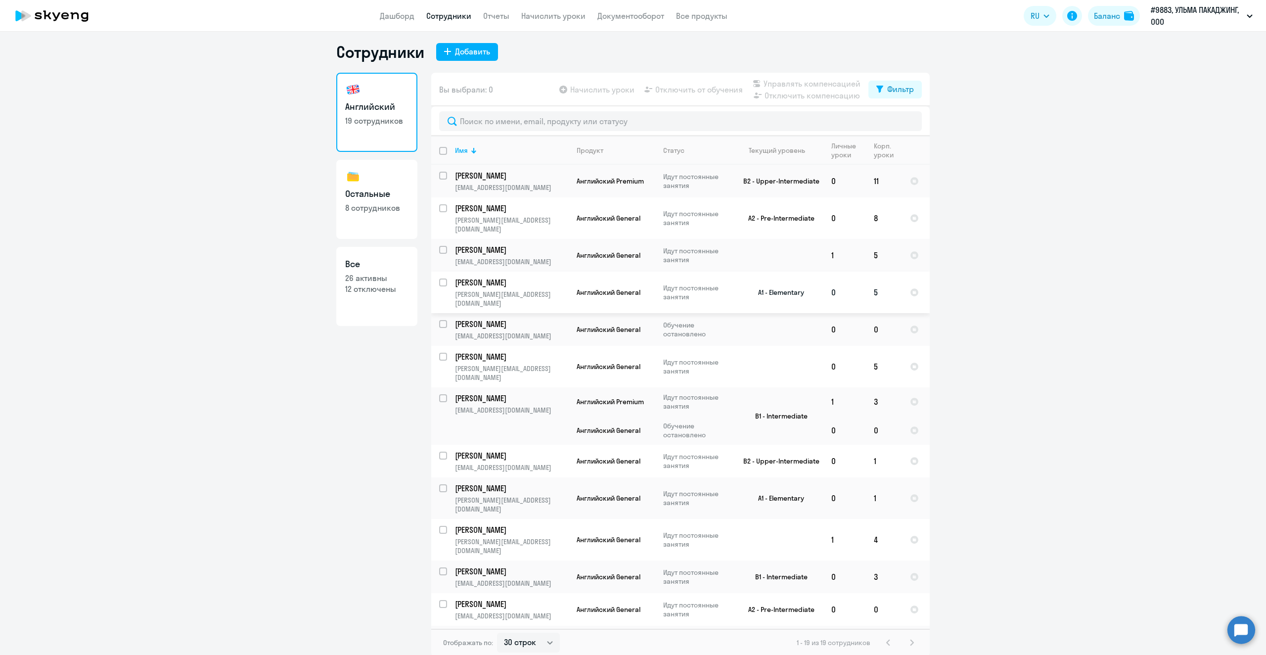
scroll to position [6, 0]
click at [524, 597] on p "[PERSON_NAME]" at bounding box center [511, 602] width 112 height 11
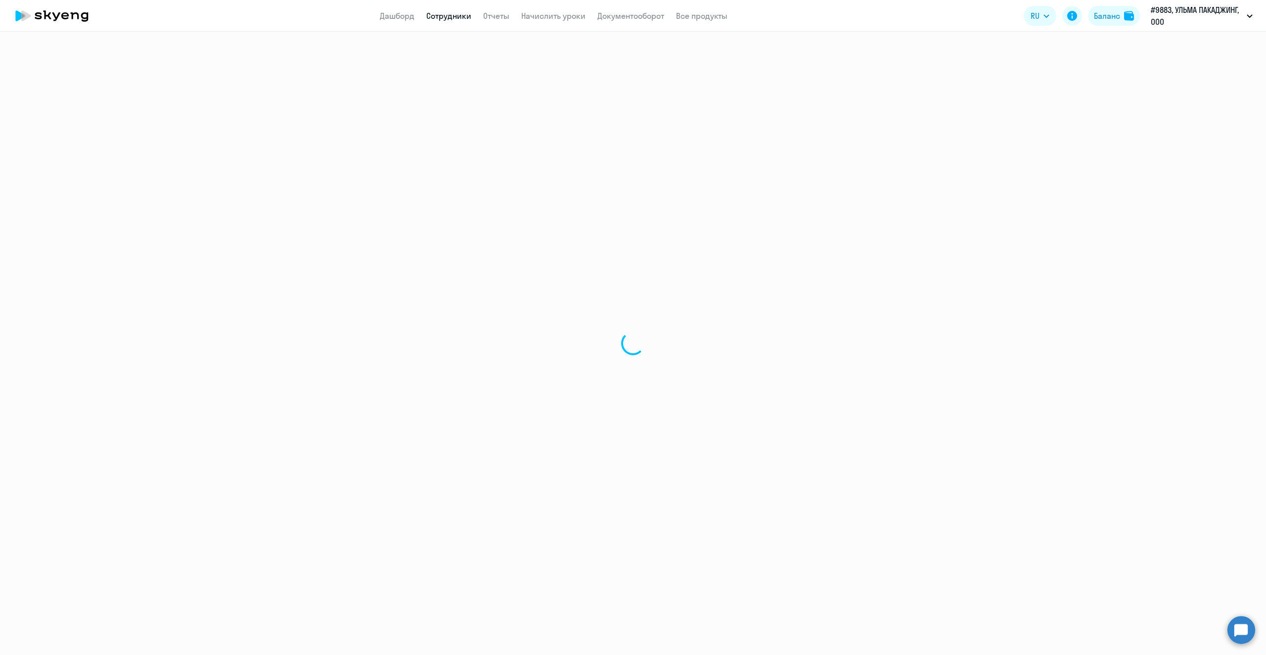
select select "english"
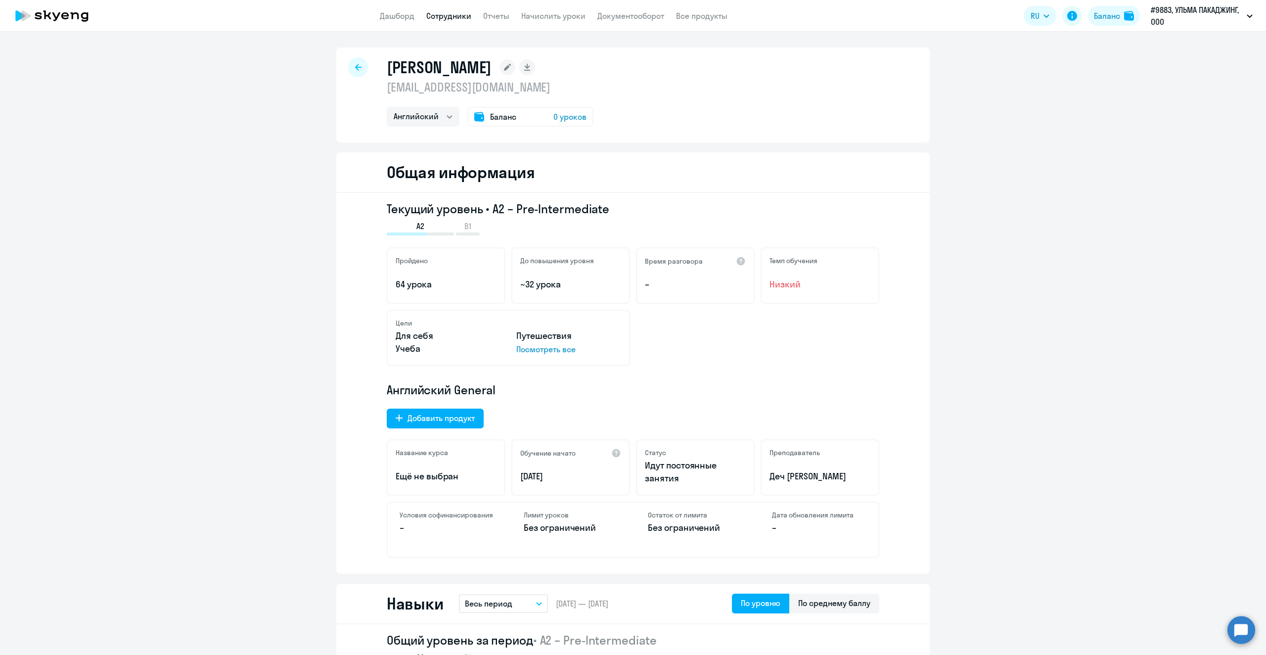
click at [573, 114] on span "0 уроков" at bounding box center [569, 117] width 33 height 12
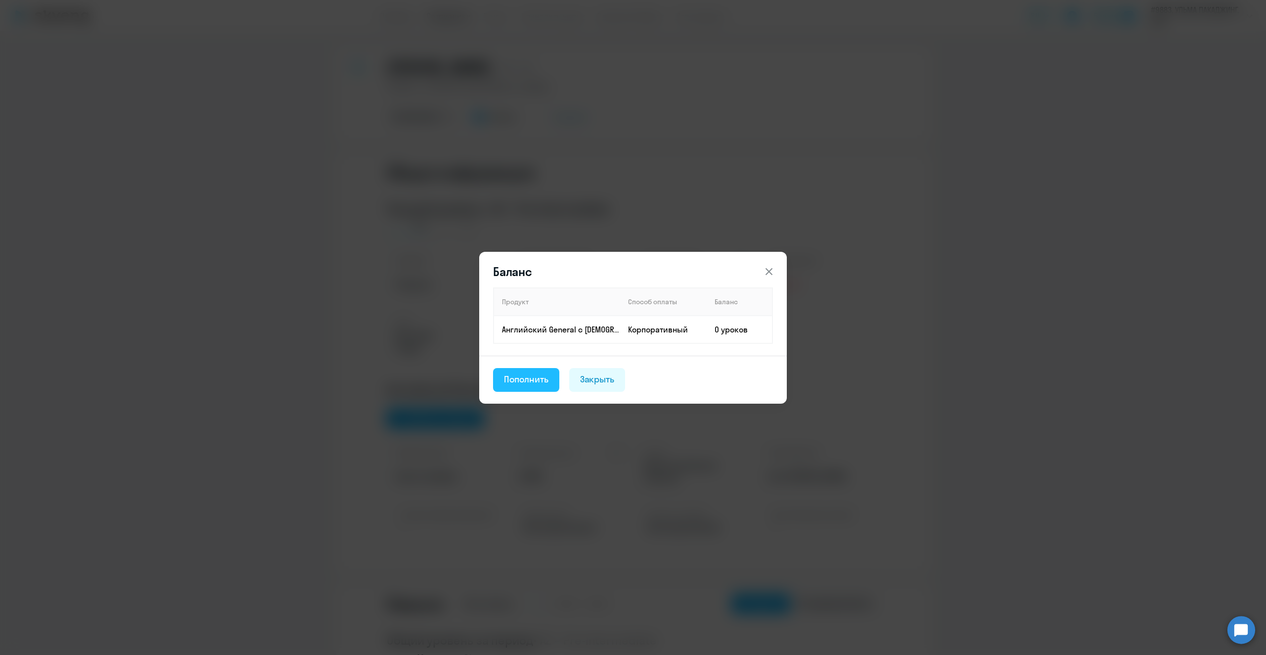
click at [520, 383] on div "Пополнить" at bounding box center [526, 379] width 45 height 13
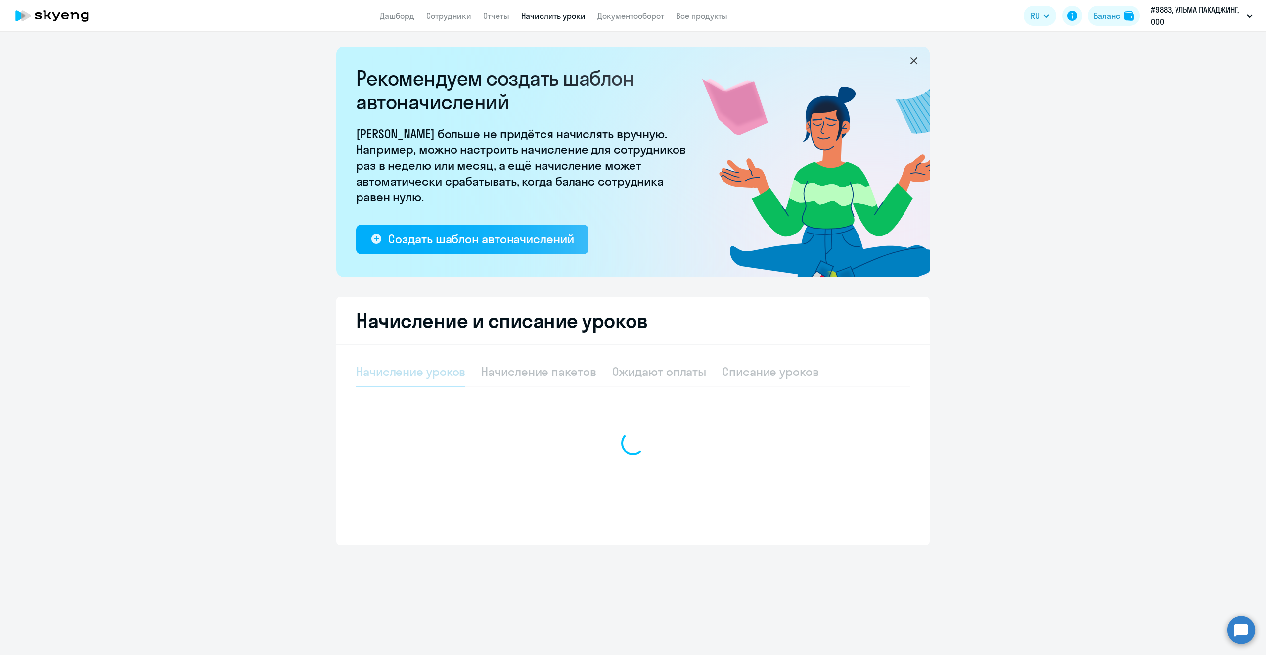
select select "10"
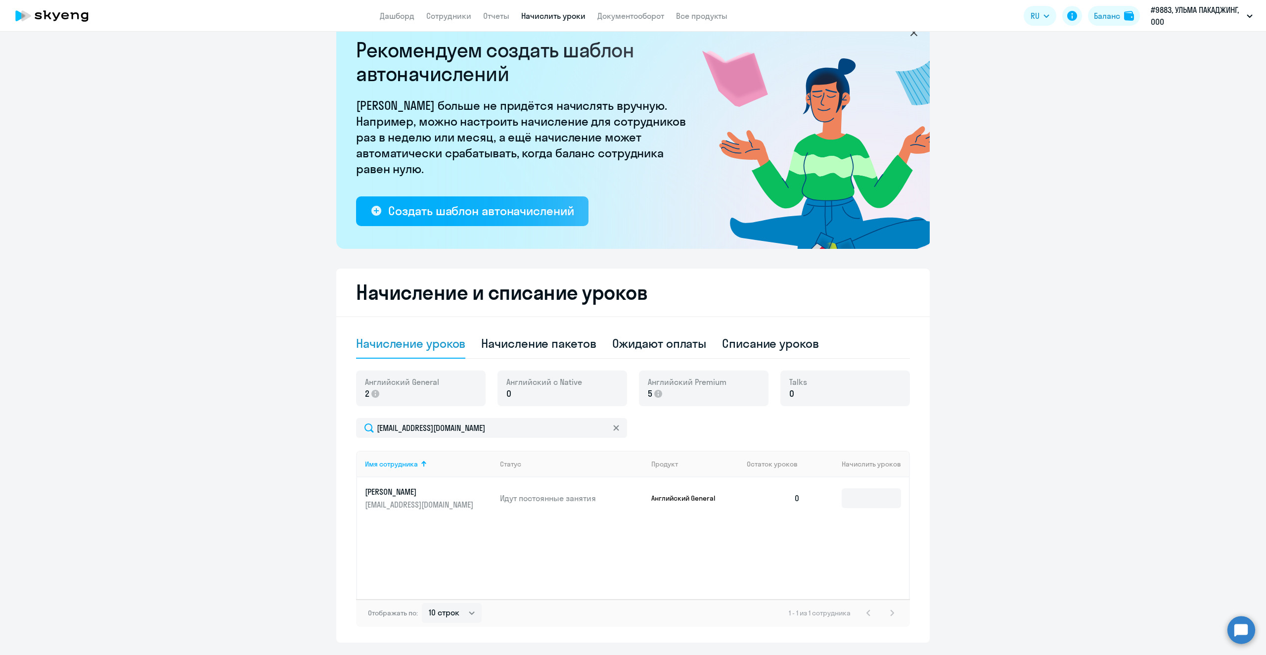
scroll to position [55, 0]
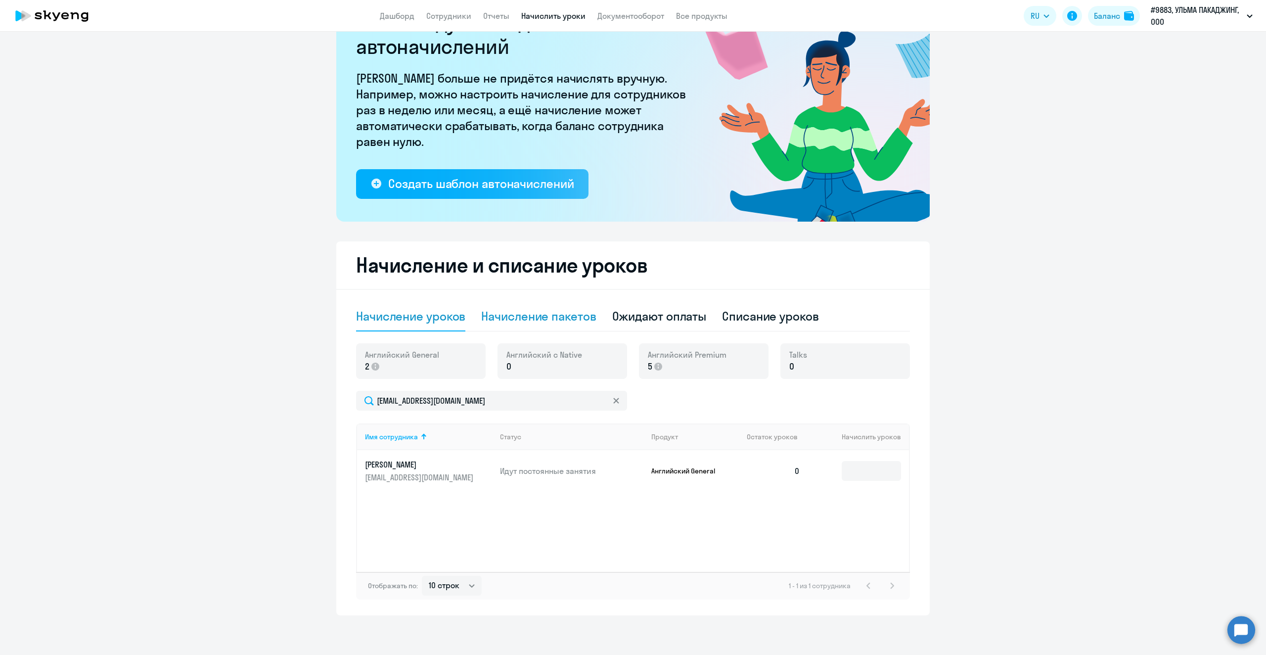
click at [554, 317] on div "Начисление пакетов" at bounding box center [538, 316] width 115 height 16
select select "10"
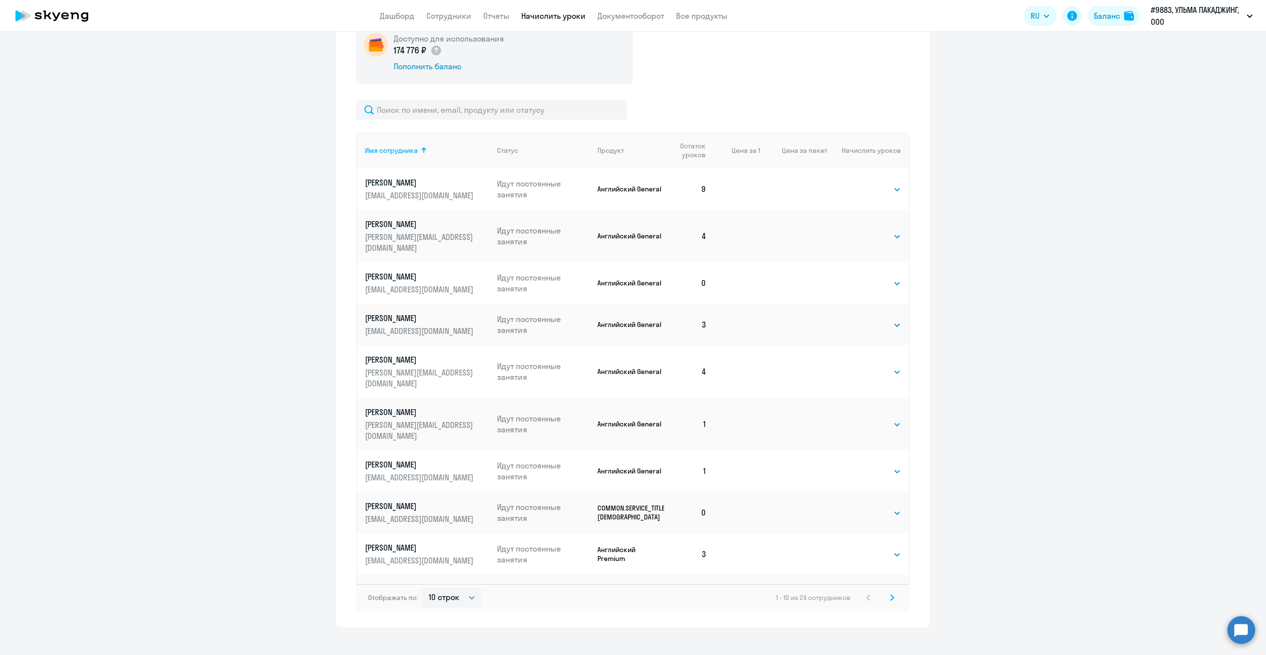
scroll to position [390, 0]
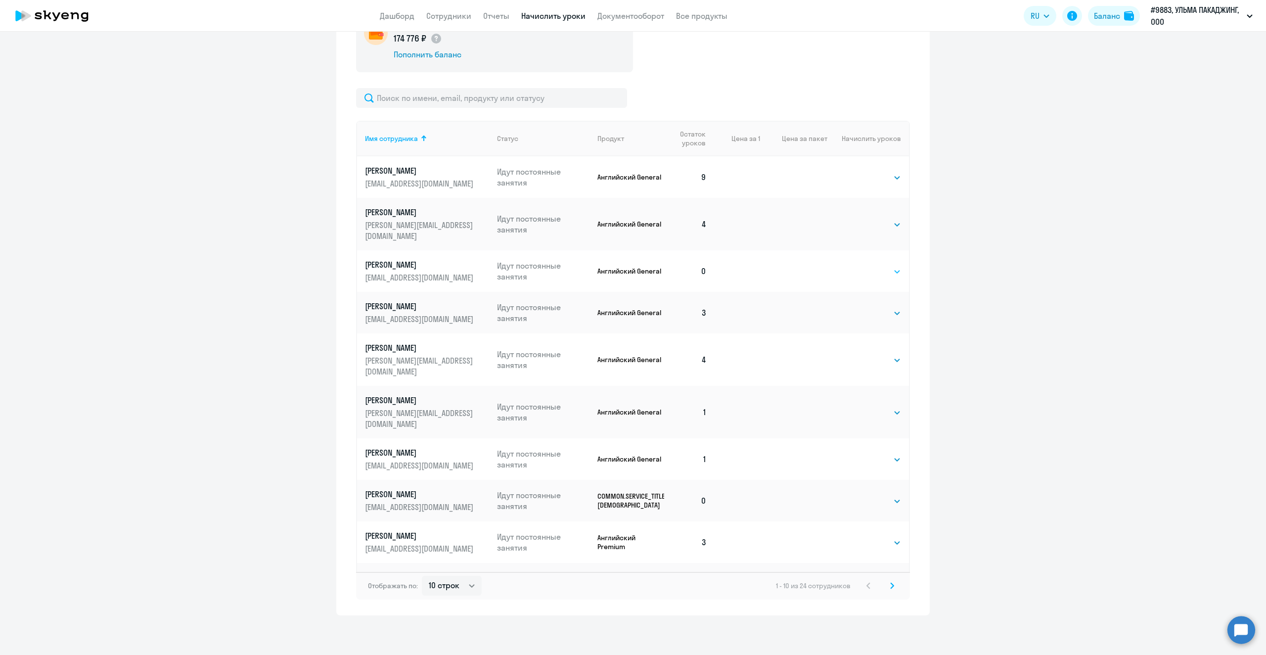
click at [895, 266] on select "Выбрать 4 8 16 32 64 96 128" at bounding box center [880, 272] width 41 height 12
select select "4"
click at [860, 266] on select "Выбрать 4 8 16 32 64 96 128" at bounding box center [880, 272] width 41 height 12
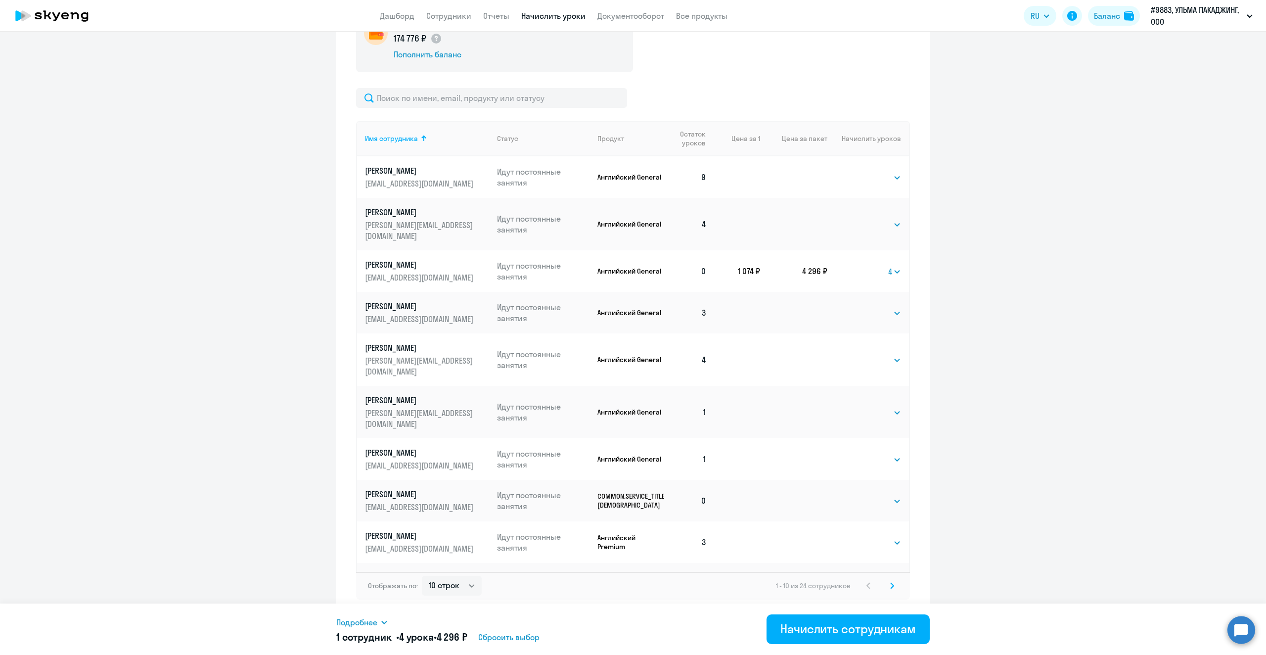
click at [898, 480] on td "Выбрать 4 8 16 32 64 96 128 Выбрать" at bounding box center [868, 501] width 82 height 42
click at [892, 495] on select "Выбрать 4 8 16 32 64 96 128" at bounding box center [880, 501] width 41 height 12
select select "4"
click at [860, 495] on select "Выбрать 4 8 16 32 64 96 128" at bounding box center [880, 501] width 41 height 12
drag, startPoint x: 891, startPoint y: 425, endPoint x: 886, endPoint y: 426, distance: 5.0
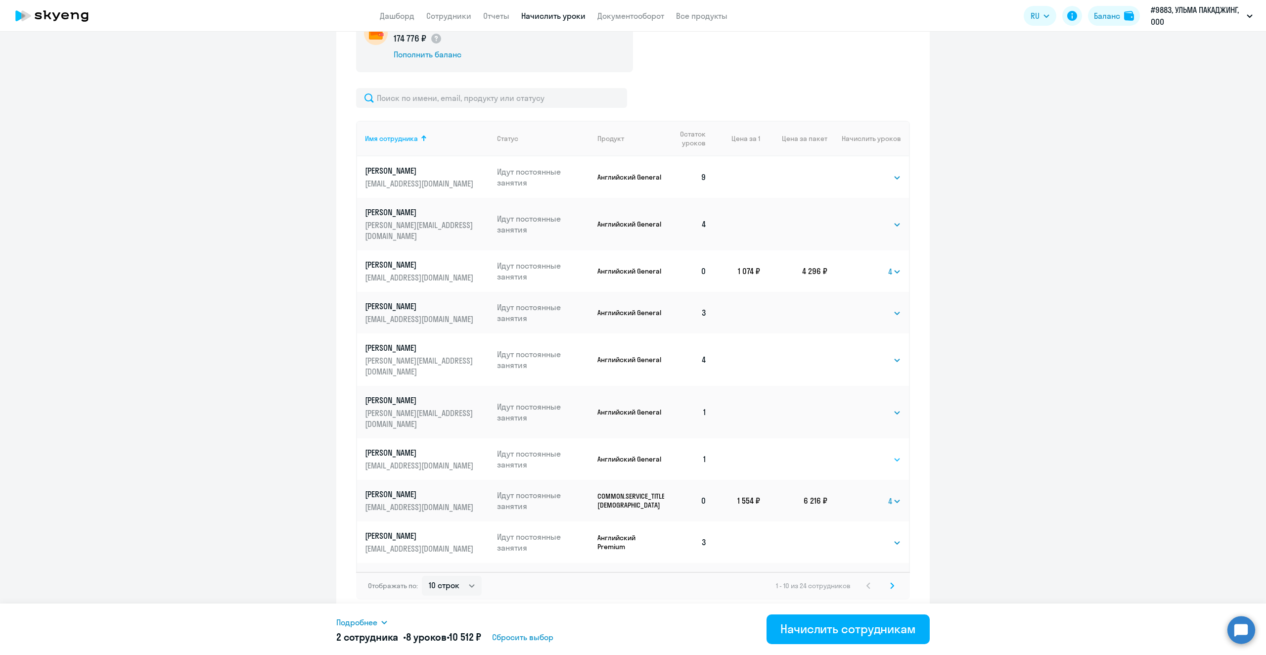
click at [891, 453] on select "Выбрать 4 8 16 32 64 96 128" at bounding box center [880, 459] width 41 height 12
select select "4"
click at [860, 453] on select "Выбрать 4 8 16 32 64 96 128" at bounding box center [880, 459] width 41 height 12
click at [891, 586] on icon at bounding box center [892, 585] width 3 height 5
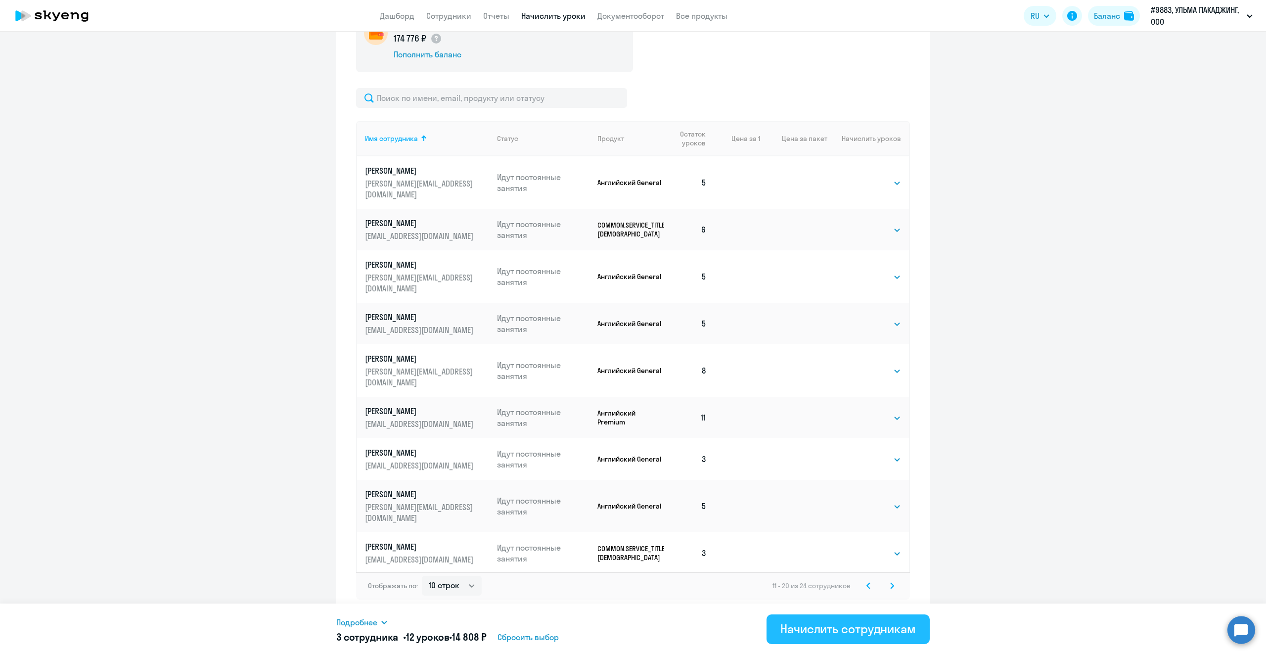
click at [855, 634] on div "Начислить сотрудникам" at bounding box center [848, 629] width 136 height 16
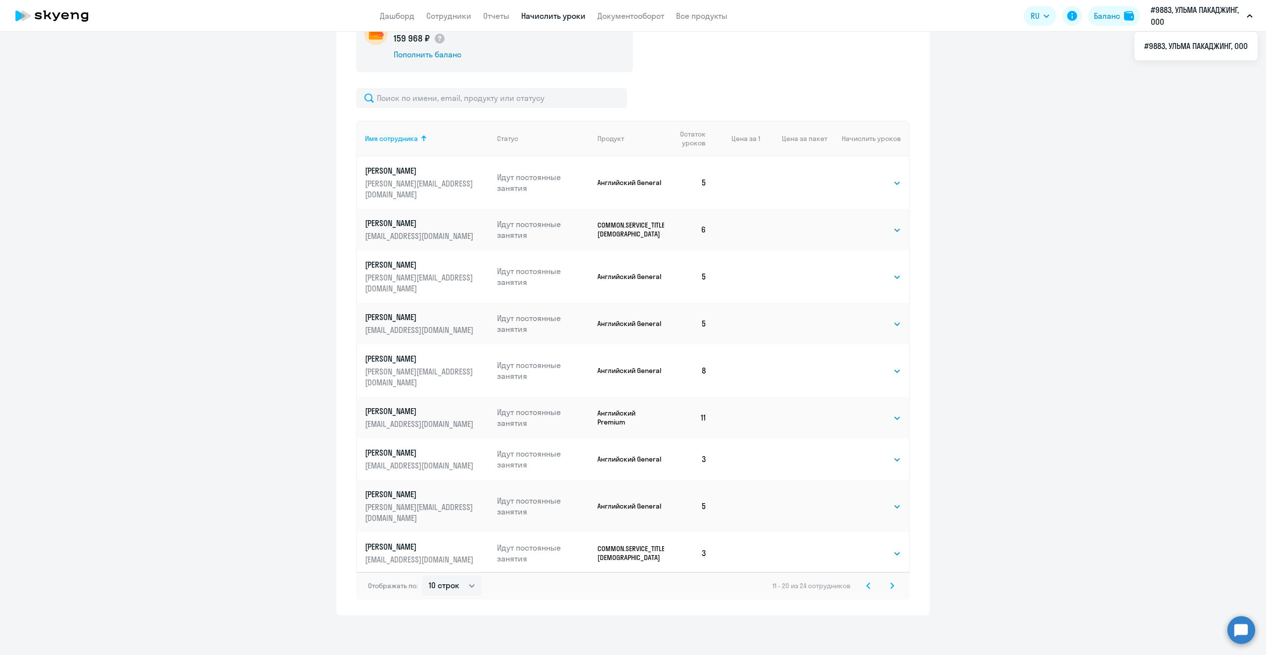
click at [891, 585] on svg-icon at bounding box center [892, 586] width 12 height 12
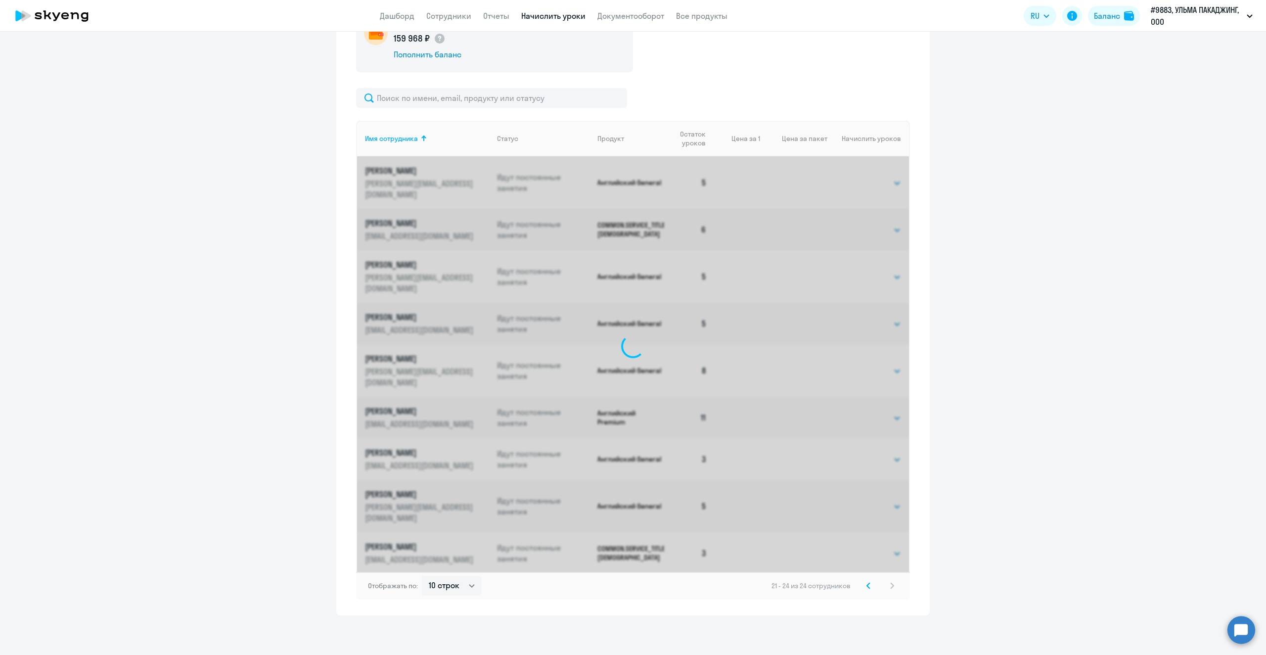
scroll to position [140, 0]
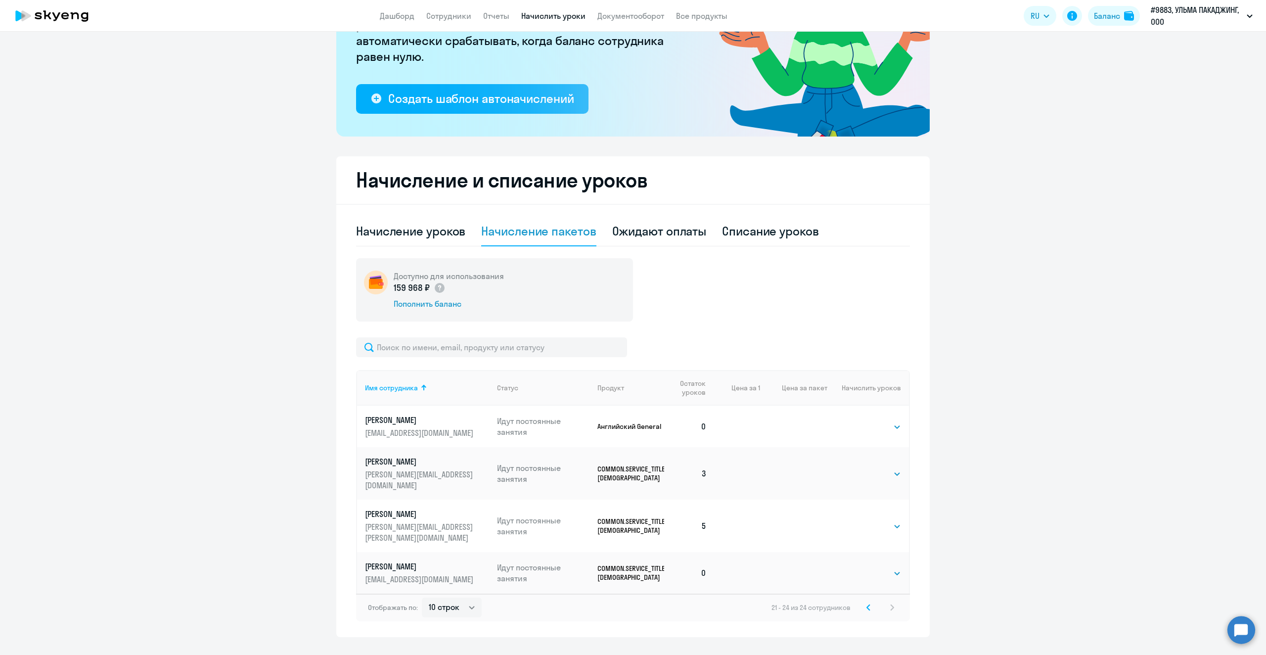
click at [867, 604] on icon at bounding box center [868, 606] width 3 height 5
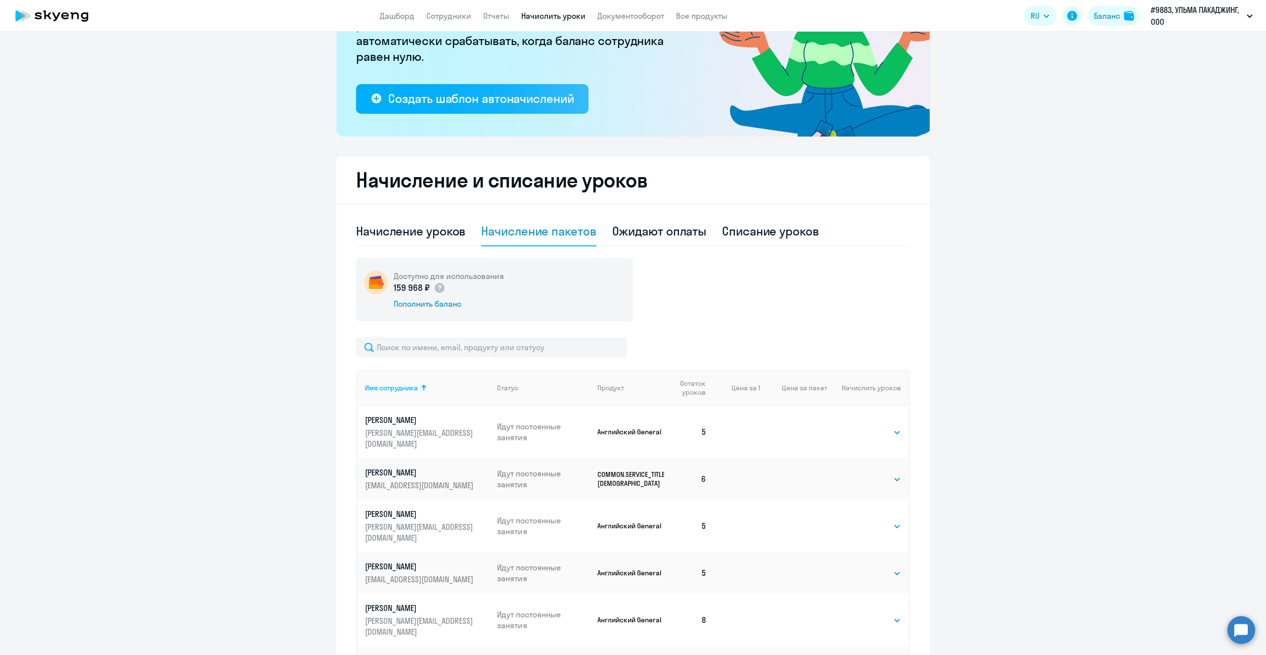
scroll to position [390, 0]
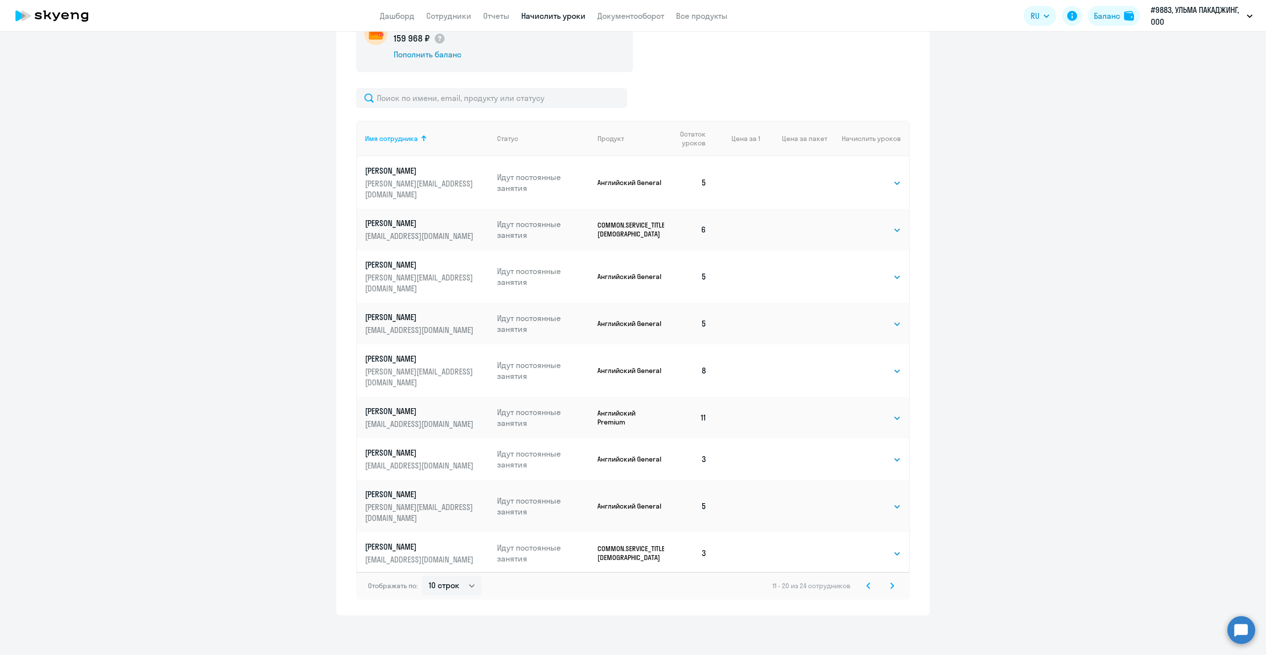
click at [862, 587] on svg-icon at bounding box center [868, 586] width 12 height 12
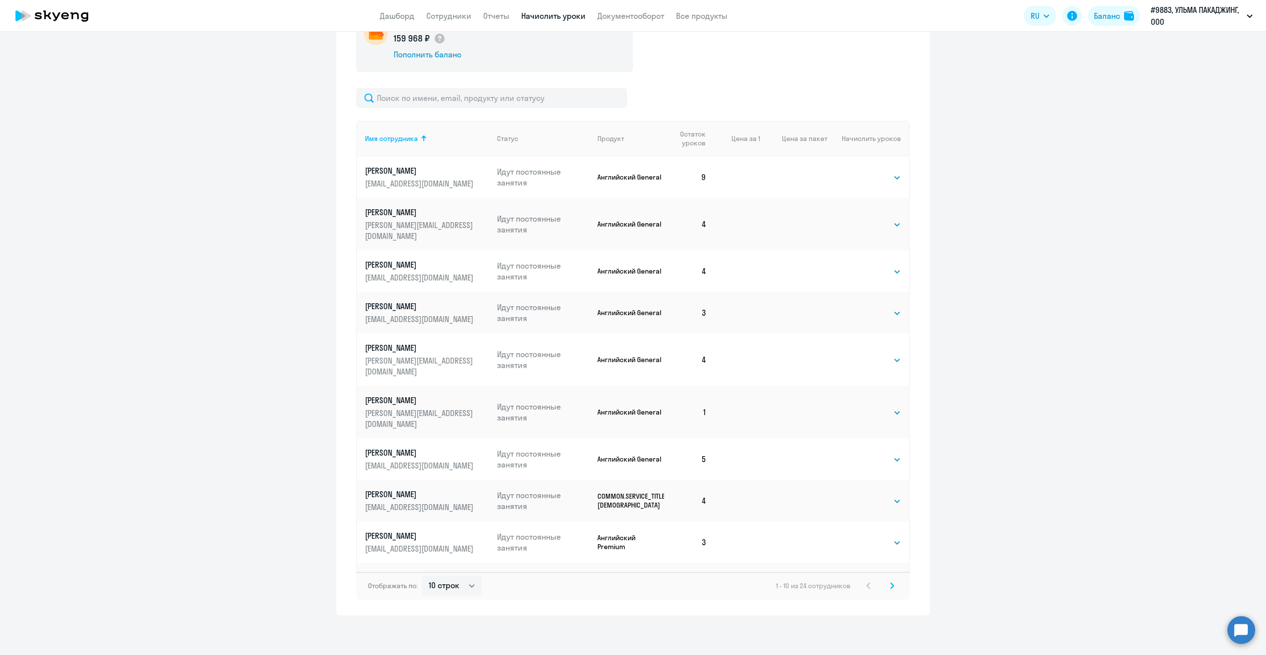
click at [896, 578] on select "Выбрать 4 8 16 32 64 96 128" at bounding box center [880, 584] width 41 height 12
select select "4"
click at [860, 578] on select "Выбрать 4 8 16 32 64 96 128" at bounding box center [880, 584] width 41 height 12
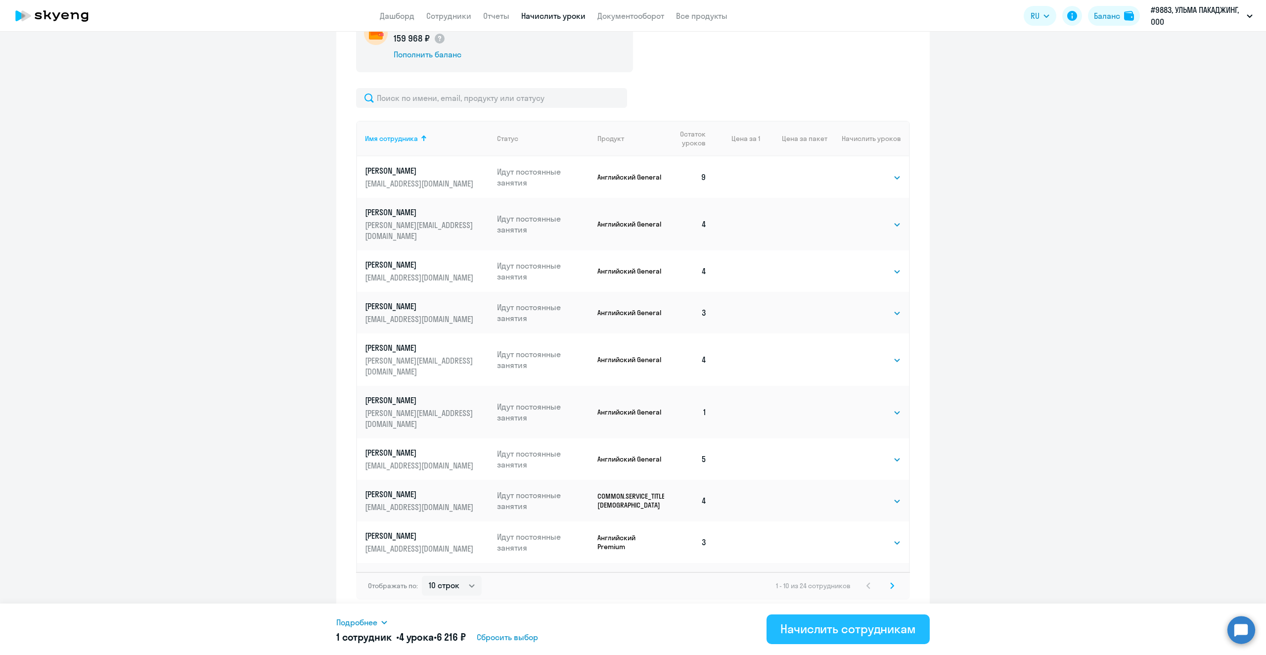
click at [845, 634] on div "Начислить сотрудникам" at bounding box center [848, 629] width 136 height 16
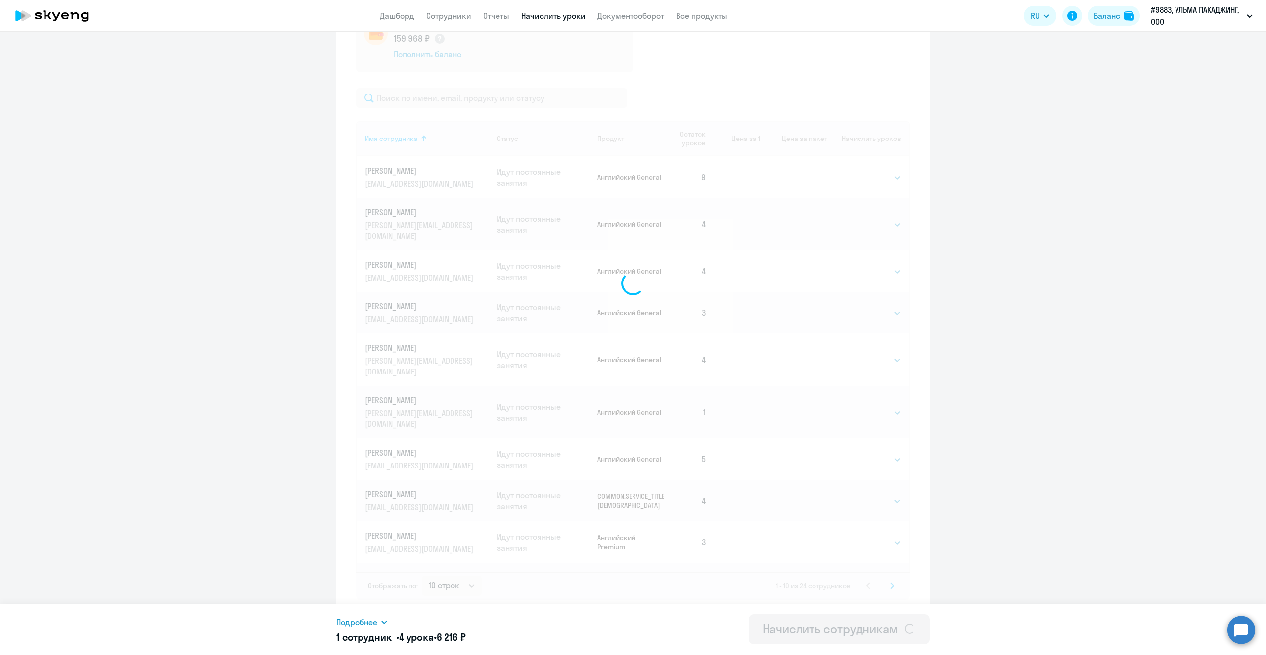
select select
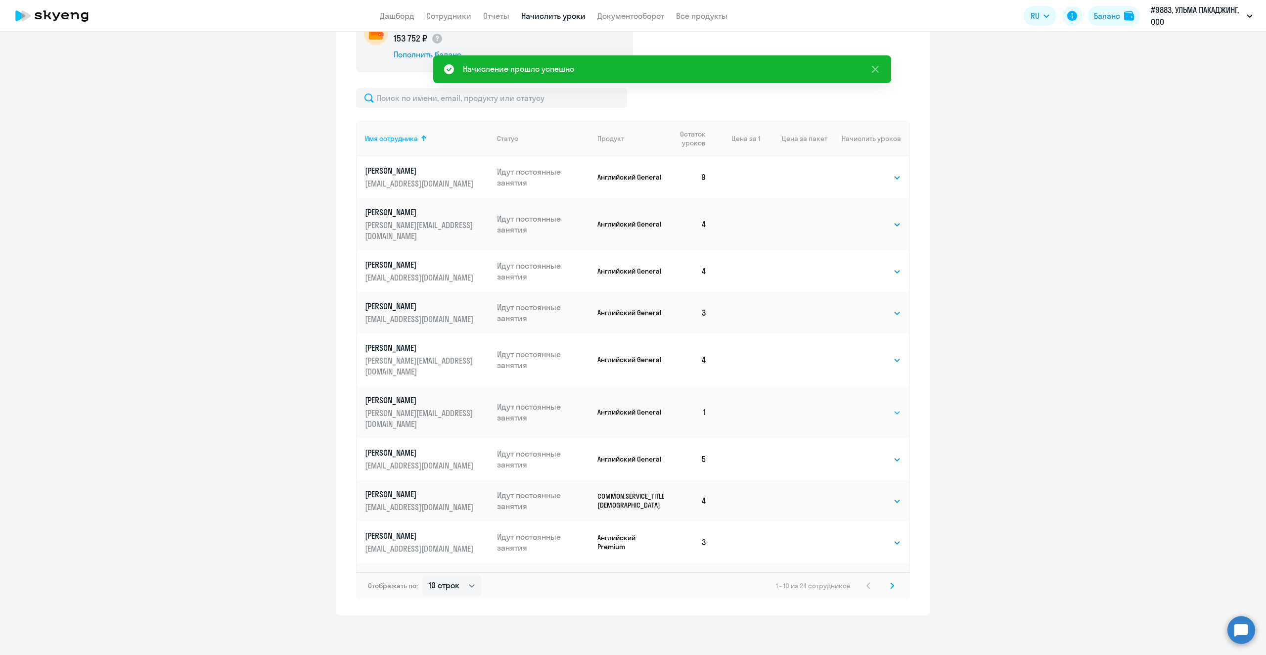
click at [897, 407] on select "Выбрать 4 8 16 32 64 96 128" at bounding box center [880, 413] width 41 height 12
select select "4"
click at [860, 407] on select "Выбрать 4 8 16 32 64 96 128" at bounding box center [880, 413] width 41 height 12
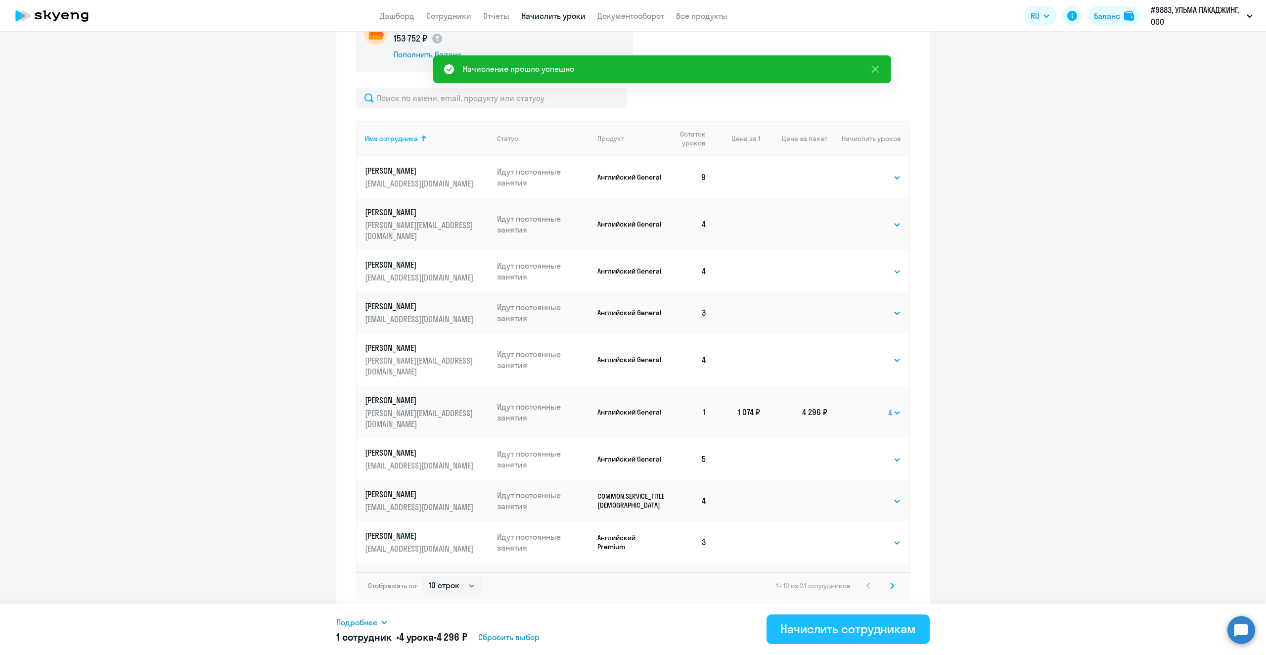
click at [823, 634] on div "Начислить сотрудникам" at bounding box center [848, 629] width 136 height 16
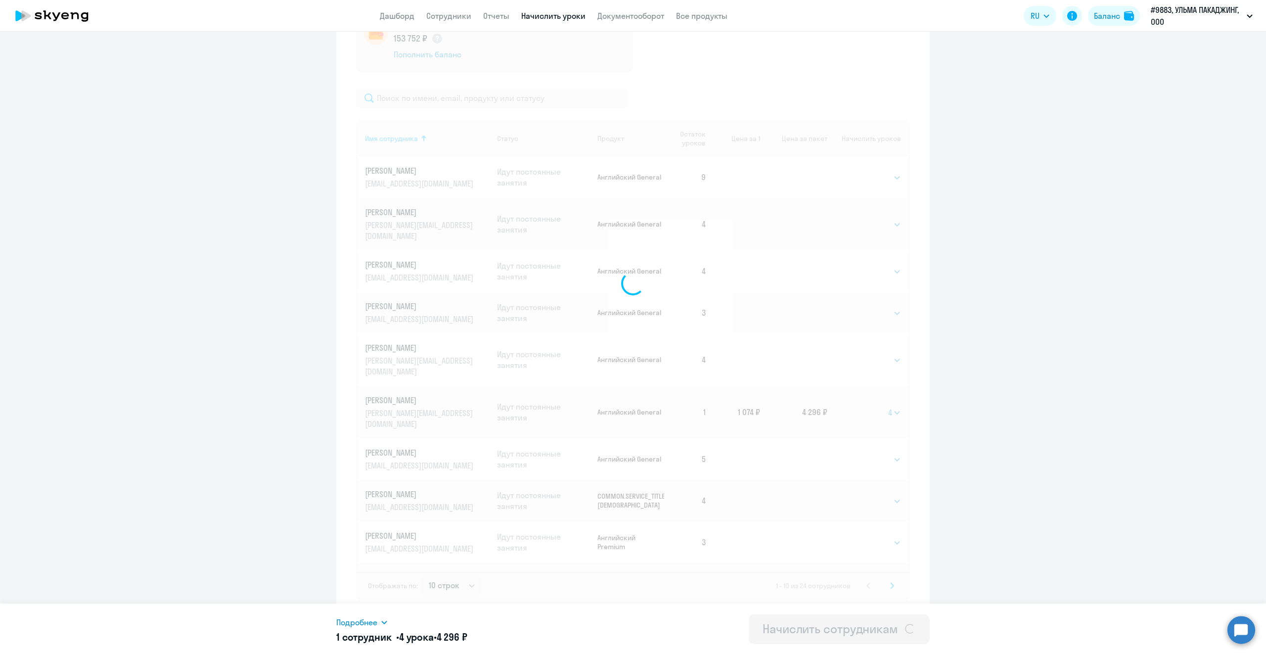
select select
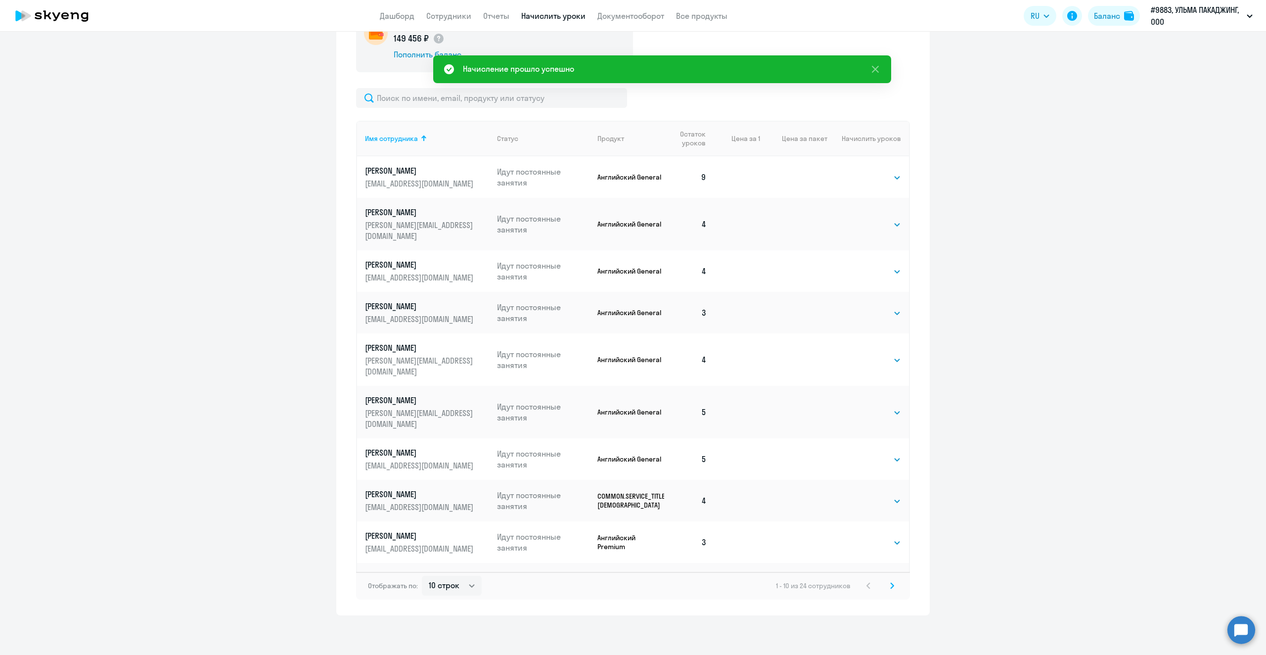
click at [891, 586] on svg-icon at bounding box center [892, 586] width 12 height 12
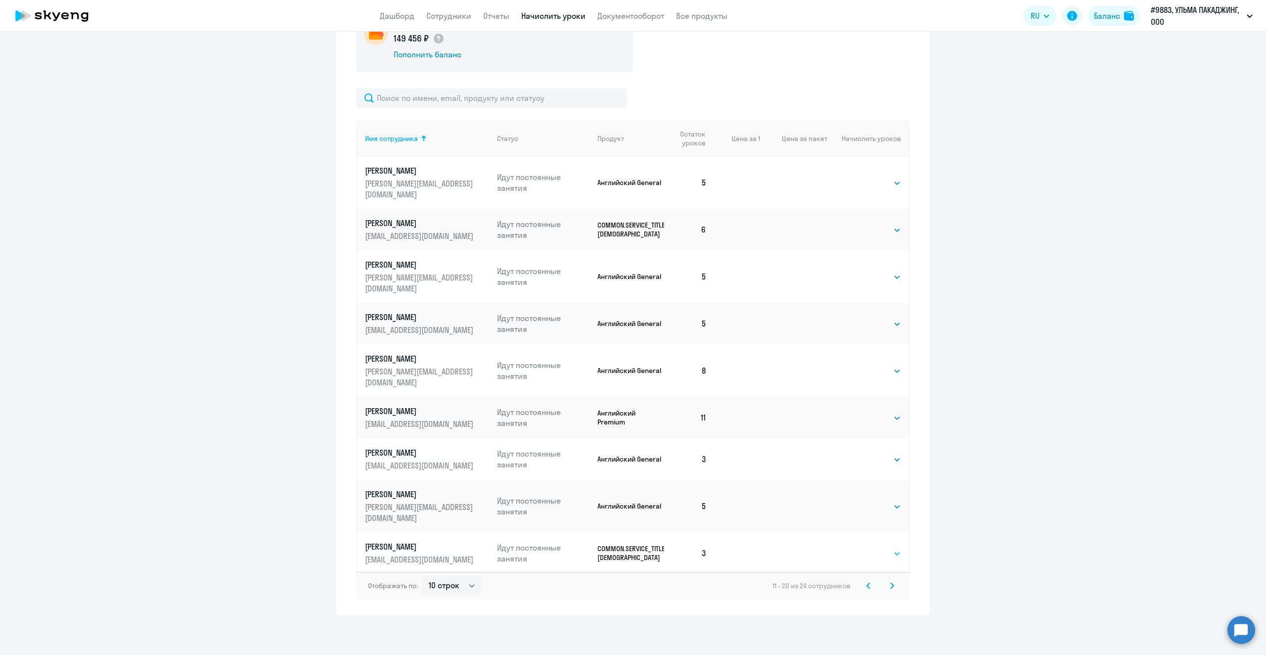
click at [885, 547] on select "Выбрать 4 8 16 32 64 96 128" at bounding box center [880, 553] width 41 height 12
select select "4"
click at [860, 547] on select "Выбрать 4 8 16 32 64 96 128" at bounding box center [880, 553] width 41 height 12
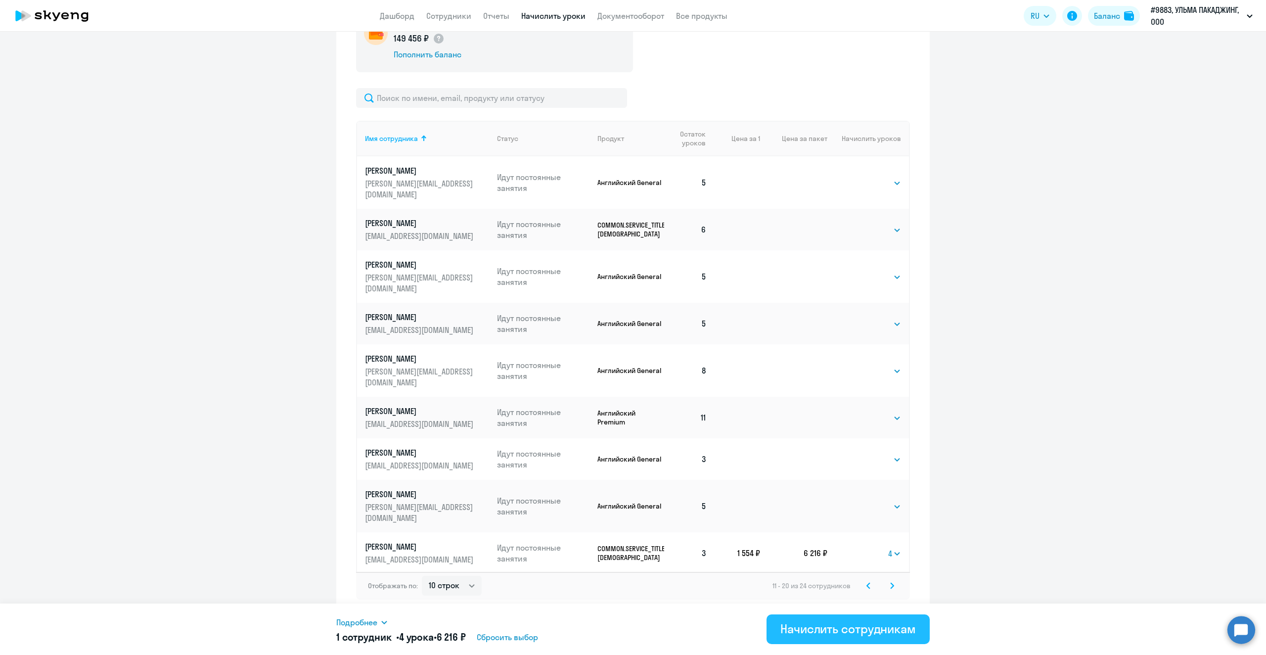
click at [868, 629] on div "Начислить сотрудникам" at bounding box center [848, 629] width 136 height 16
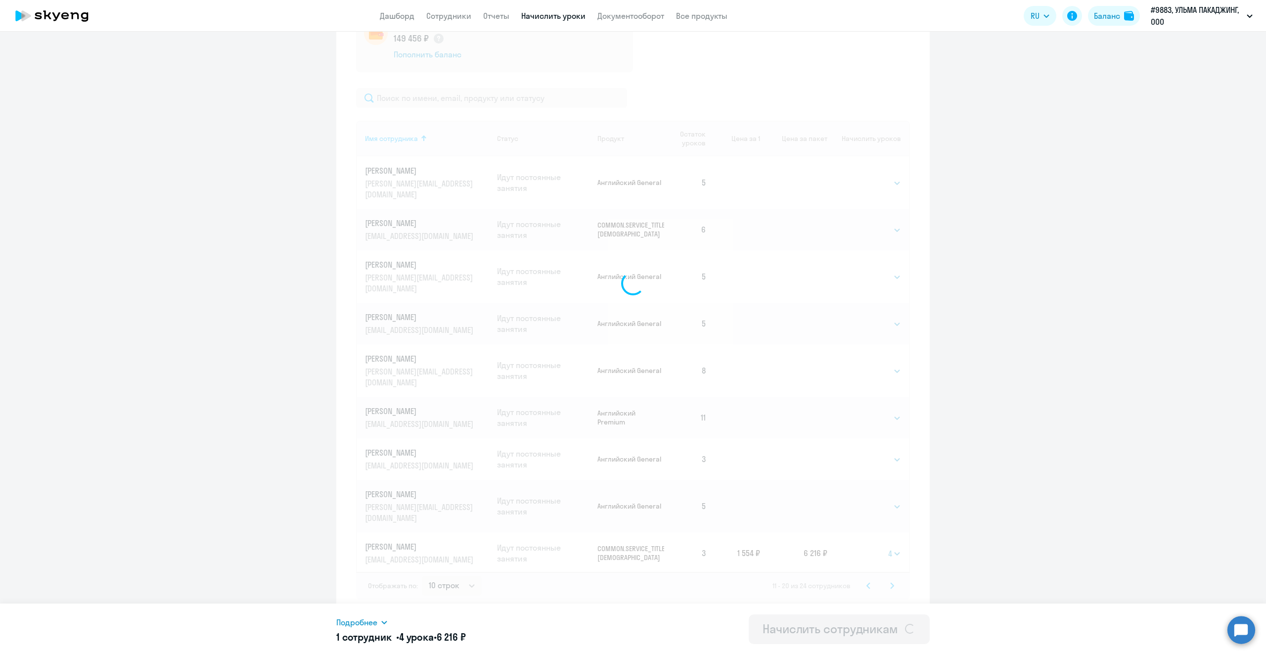
select select
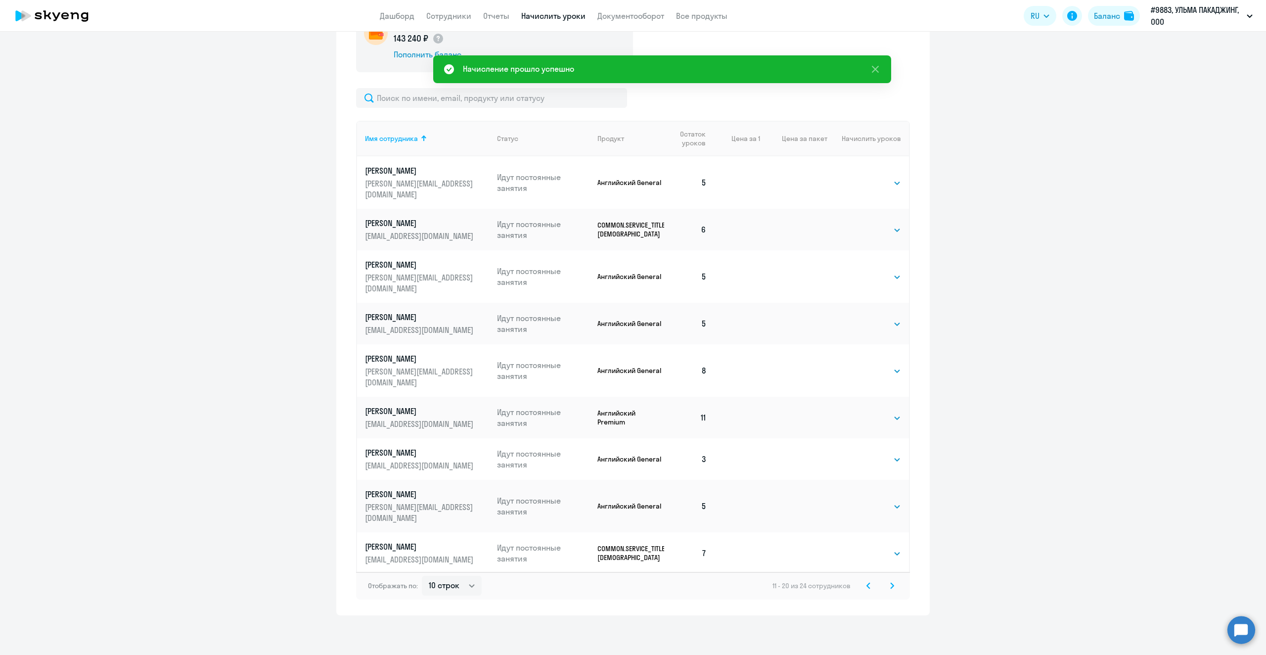
click at [890, 586] on icon at bounding box center [892, 585] width 4 height 7
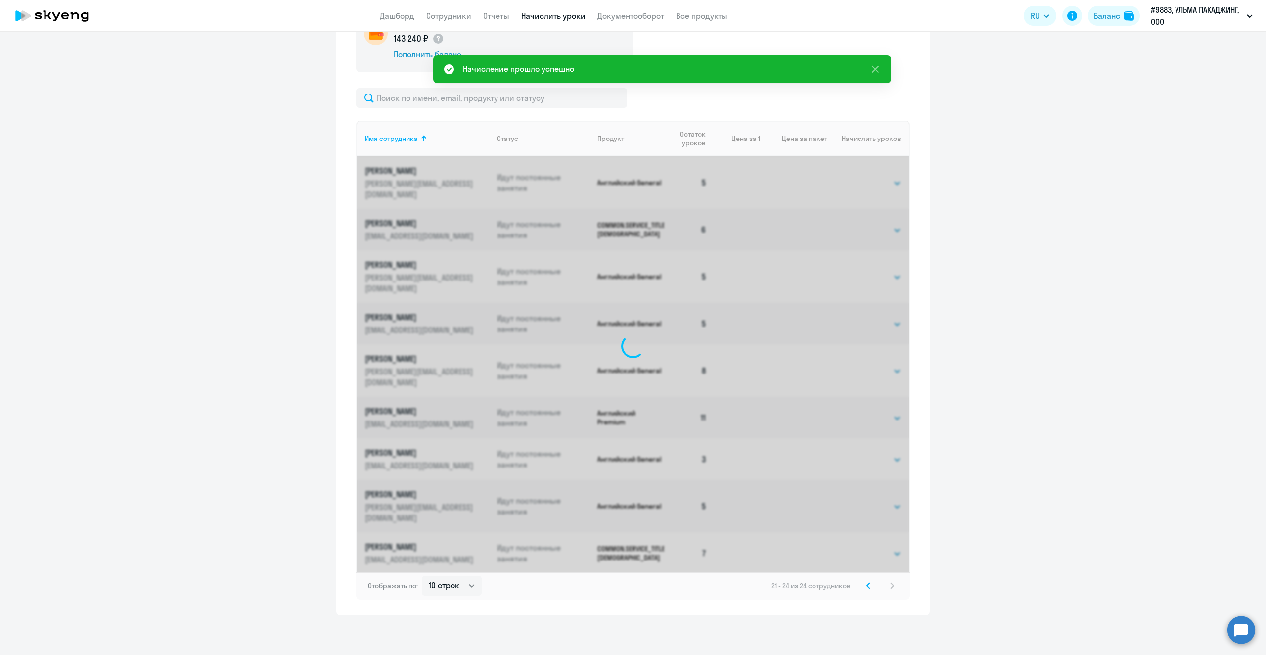
scroll to position [140, 0]
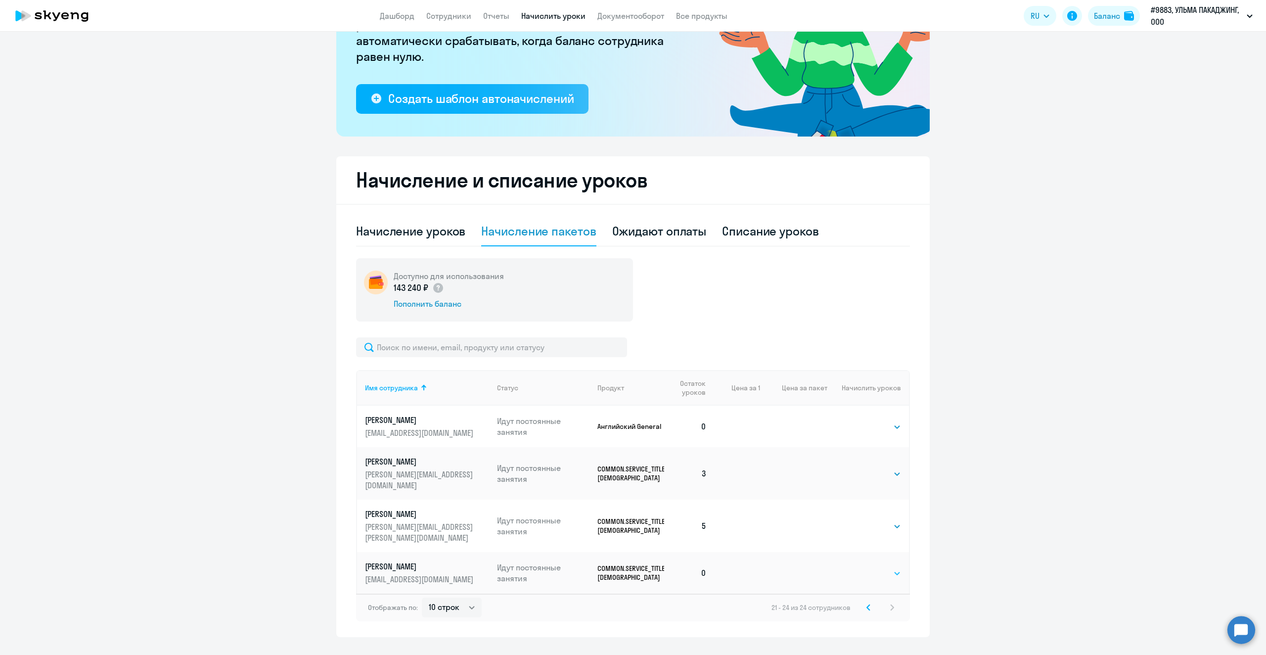
click at [895, 567] on select "Выбрать 4 8 16 32 64 96 128" at bounding box center [880, 573] width 41 height 12
select select "4"
click at [860, 567] on select "Выбрать 4 8 16 32 64 96 128" at bounding box center [880, 573] width 41 height 12
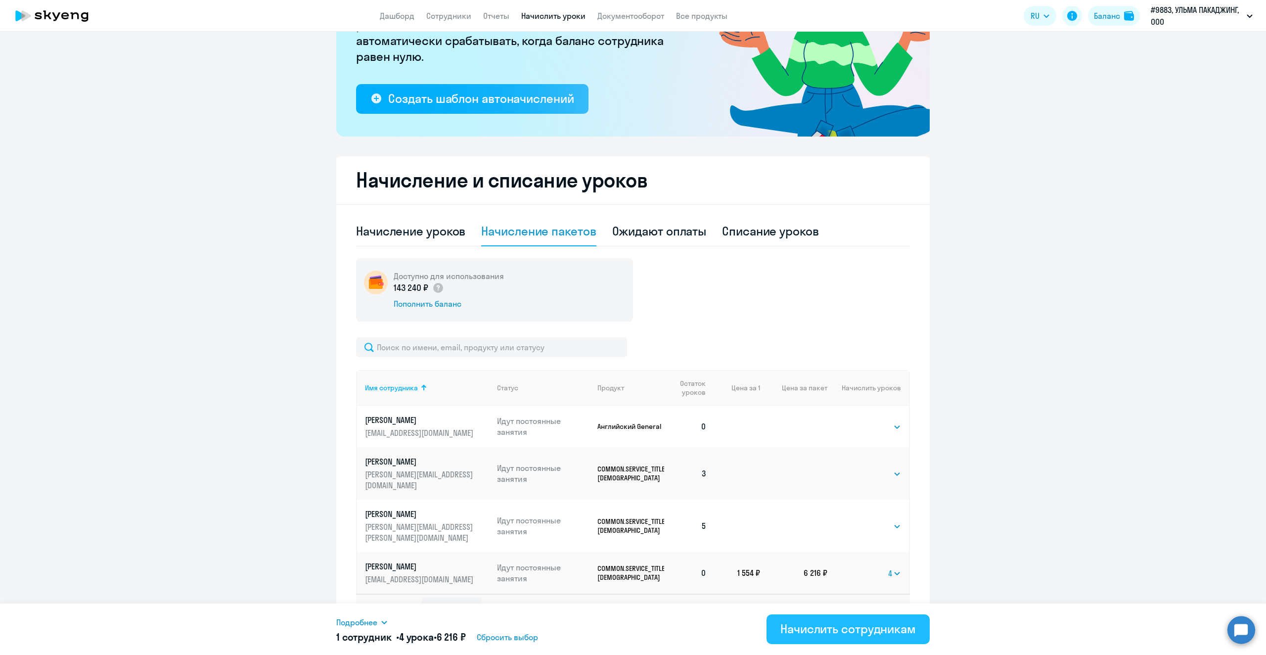
click at [832, 622] on div "Начислить сотрудникам" at bounding box center [848, 629] width 136 height 16
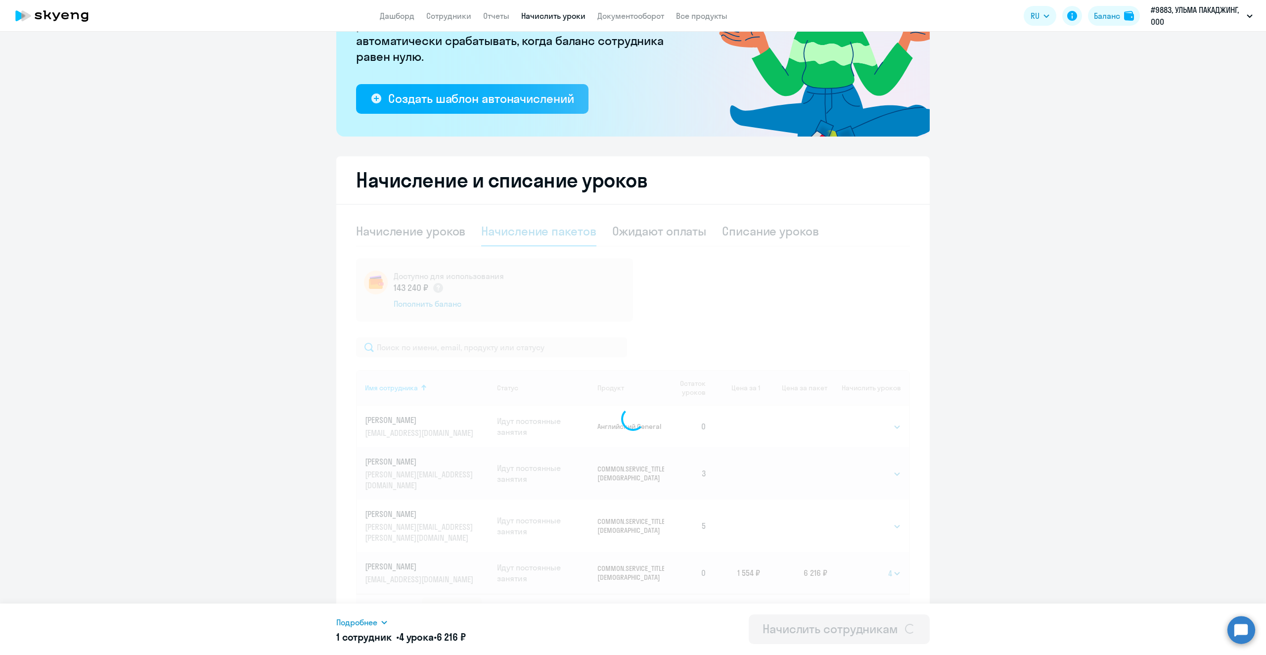
select select
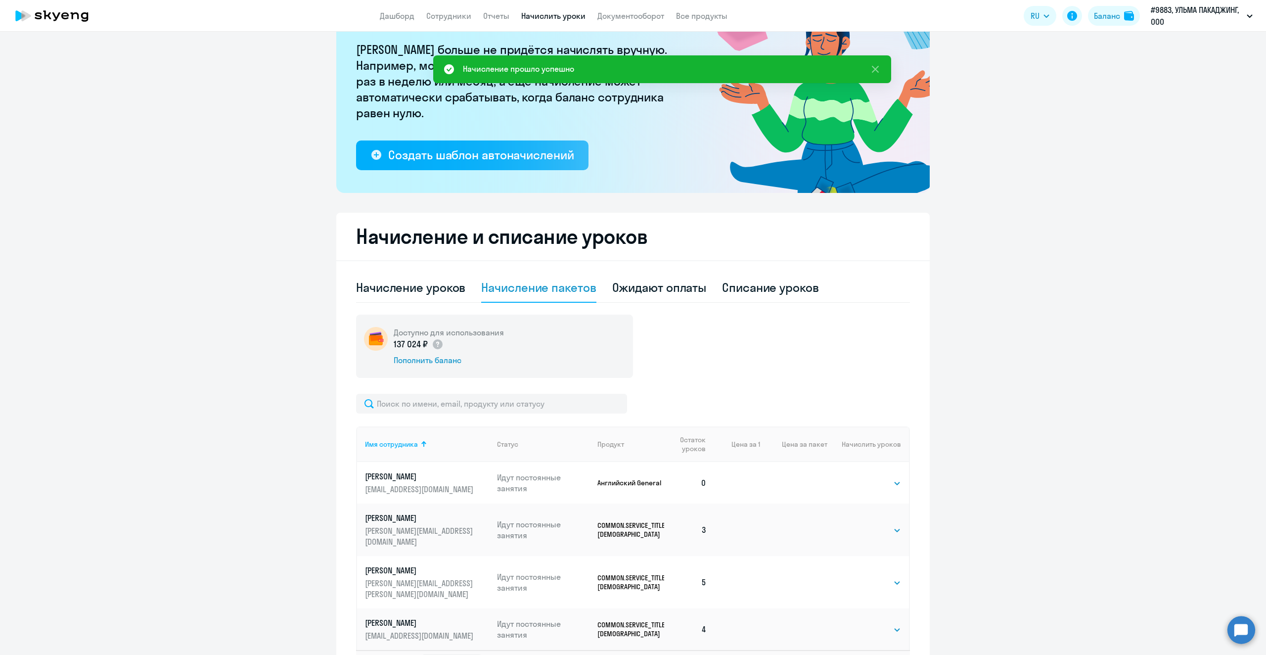
scroll to position [0, 0]
